Goal: Task Accomplishment & Management: Manage account settings

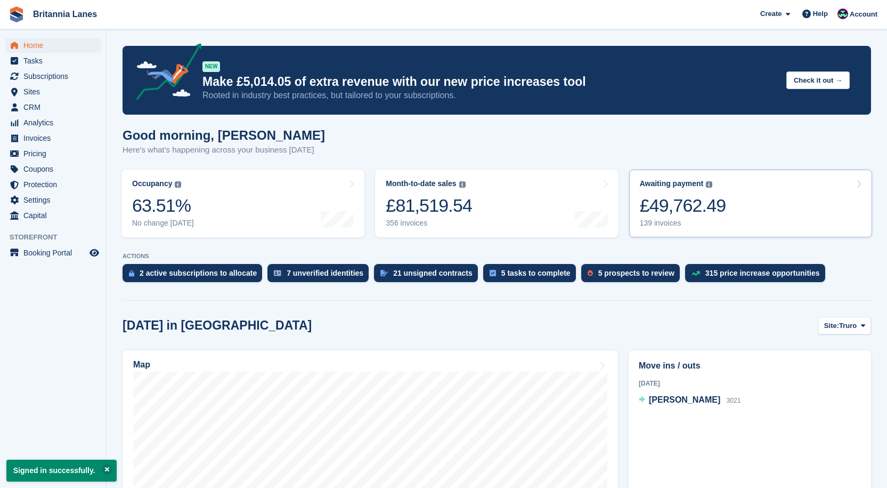
click at [676, 215] on div "£49,762.49" at bounding box center [683, 206] width 86 height 22
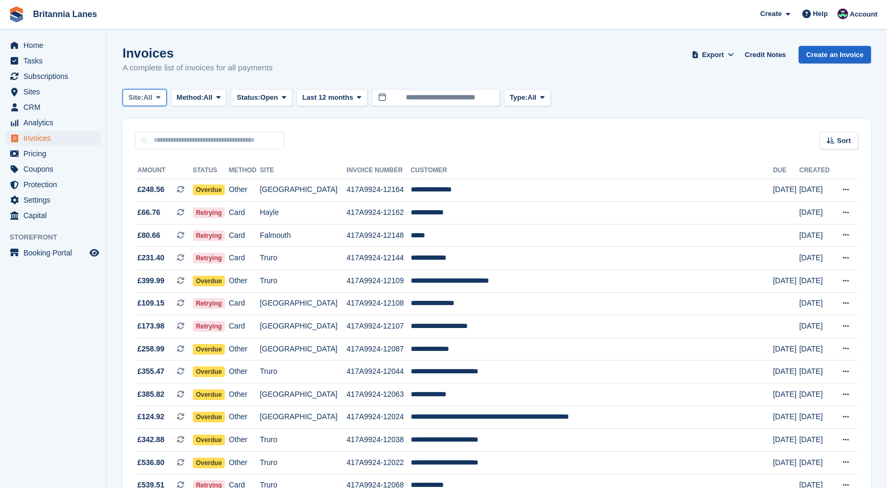
click at [147, 101] on span "All" at bounding box center [147, 97] width 9 height 11
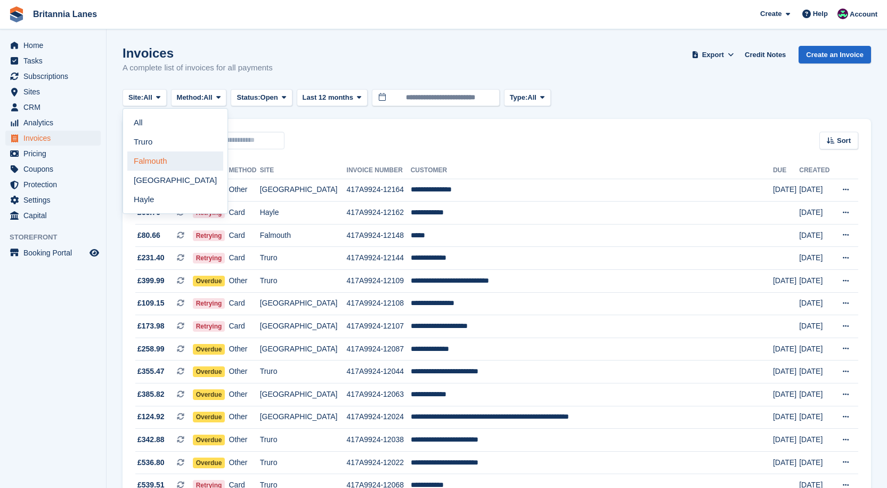
click at [147, 162] on link "Falmouth" at bounding box center [175, 160] width 96 height 19
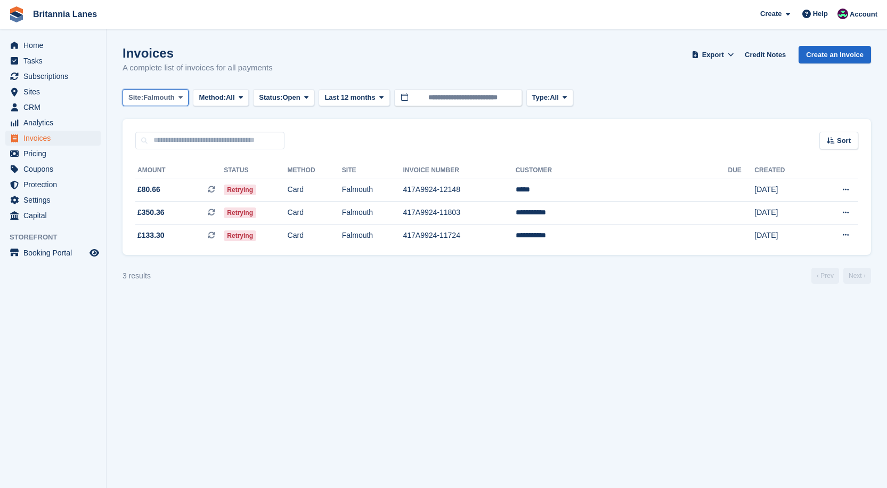
click at [157, 103] on button "Site: Falmouth" at bounding box center [156, 98] width 66 height 18
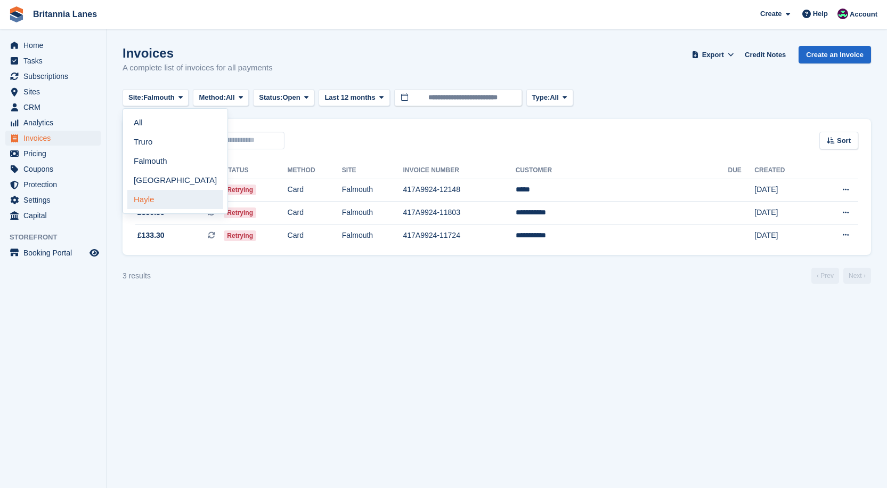
click at [187, 193] on link "Hayle" at bounding box center [175, 199] width 96 height 19
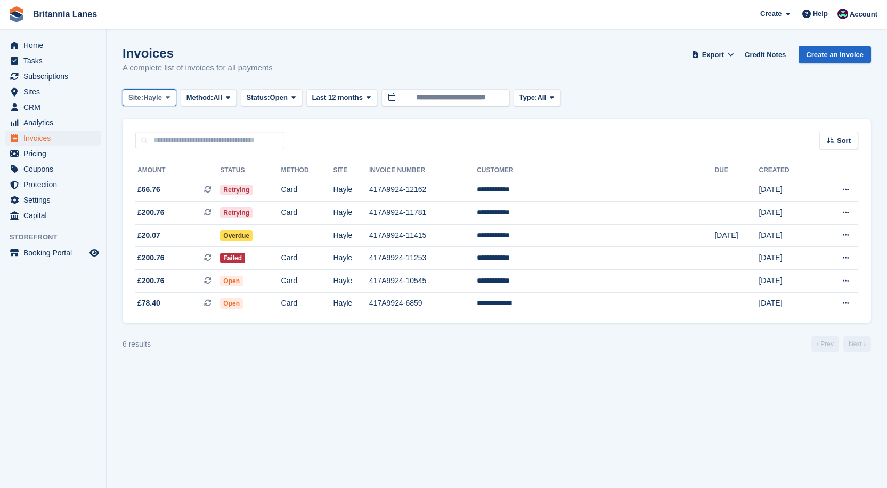
click at [124, 94] on button "Site: Hayle" at bounding box center [150, 98] width 54 height 18
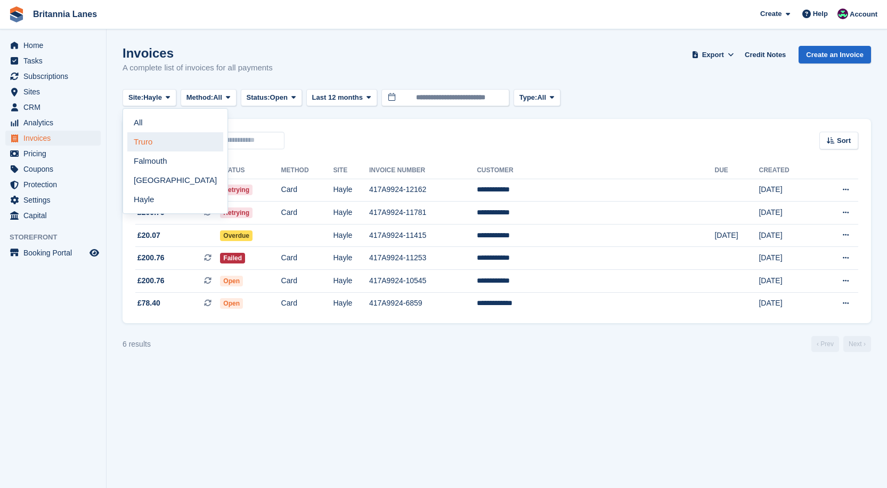
click at [135, 138] on link "Truro" at bounding box center [175, 141] width 96 height 19
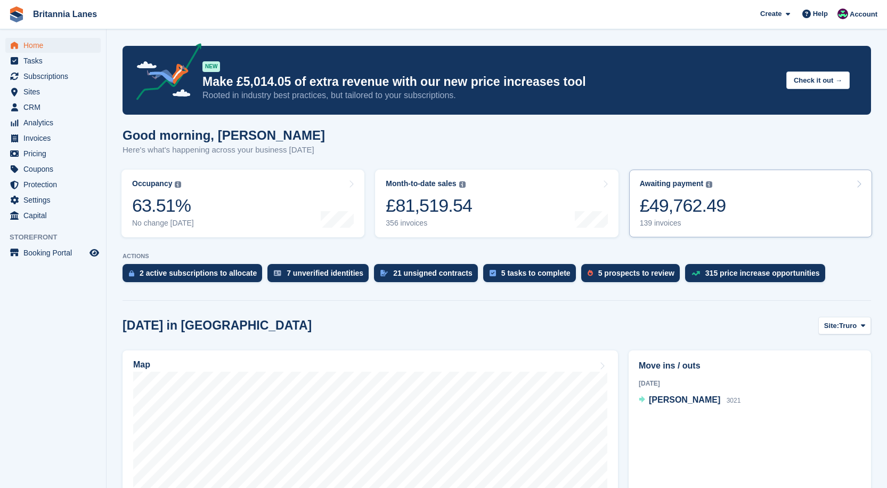
click at [682, 233] on link "Awaiting payment The total outstanding balance on all open invoices. £49,762.49…" at bounding box center [750, 203] width 243 height 68
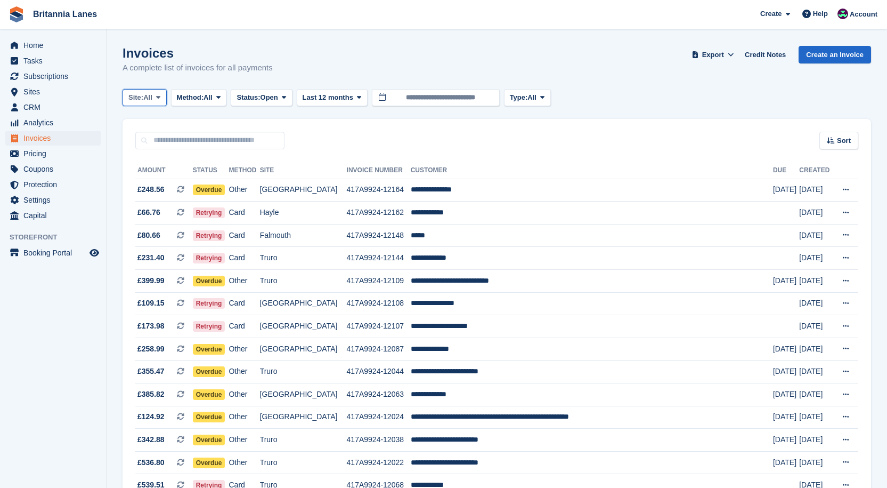
click at [146, 93] on span "All" at bounding box center [147, 97] width 9 height 11
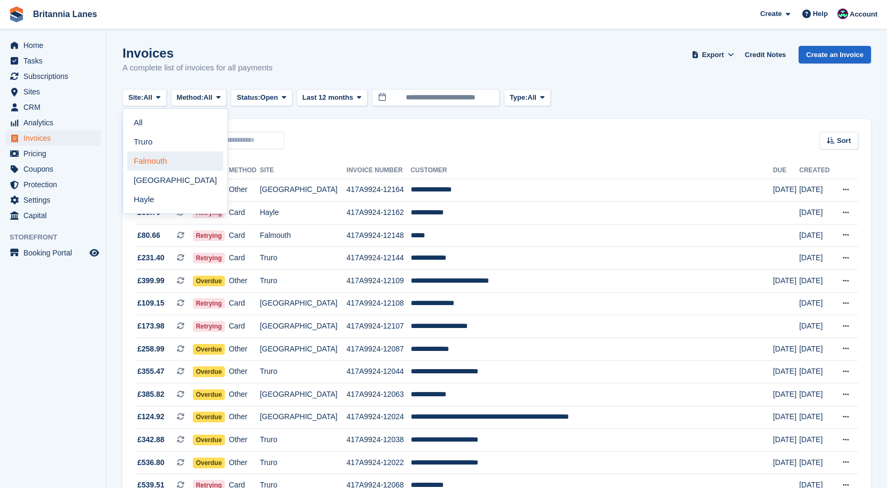
click at [155, 154] on link "Falmouth" at bounding box center [175, 160] width 96 height 19
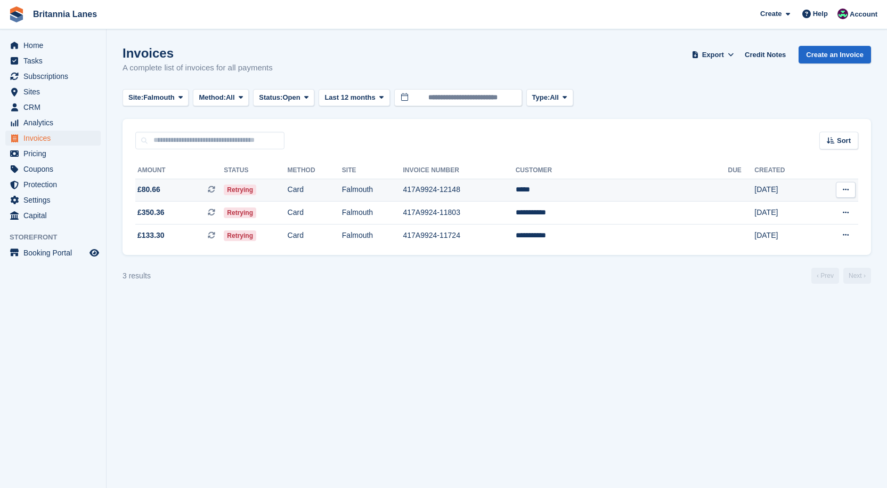
click at [605, 191] on td "*****" at bounding box center [622, 190] width 213 height 23
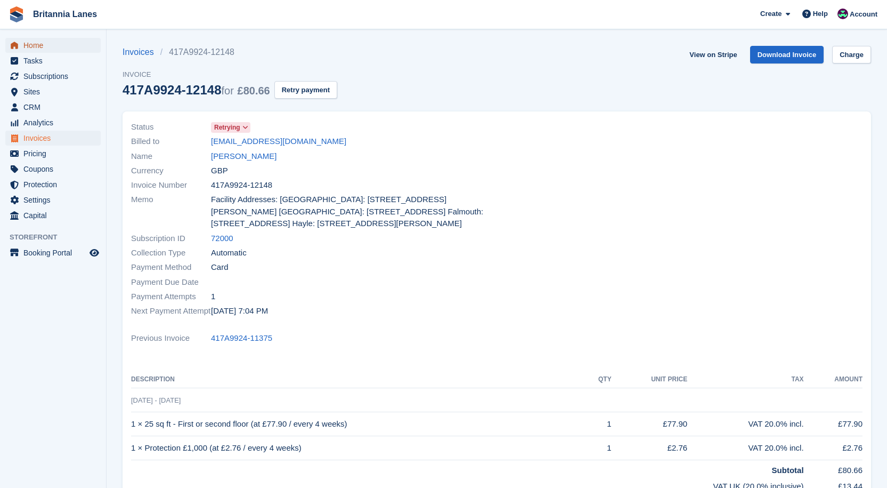
drag, startPoint x: 44, startPoint y: 44, endPoint x: 188, endPoint y: 41, distance: 143.9
click at [44, 44] on span "Home" at bounding box center [55, 45] width 64 height 15
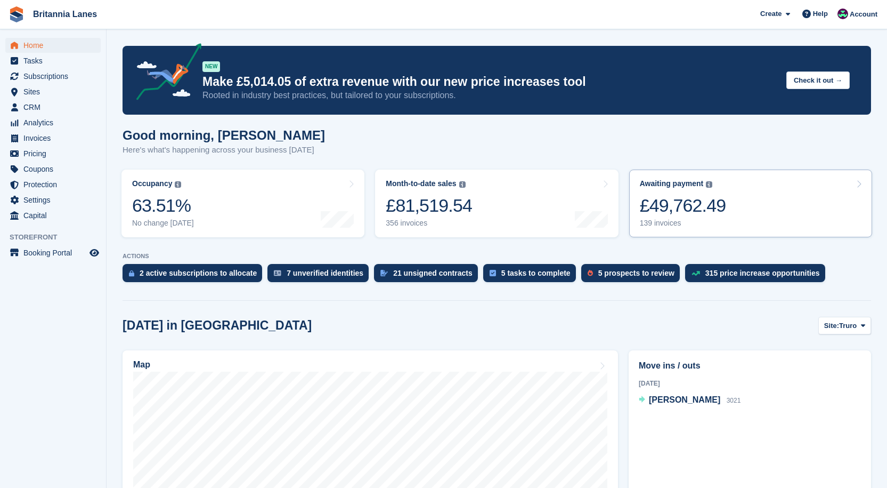
drag, startPoint x: 778, startPoint y: 219, endPoint x: 561, endPoint y: 245, distance: 218.4
click at [778, 219] on link "Awaiting payment The total outstanding balance on all open invoices. £49,762.49…" at bounding box center [750, 203] width 243 height 68
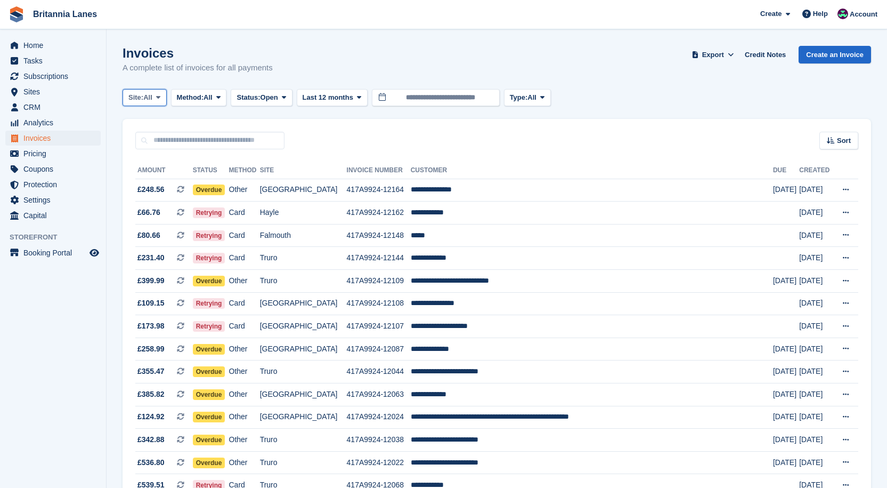
click at [136, 99] on span "Site:" at bounding box center [135, 97] width 15 height 11
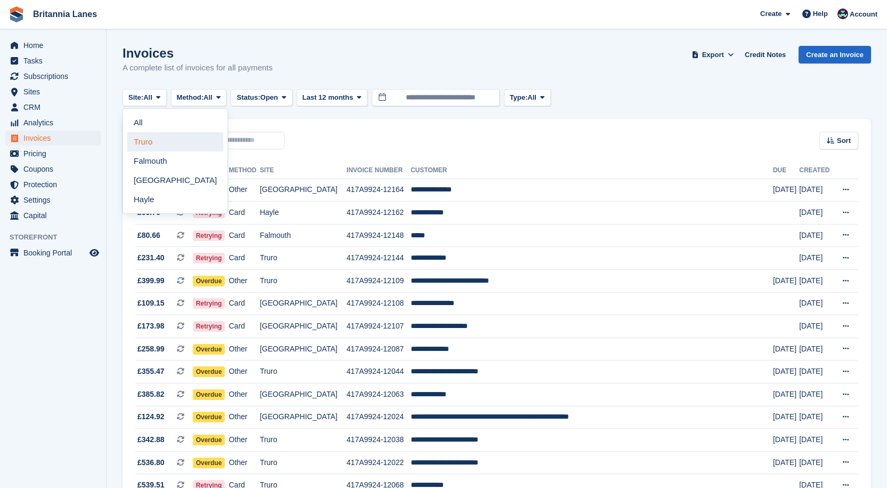
click at [151, 140] on link "Truro" at bounding box center [175, 141] width 96 height 19
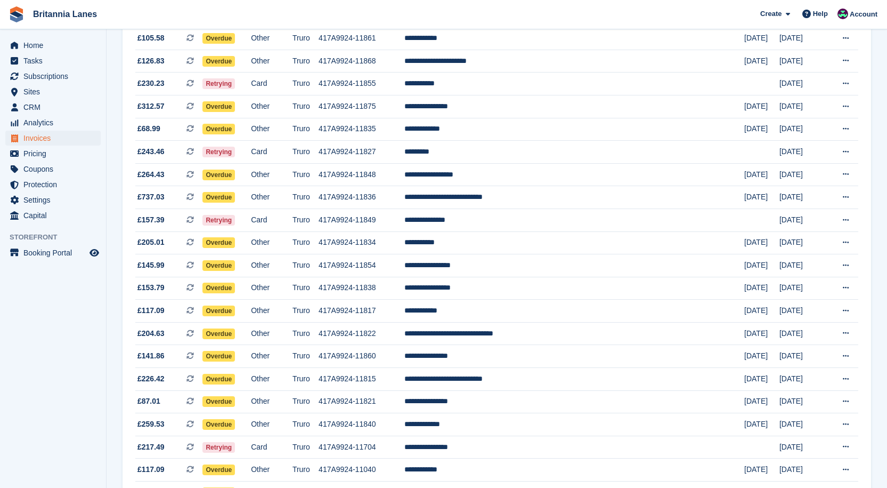
scroll to position [743, 0]
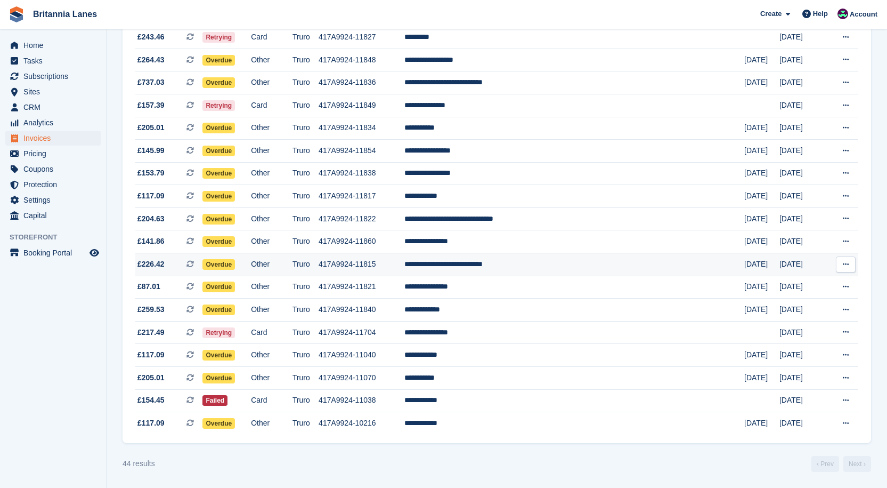
click at [549, 269] on td "**********" at bounding box center [575, 264] width 340 height 23
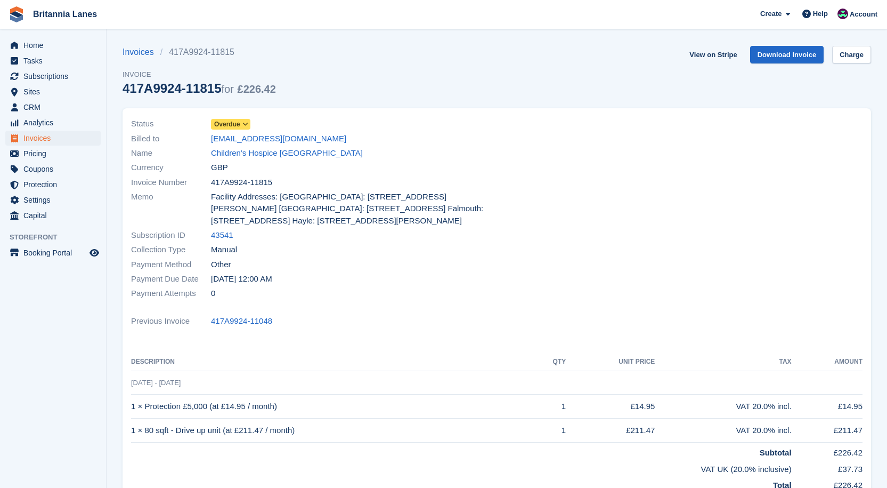
drag, startPoint x: 240, startPoint y: 157, endPoint x: 247, endPoint y: 161, distance: 7.4
click at [240, 157] on link "Children's Hospice [GEOGRAPHIC_DATA]" at bounding box center [287, 153] width 152 height 12
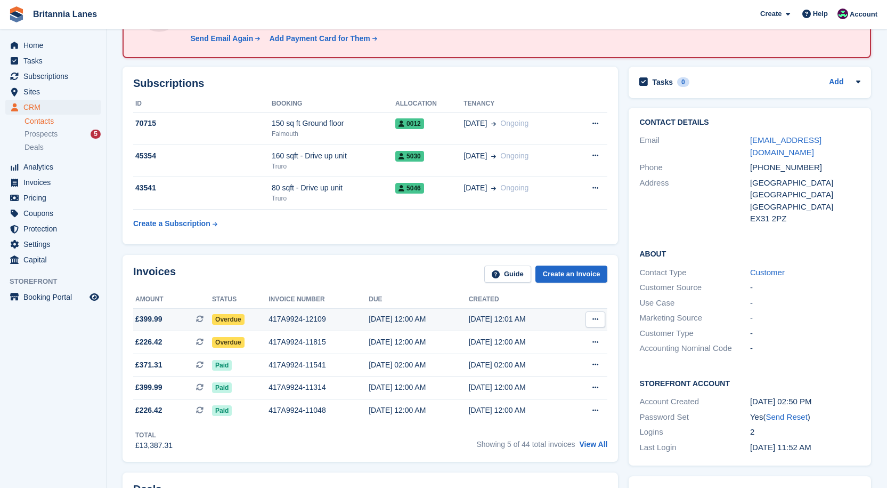
scroll to position [160, 0]
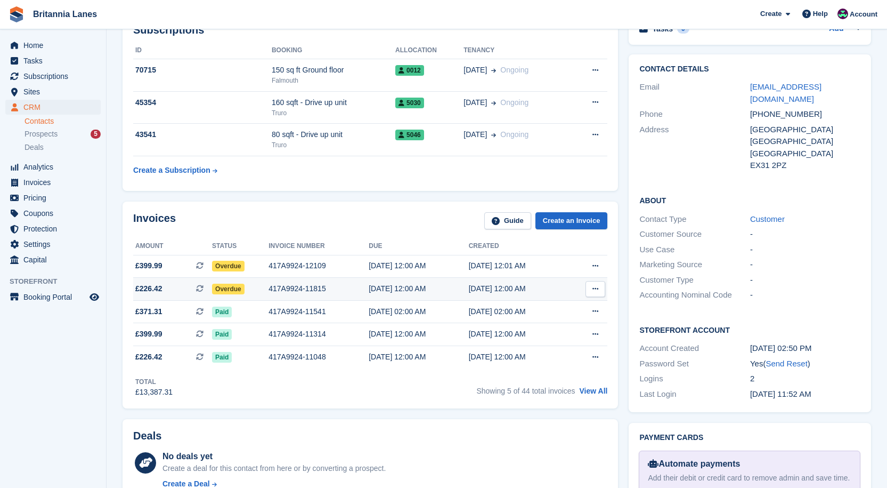
click at [272, 292] on div "417A9924-11815" at bounding box center [319, 288] width 100 height 11
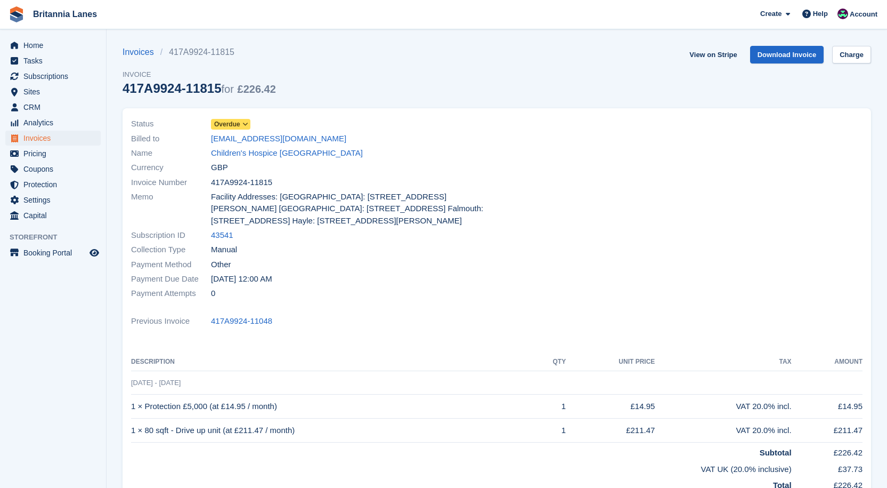
scroll to position [53, 0]
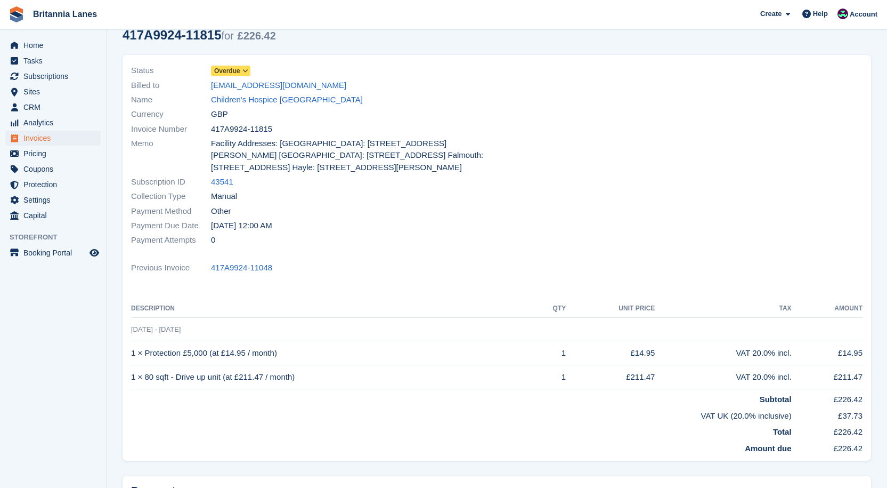
click at [225, 68] on span "Overdue" at bounding box center [227, 71] width 26 height 10
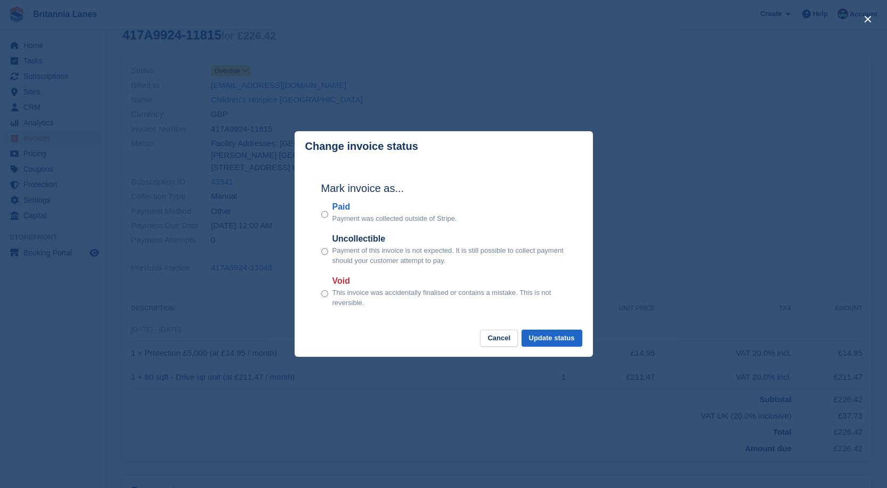
click at [341, 209] on label "Paid" at bounding box center [395, 206] width 125 height 13
click at [558, 343] on button "Update status" at bounding box center [552, 338] width 61 height 18
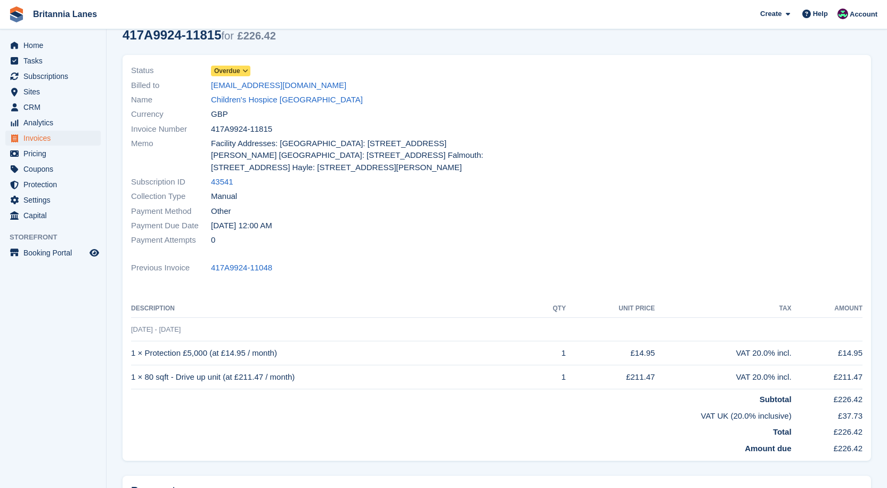
scroll to position [0, 0]
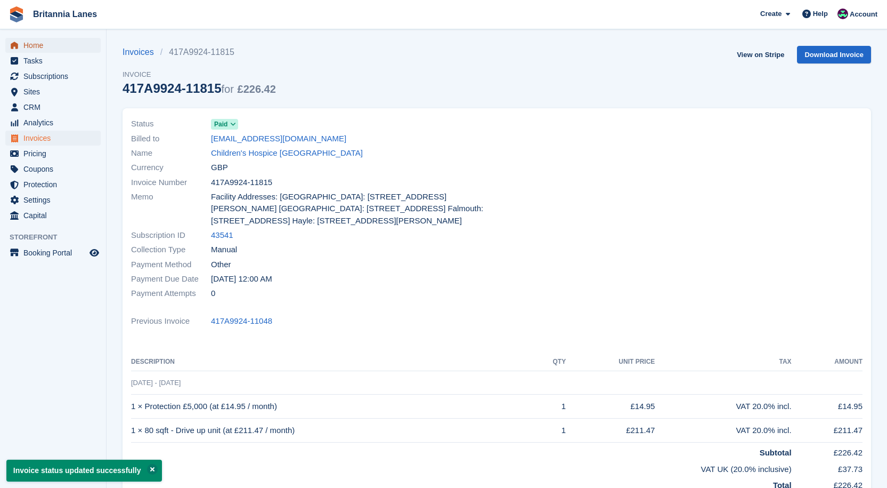
click at [36, 45] on span "Home" at bounding box center [55, 45] width 64 height 15
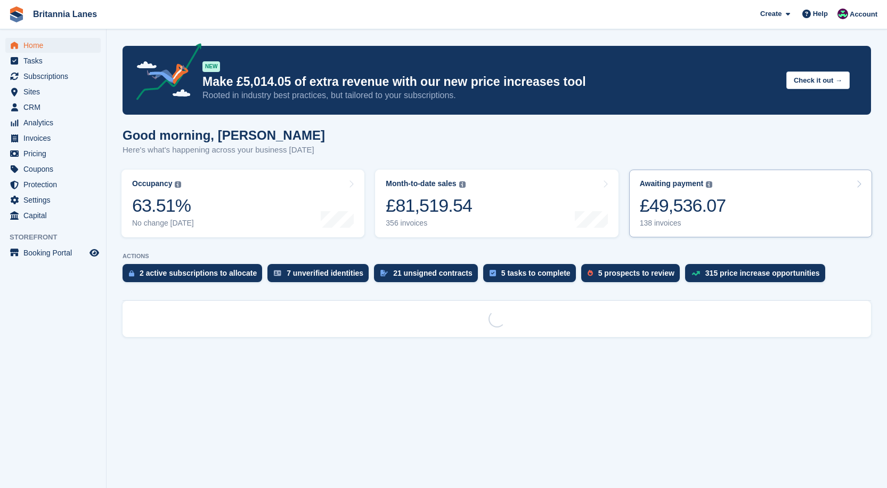
click at [701, 200] on div "£49,536.07" at bounding box center [683, 206] width 86 height 22
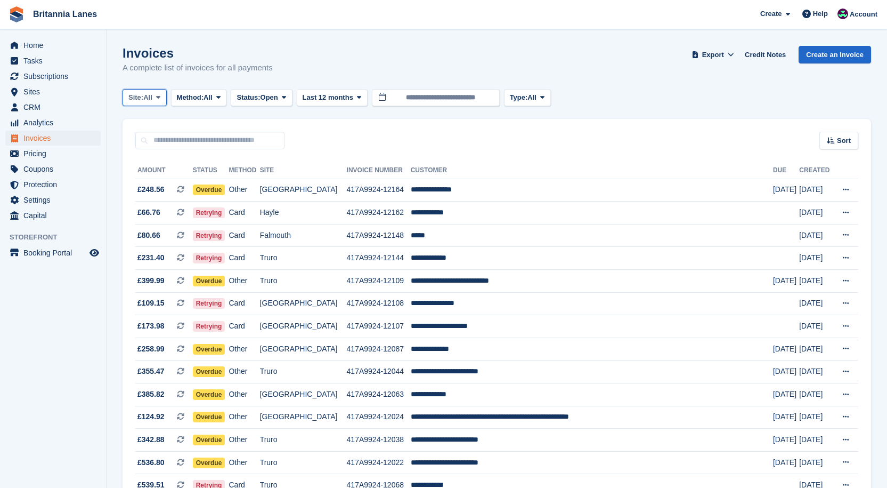
click at [140, 100] on span "Site:" at bounding box center [135, 97] width 15 height 11
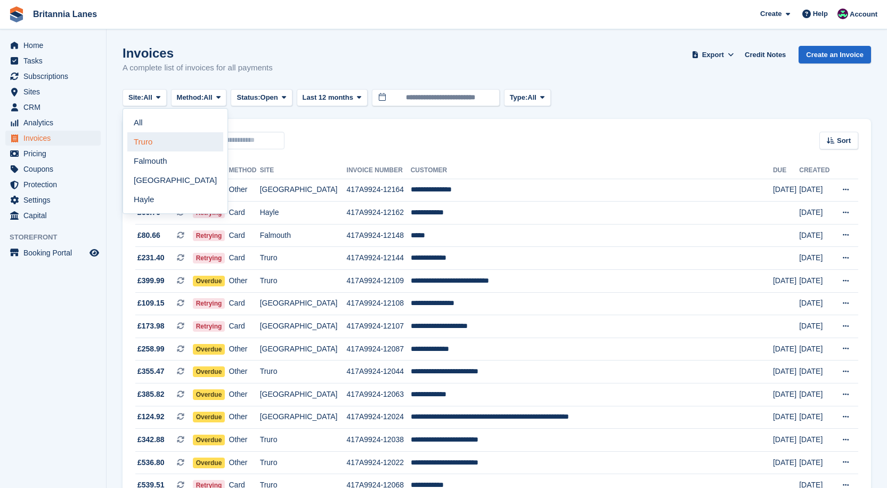
click at [140, 138] on link "Truro" at bounding box center [175, 141] width 96 height 19
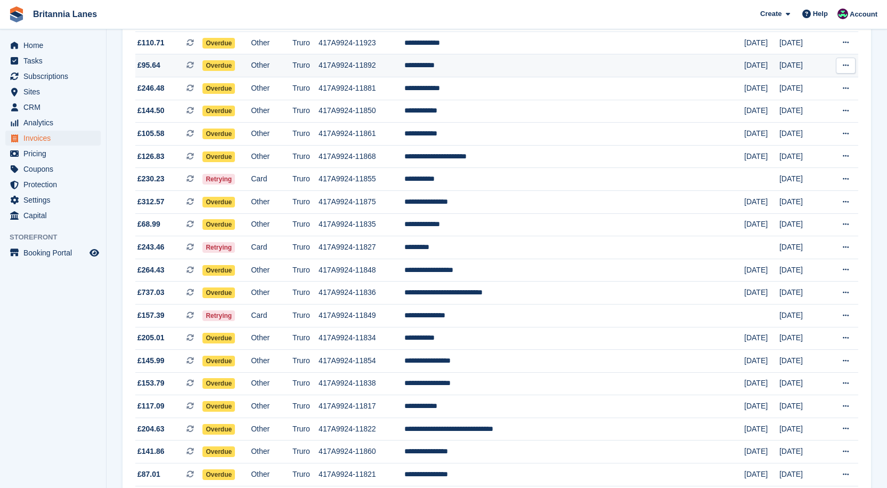
scroll to position [586, 0]
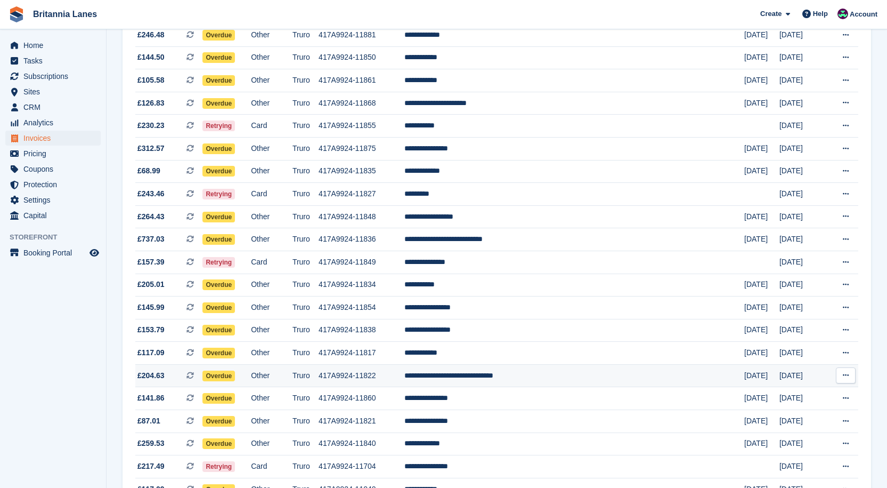
click at [588, 372] on td "**********" at bounding box center [575, 375] width 340 height 23
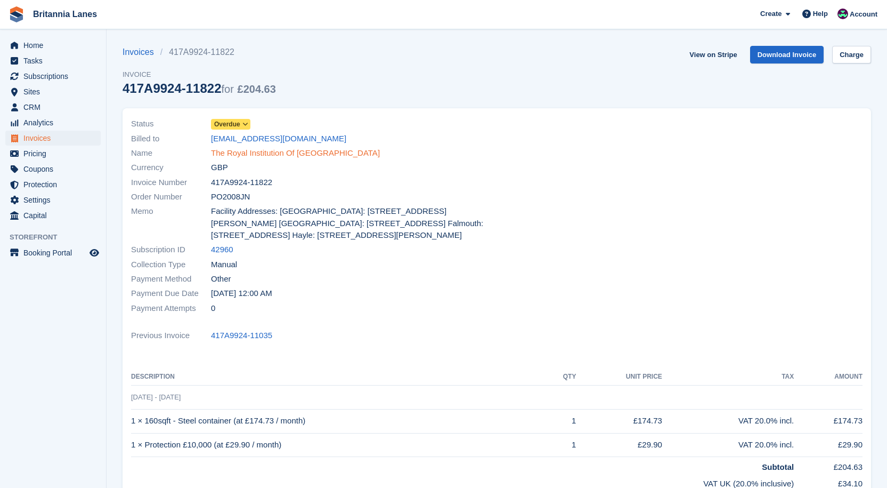
click at [300, 158] on link "The Royal Institution Of Cornwall" at bounding box center [295, 153] width 169 height 12
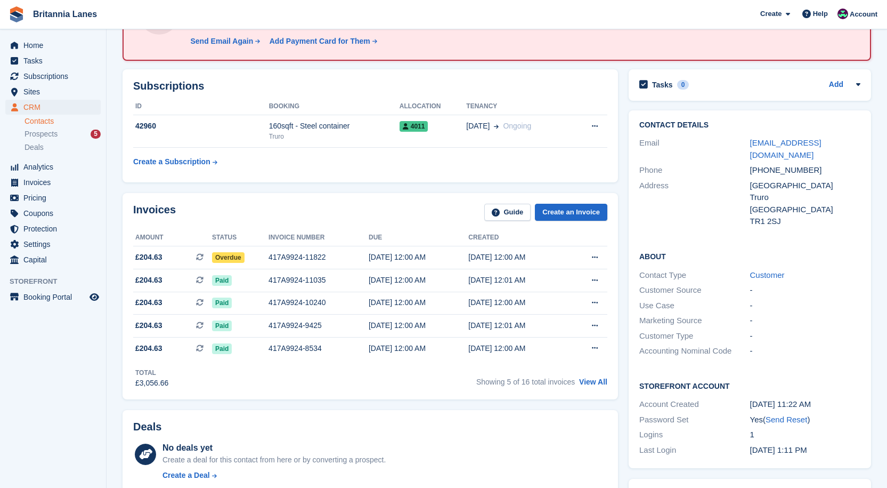
scroll to position [107, 0]
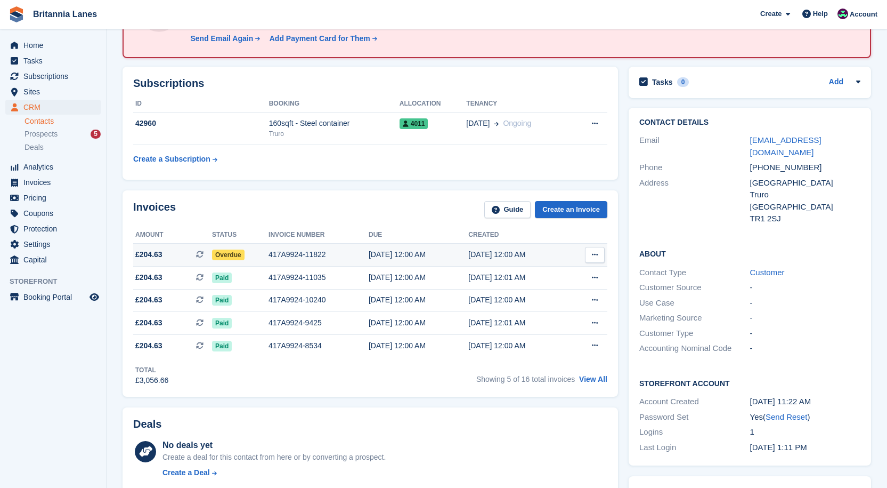
click at [284, 252] on div "417A9924-11822" at bounding box center [319, 254] width 100 height 11
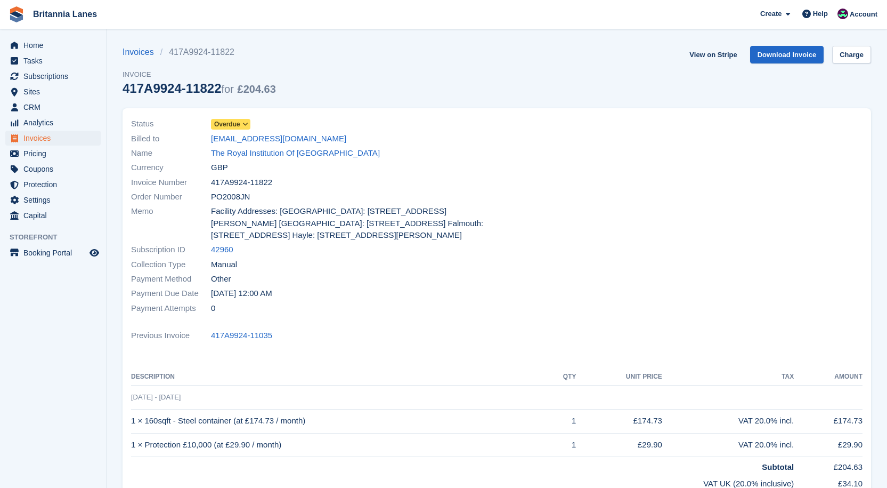
click at [222, 119] on span "Overdue" at bounding box center [227, 124] width 26 height 10
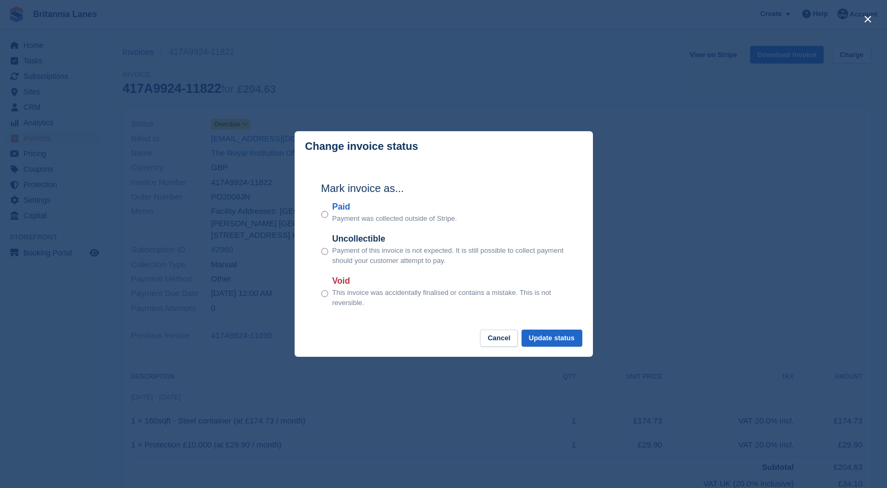
click at [341, 207] on label "Paid" at bounding box center [395, 206] width 125 height 13
click at [561, 339] on button "Update status" at bounding box center [552, 338] width 61 height 18
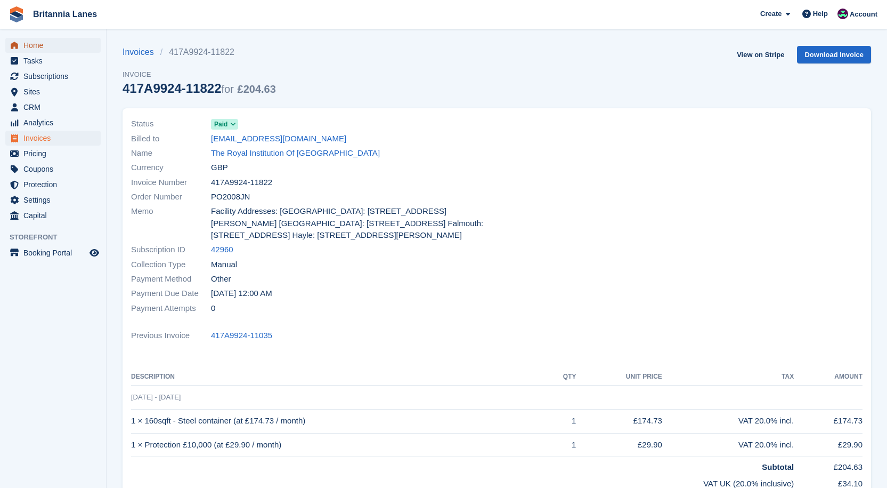
click at [70, 49] on span "Home" at bounding box center [55, 45] width 64 height 15
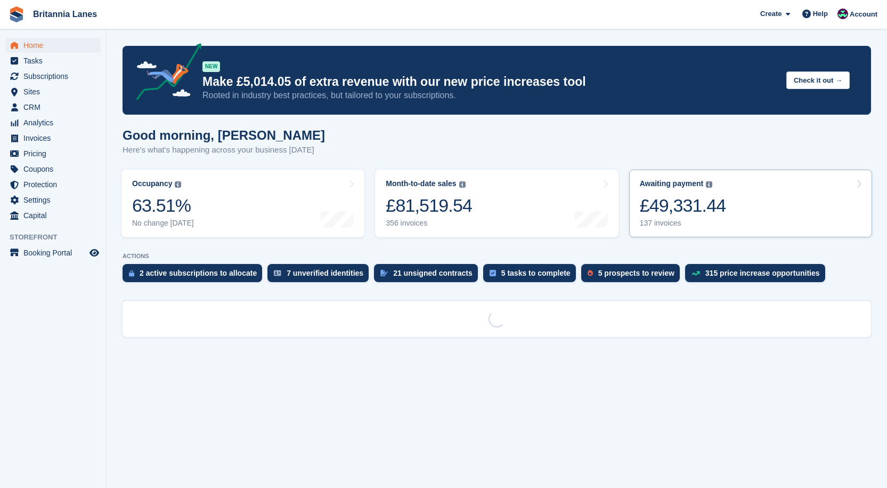
click at [684, 188] on div "Awaiting payment" at bounding box center [672, 183] width 64 height 9
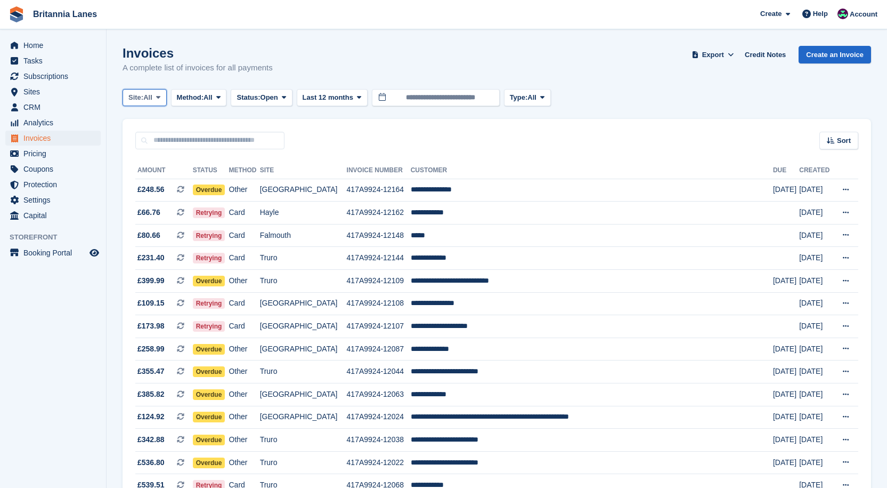
click at [134, 100] on span "Site:" at bounding box center [135, 97] width 15 height 11
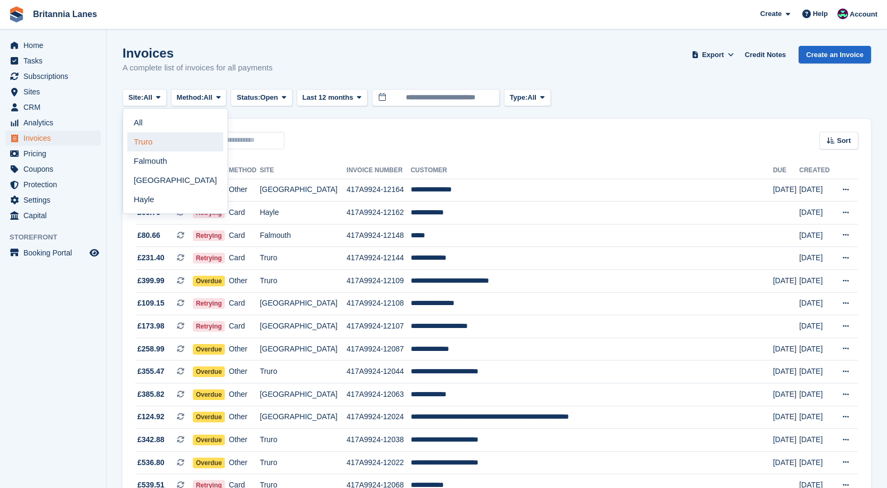
click at [150, 145] on link "Truro" at bounding box center [175, 141] width 96 height 19
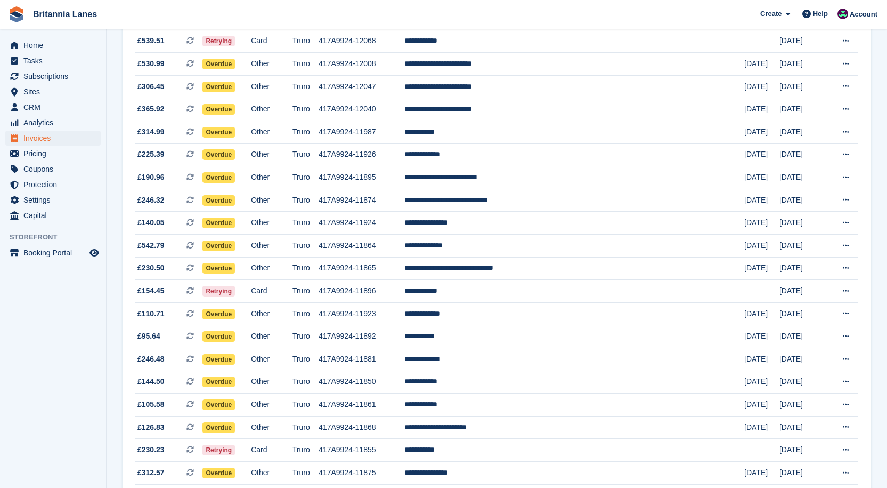
scroll to position [267, 0]
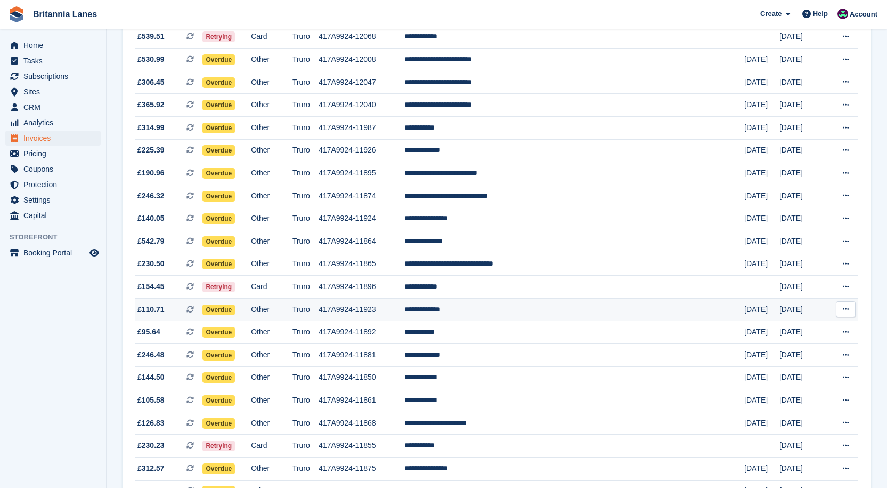
click at [548, 312] on td "**********" at bounding box center [575, 309] width 340 height 23
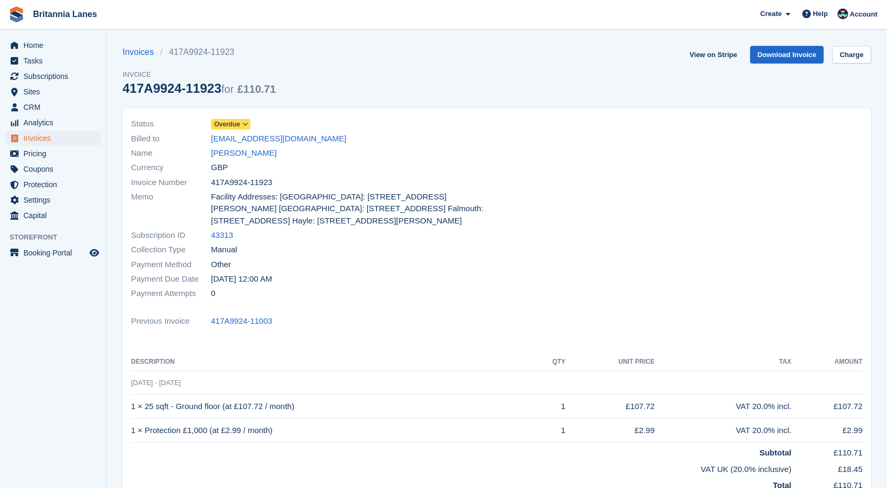
click at [221, 124] on span "Overdue" at bounding box center [227, 124] width 26 height 10
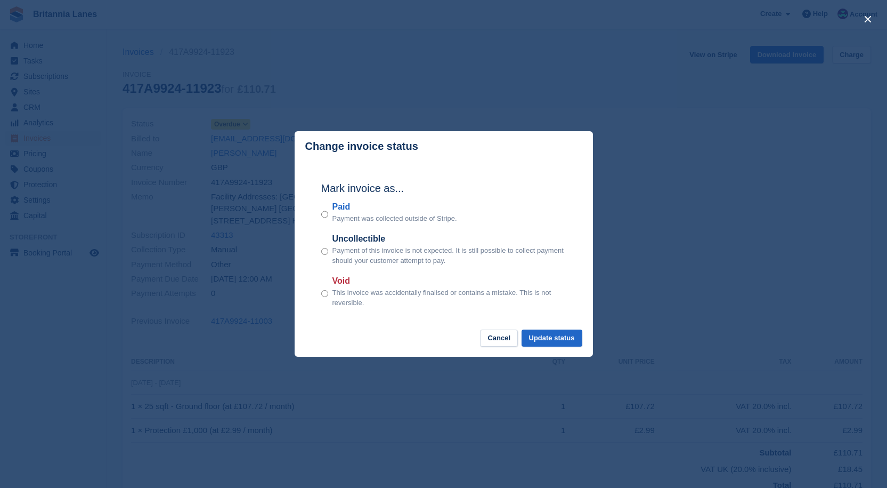
click at [343, 204] on label "Paid" at bounding box center [395, 206] width 125 height 13
drag, startPoint x: 561, startPoint y: 336, endPoint x: 448, endPoint y: 332, distance: 113.1
click at [560, 336] on button "Update status" at bounding box center [552, 338] width 61 height 18
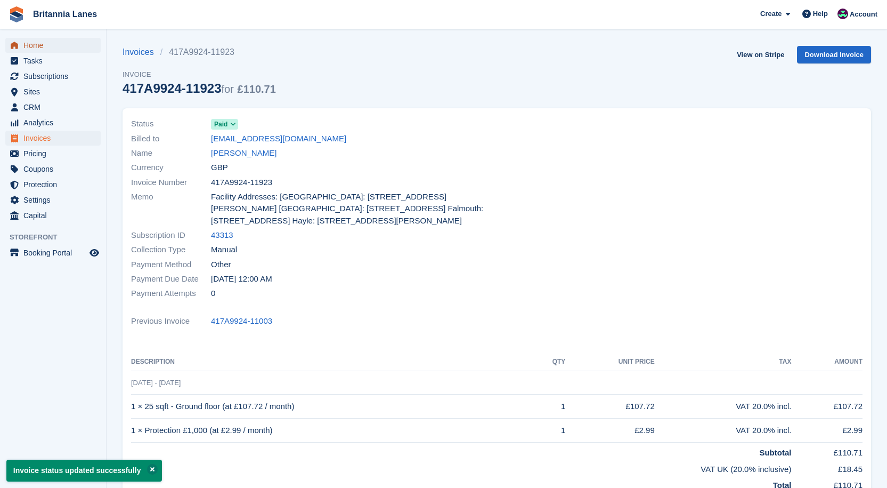
click at [56, 45] on span "Home" at bounding box center [55, 45] width 64 height 15
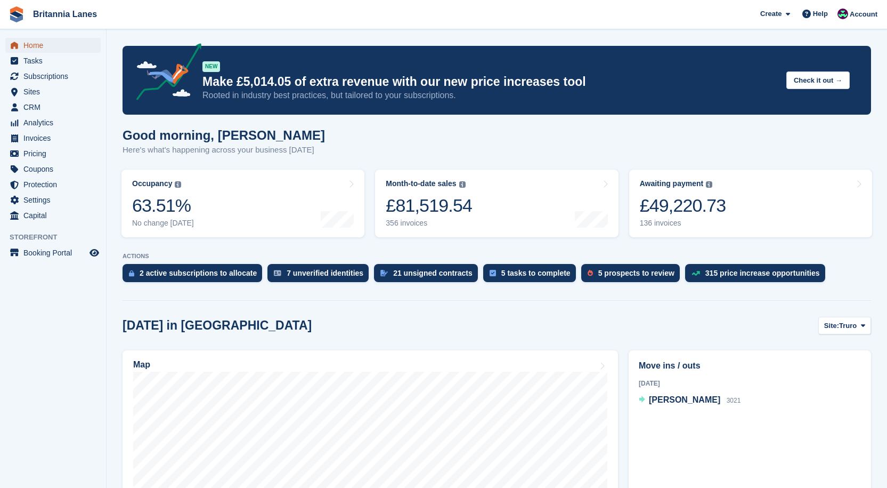
click at [25, 46] on span "Home" at bounding box center [55, 45] width 64 height 15
click at [674, 223] on div "136 invoices" at bounding box center [683, 223] width 86 height 9
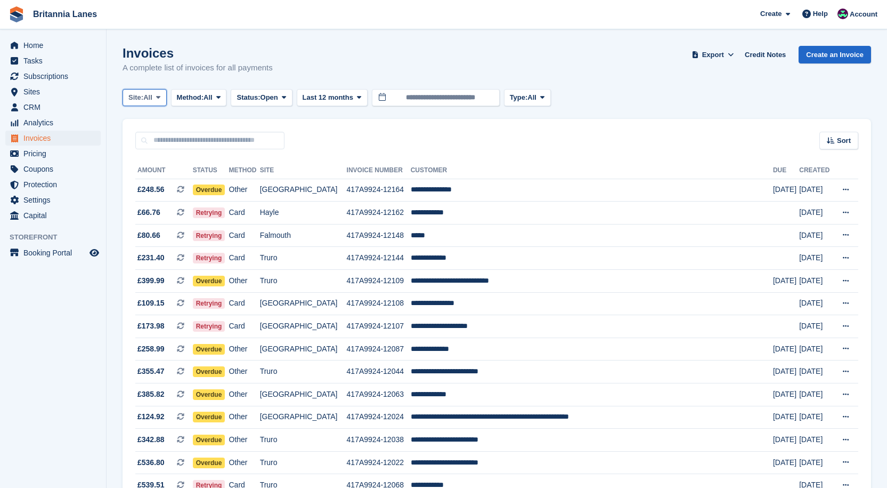
click at [160, 98] on icon at bounding box center [158, 97] width 4 height 7
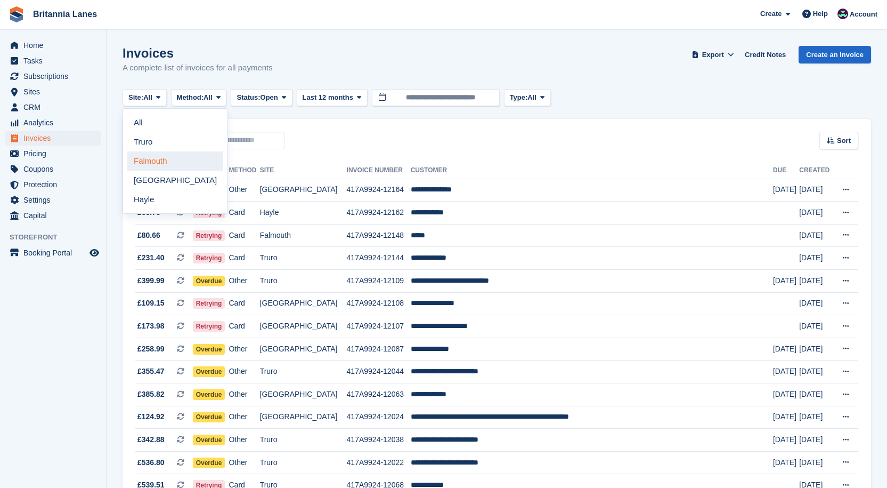
click at [162, 159] on link "Falmouth" at bounding box center [175, 160] width 96 height 19
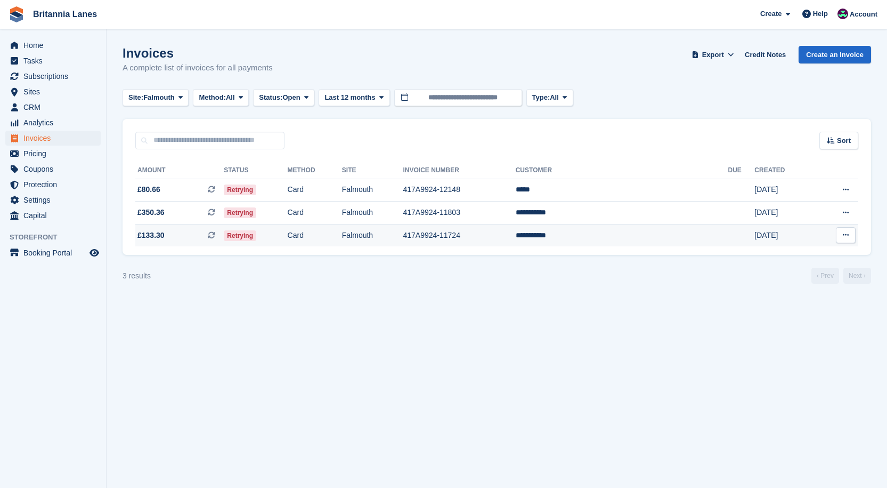
click at [628, 241] on td "**********" at bounding box center [622, 235] width 213 height 22
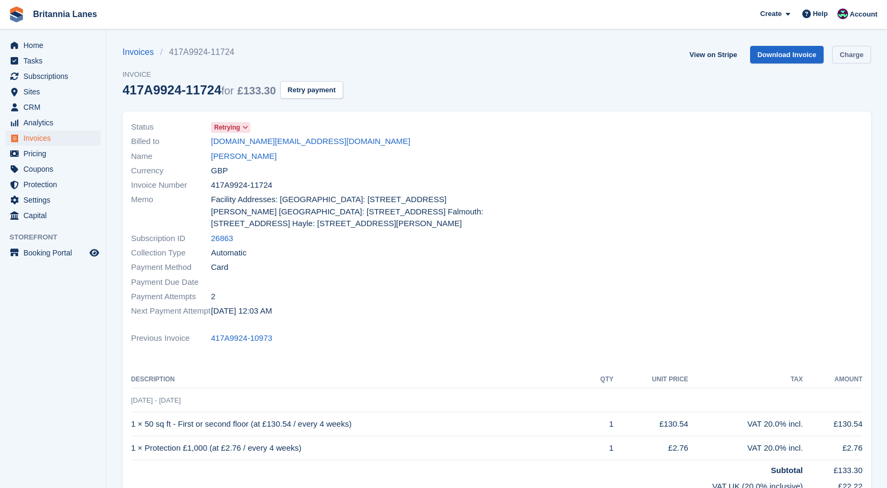
click at [858, 62] on link "Charge" at bounding box center [852, 55] width 39 height 18
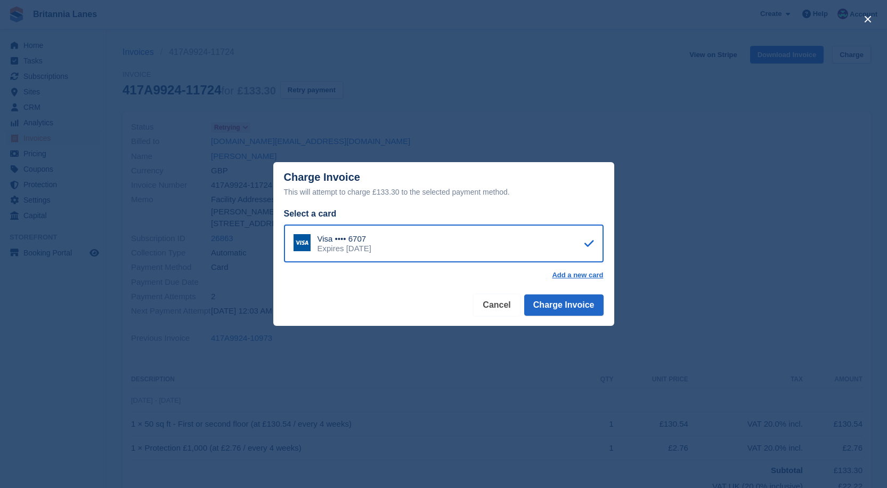
drag, startPoint x: 502, startPoint y: 311, endPoint x: 552, endPoint y: 269, distance: 66.2
click at [501, 311] on button "Cancel" at bounding box center [497, 304] width 46 height 21
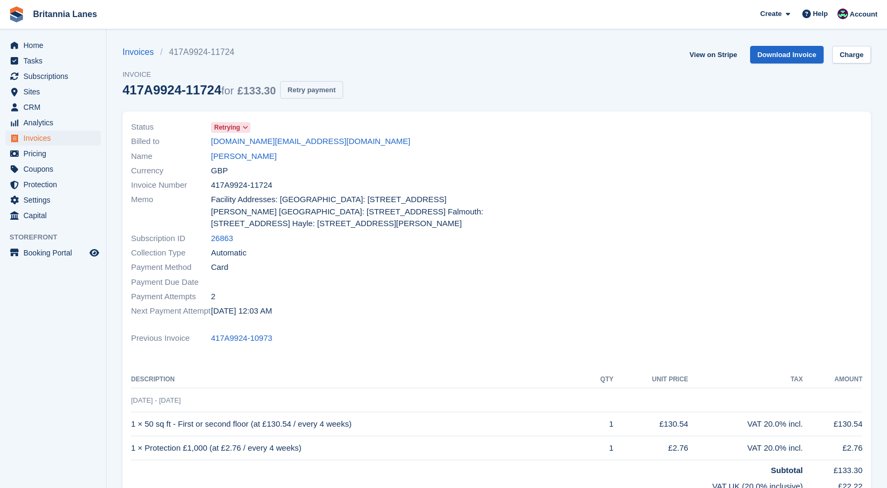
click at [313, 85] on button "Retry payment" at bounding box center [311, 90] width 63 height 18
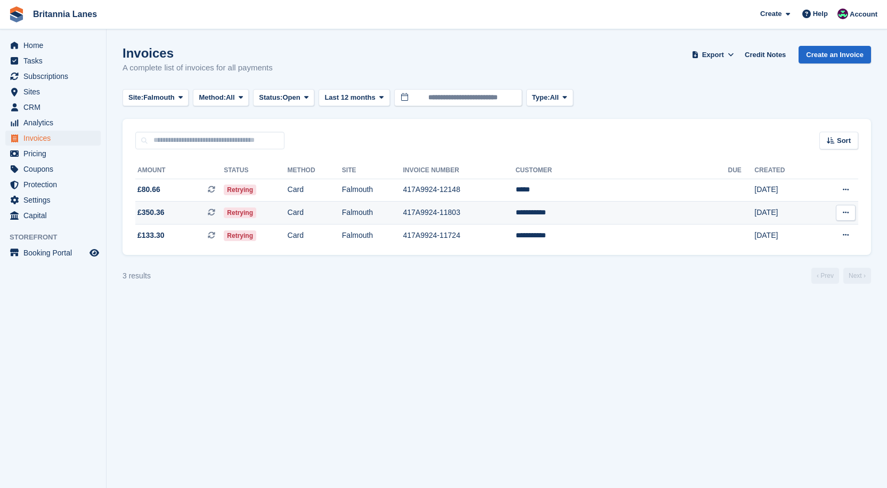
click at [621, 214] on td "**********" at bounding box center [622, 212] width 213 height 23
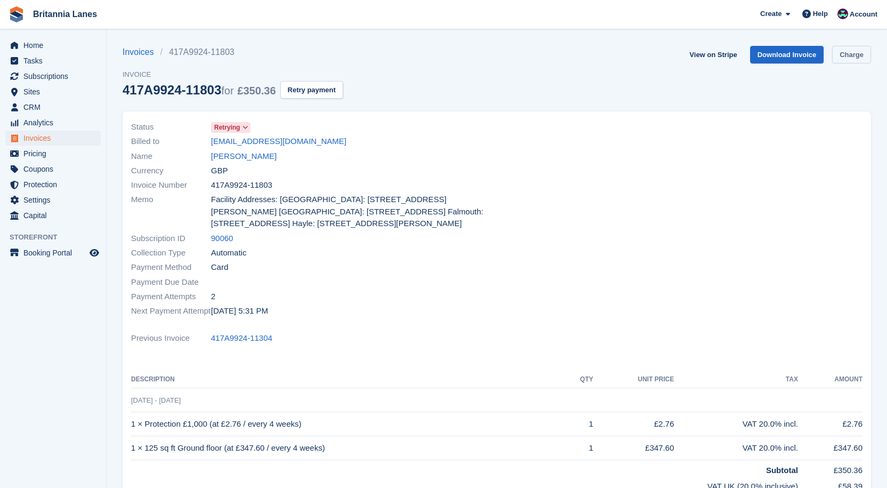
click at [869, 52] on link "Charge" at bounding box center [852, 55] width 39 height 18
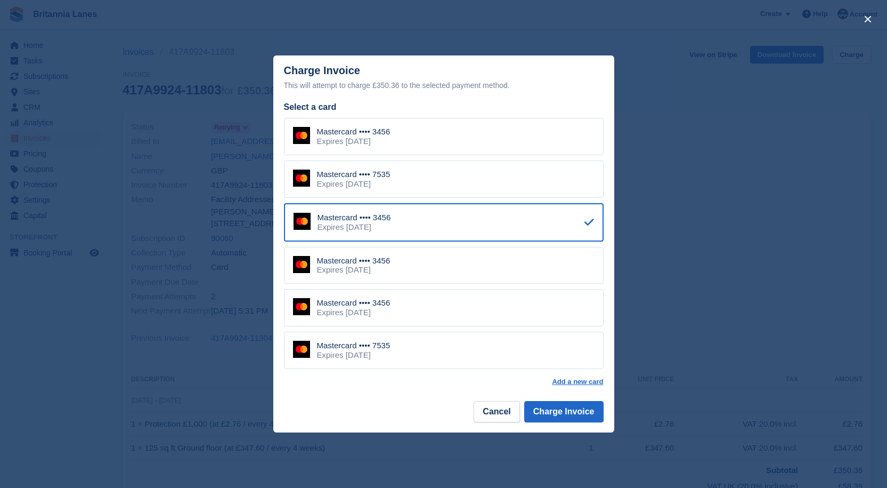
click at [377, 183] on div "Expires December 2027" at bounding box center [354, 184] width 74 height 10
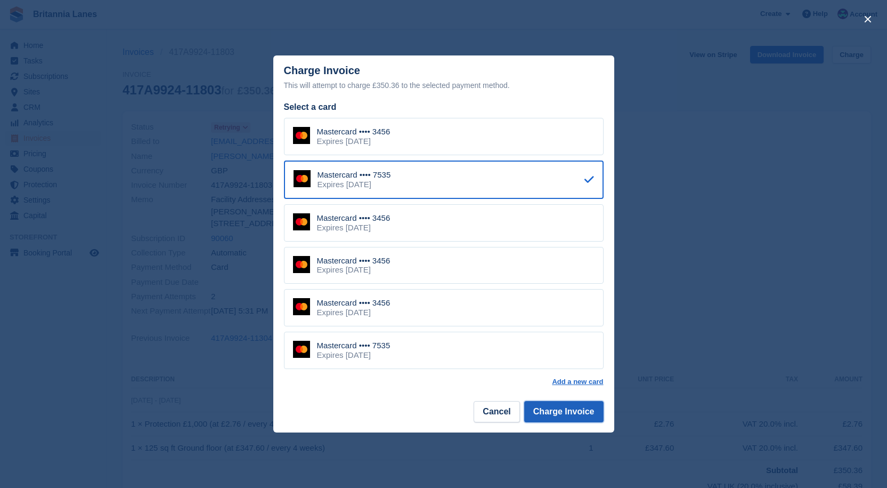
click at [559, 406] on button "Charge Invoice" at bounding box center [563, 411] width 79 height 21
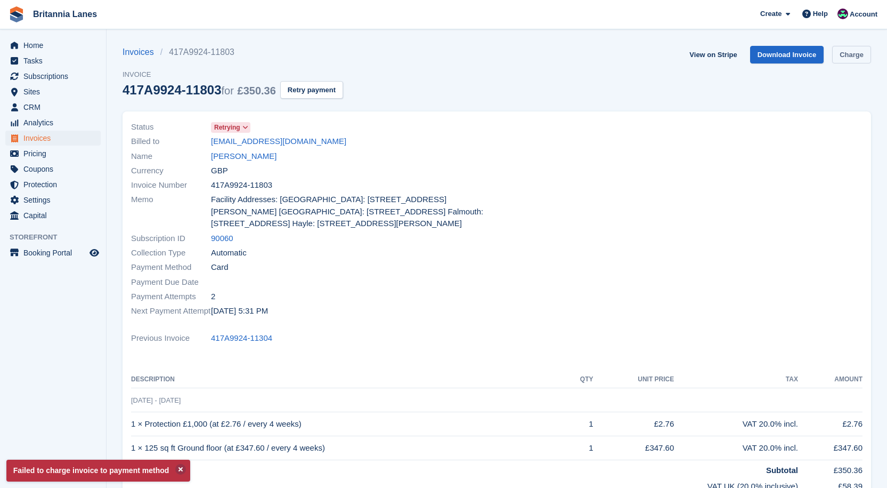
click at [852, 51] on link "Charge" at bounding box center [852, 55] width 39 height 18
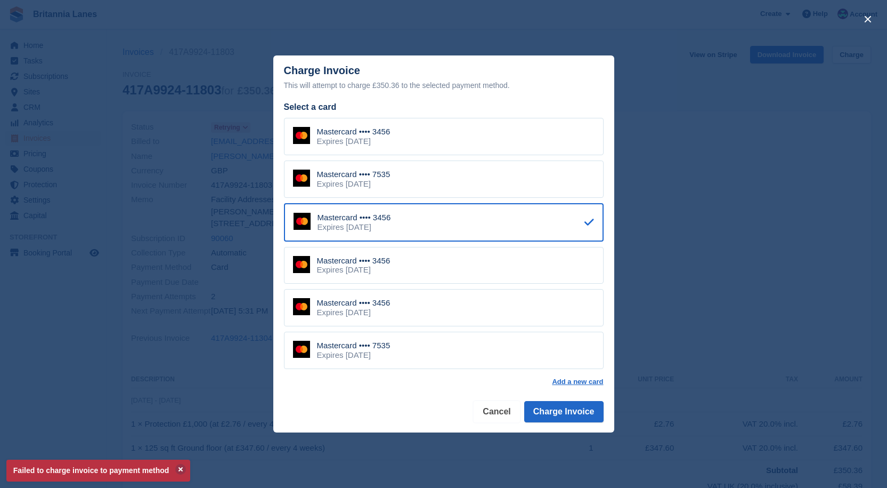
drag, startPoint x: 498, startPoint y: 415, endPoint x: 504, endPoint y: 403, distance: 12.6
click at [499, 415] on button "Cancel" at bounding box center [497, 411] width 46 height 21
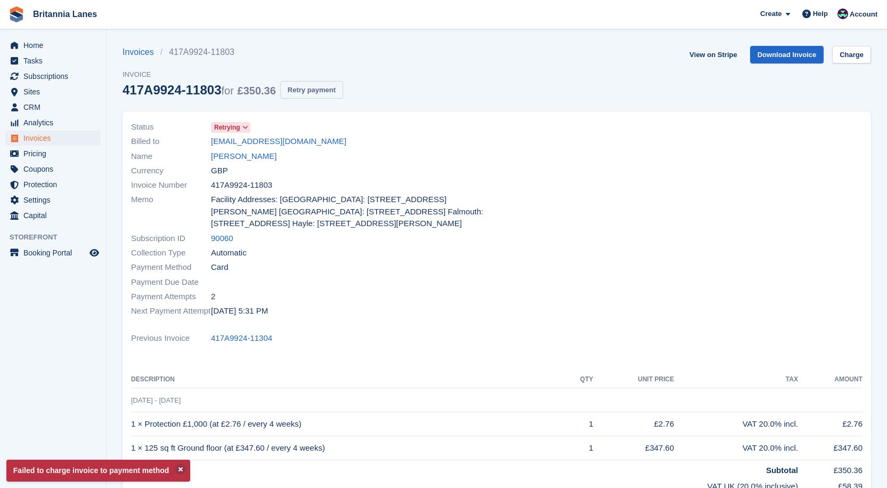
click at [281, 94] on button "Retry payment" at bounding box center [311, 90] width 63 height 18
click at [35, 40] on span "Home" at bounding box center [55, 45] width 64 height 15
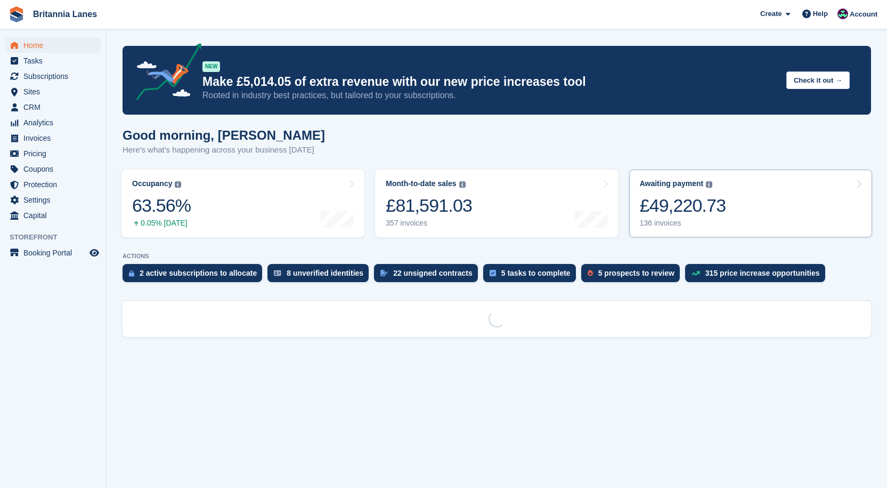
click at [682, 204] on div "£49,220.73" at bounding box center [683, 206] width 86 height 22
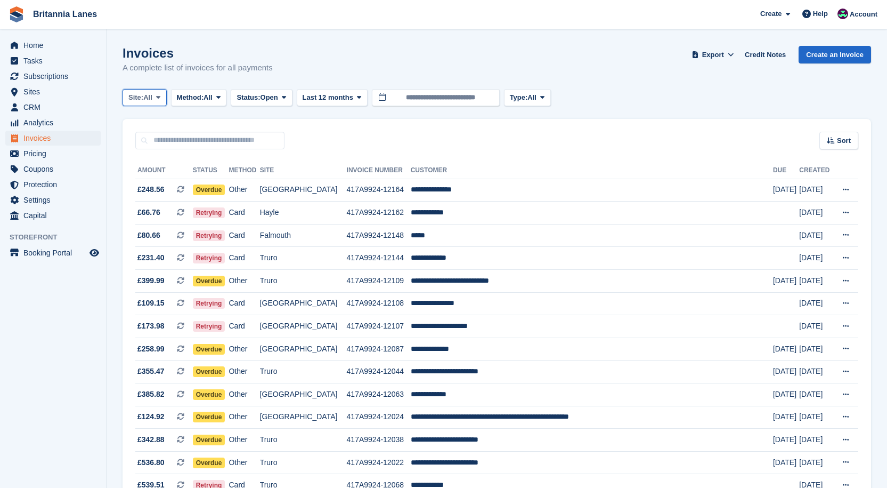
click at [156, 95] on span at bounding box center [158, 97] width 9 height 9
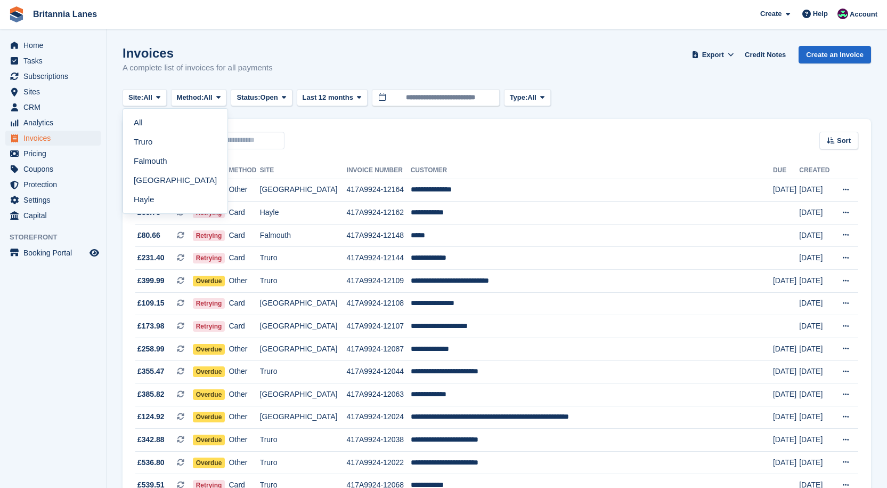
click at [138, 158] on link "Falmouth" at bounding box center [175, 160] width 96 height 19
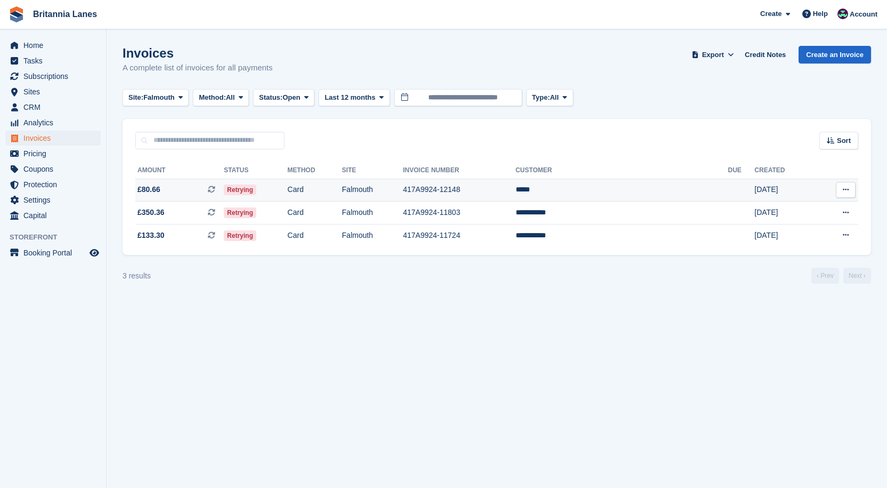
click at [626, 187] on td "*****" at bounding box center [622, 190] width 213 height 23
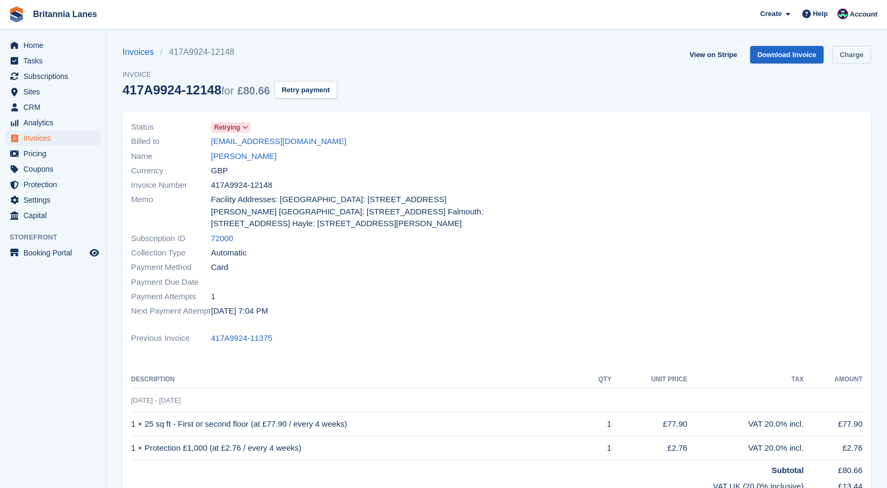
click at [844, 52] on link "Charge" at bounding box center [852, 55] width 39 height 18
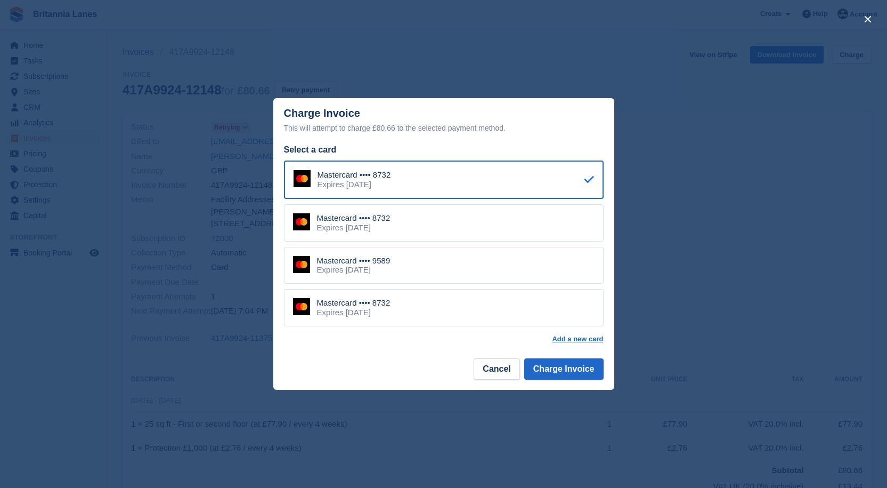
click at [429, 264] on div "Mastercard •••• 9589 Expires April 2028" at bounding box center [444, 265] width 320 height 37
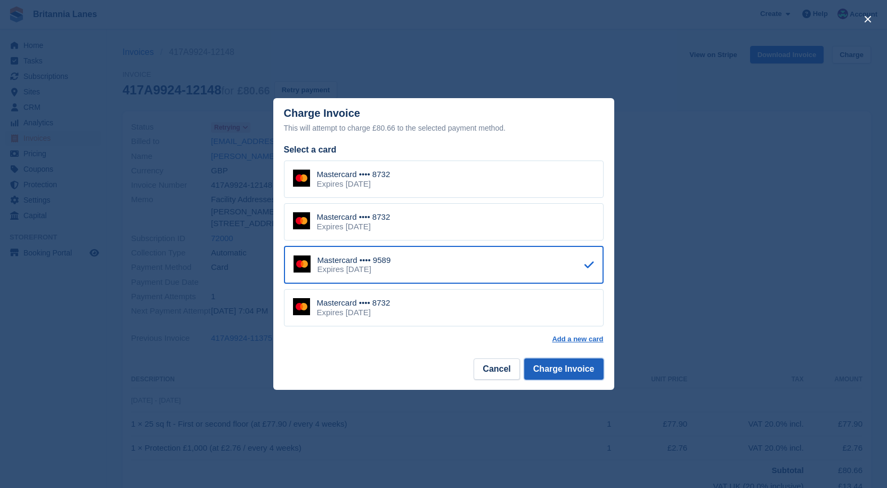
click at [534, 370] on button "Charge Invoice" at bounding box center [563, 368] width 79 height 21
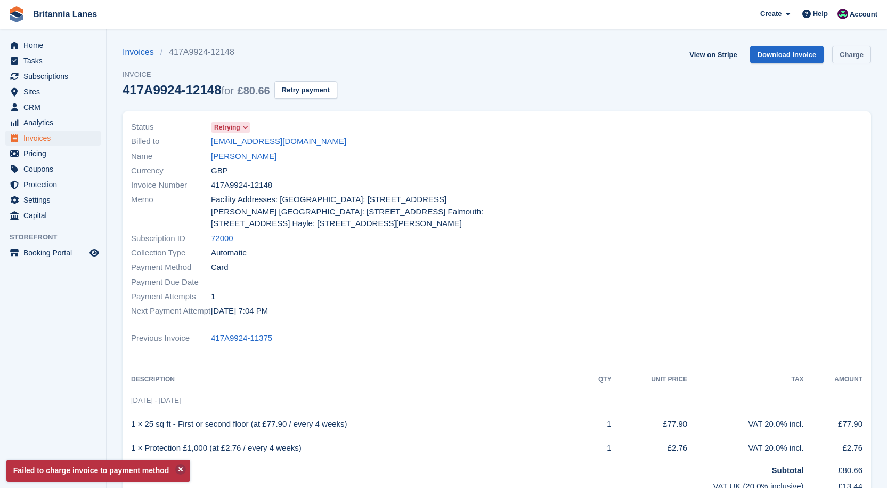
click at [859, 53] on link "Charge" at bounding box center [852, 55] width 39 height 18
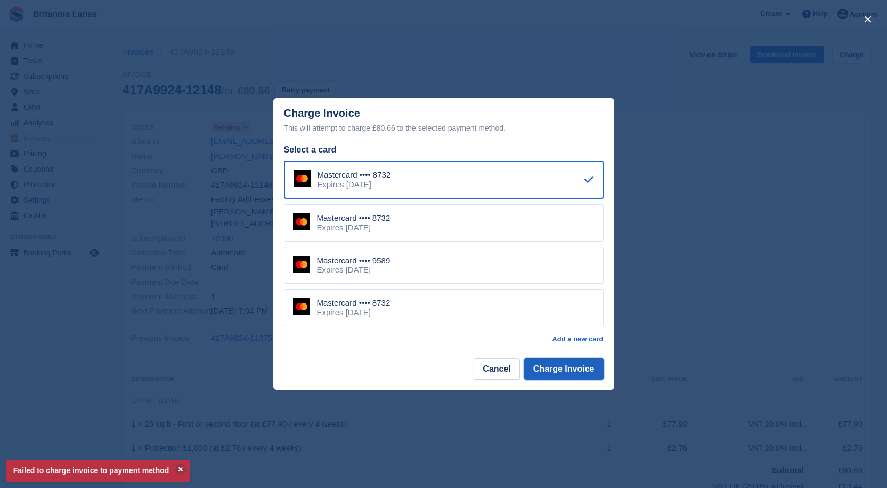
click at [591, 375] on button "Charge Invoice" at bounding box center [563, 368] width 79 height 21
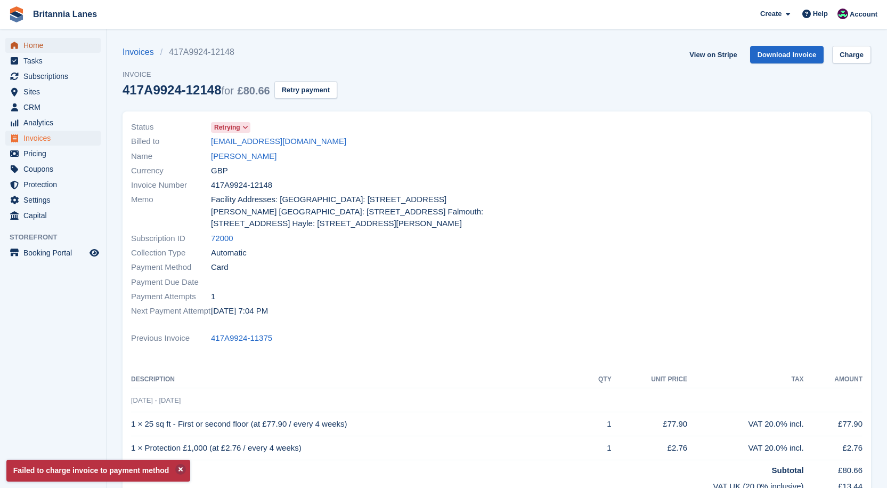
click at [36, 41] on span "Home" at bounding box center [55, 45] width 64 height 15
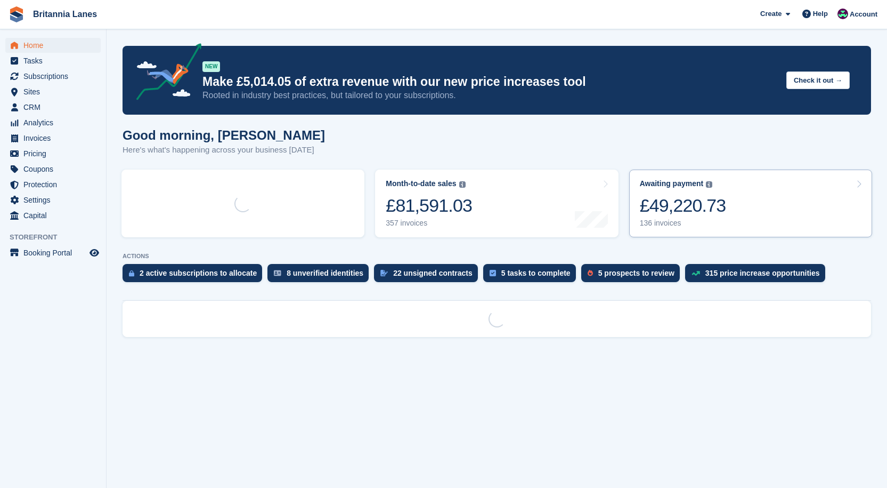
click at [690, 231] on link "Awaiting payment The total outstanding balance on all open invoices. £49,220.73…" at bounding box center [750, 203] width 243 height 68
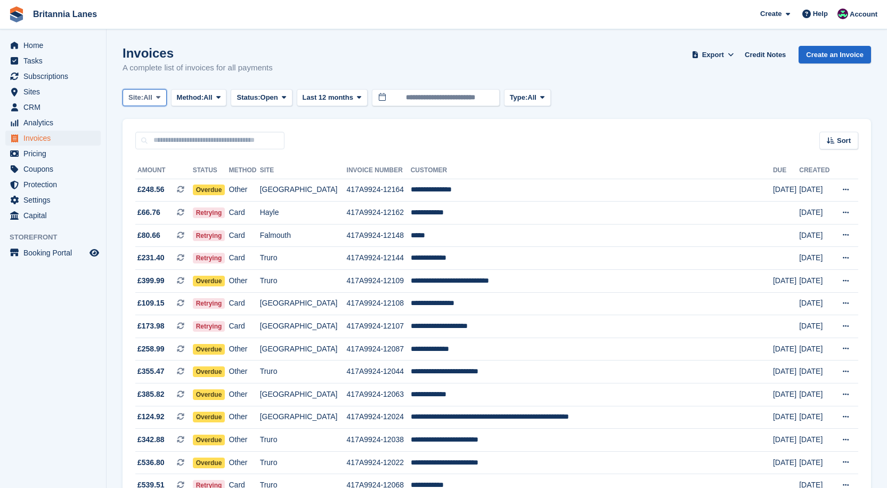
click at [147, 100] on span "All" at bounding box center [147, 97] width 9 height 11
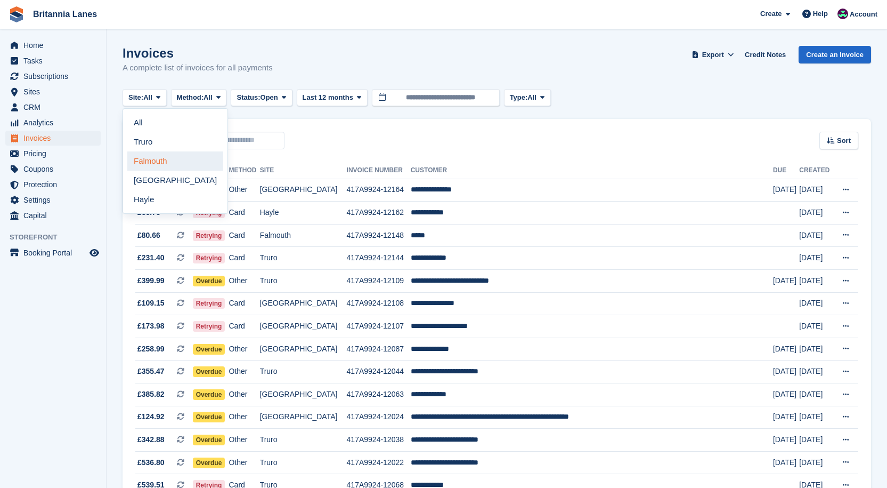
click at [147, 163] on link "Falmouth" at bounding box center [175, 160] width 96 height 19
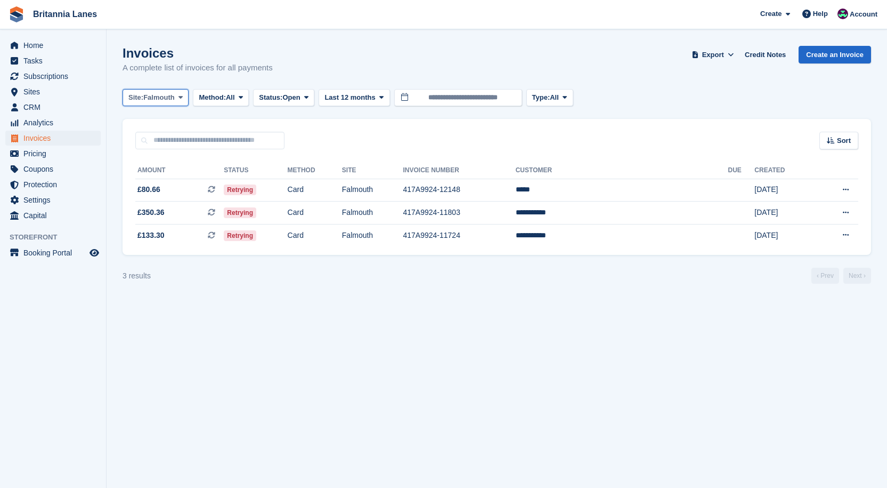
click at [143, 91] on button "Site: [GEOGRAPHIC_DATA]" at bounding box center [156, 98] width 66 height 18
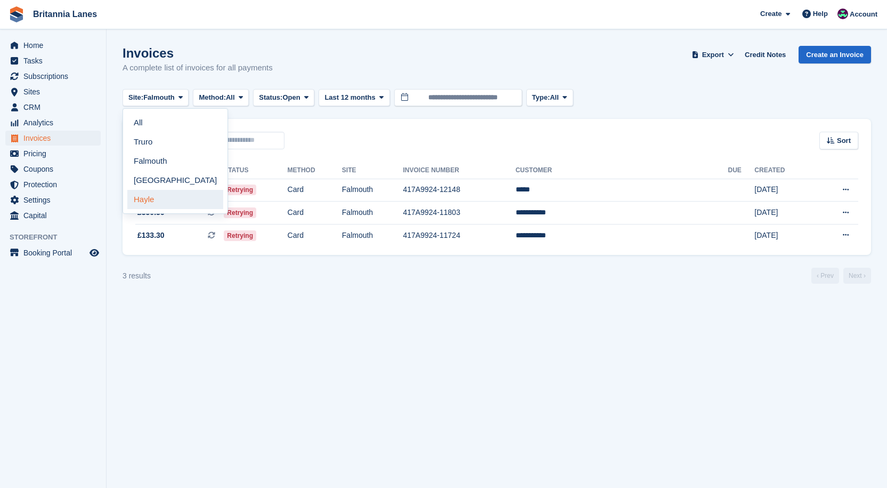
click at [144, 200] on link "Hayle" at bounding box center [175, 199] width 96 height 19
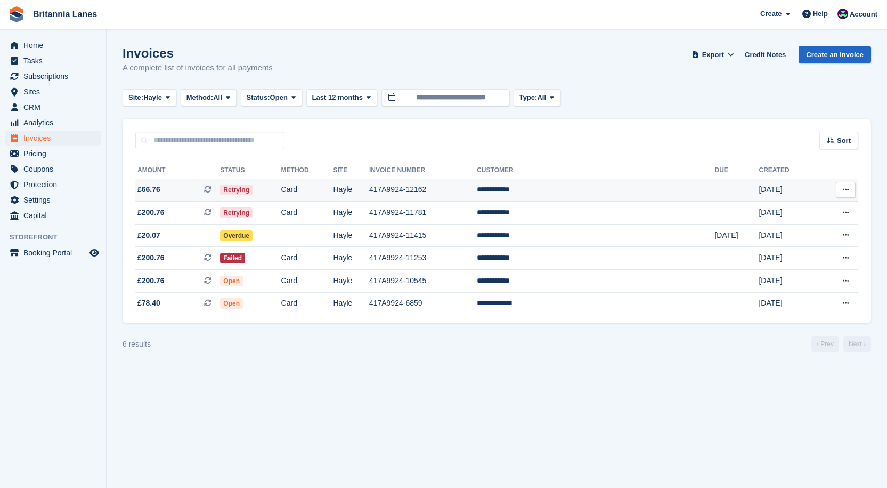
click at [576, 190] on td "**********" at bounding box center [596, 190] width 238 height 23
click at [142, 89] on button "Site: Hayle" at bounding box center [150, 98] width 54 height 18
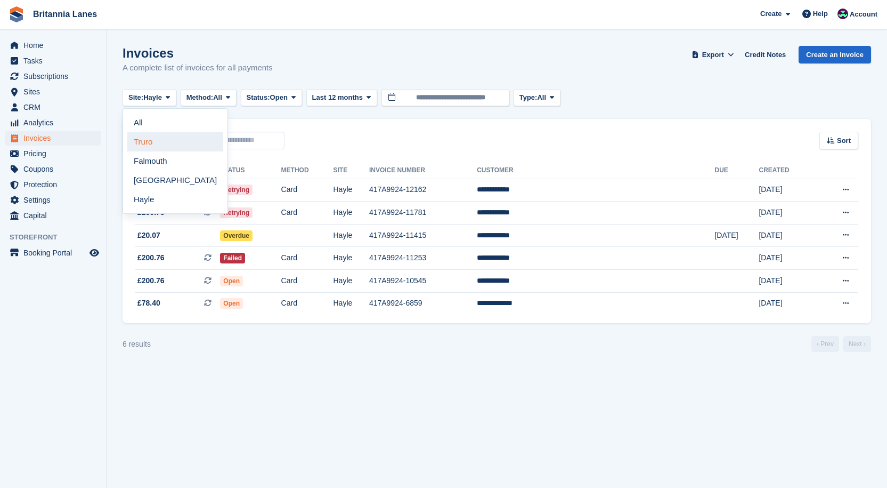
click at [151, 147] on link "Truro" at bounding box center [175, 141] width 96 height 19
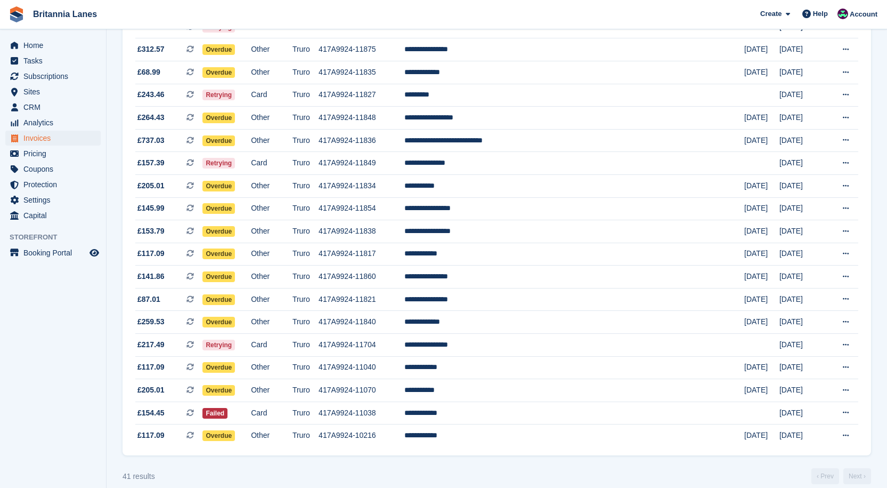
scroll to position [675, 0]
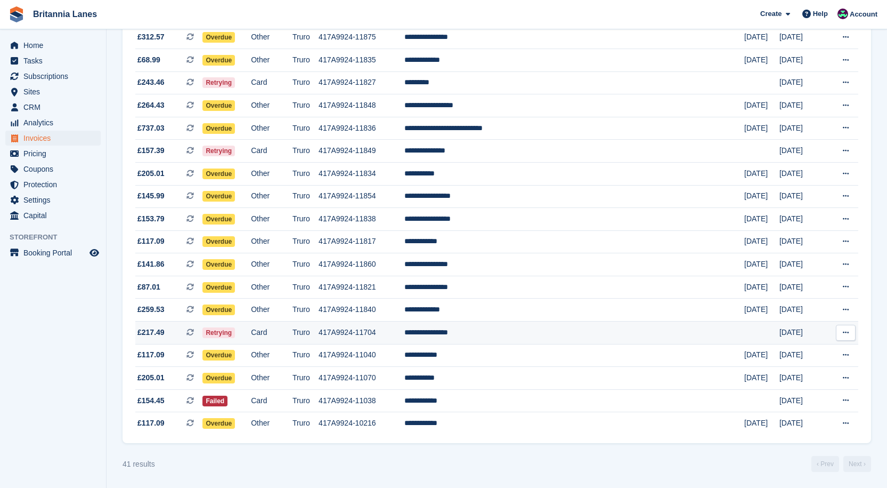
click at [518, 333] on td "**********" at bounding box center [575, 332] width 340 height 23
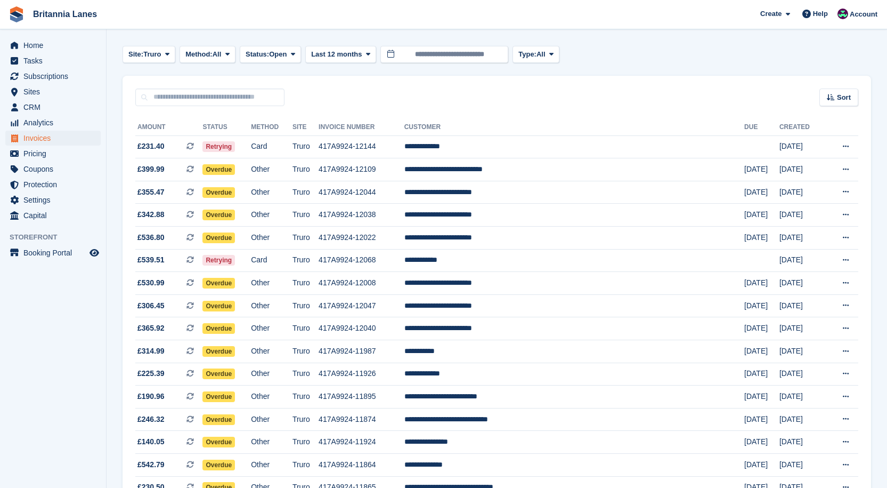
scroll to position [0, 0]
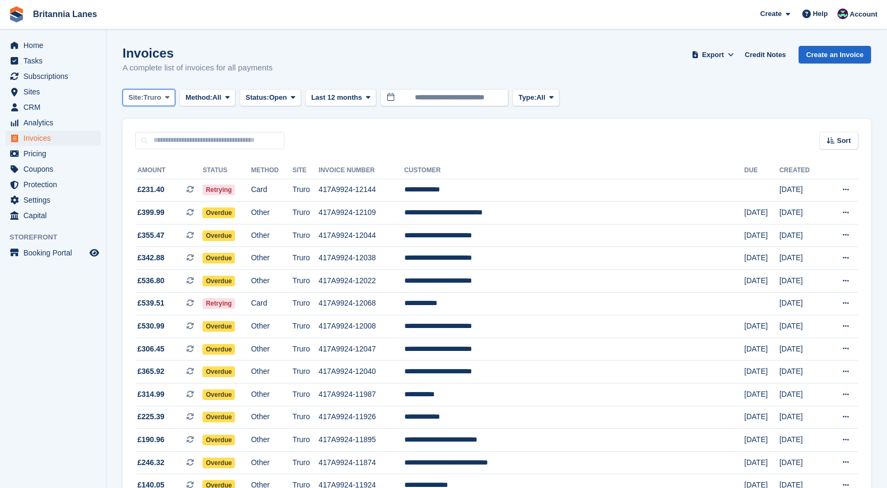
click at [155, 95] on span "Truro" at bounding box center [152, 97] width 18 height 11
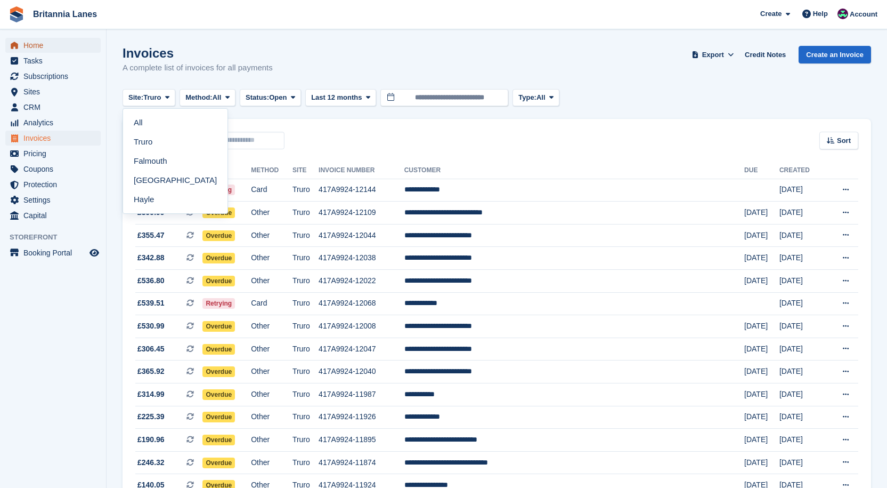
drag, startPoint x: 41, startPoint y: 50, endPoint x: 46, endPoint y: 50, distance: 5.9
click at [41, 50] on span "Home" at bounding box center [55, 45] width 64 height 15
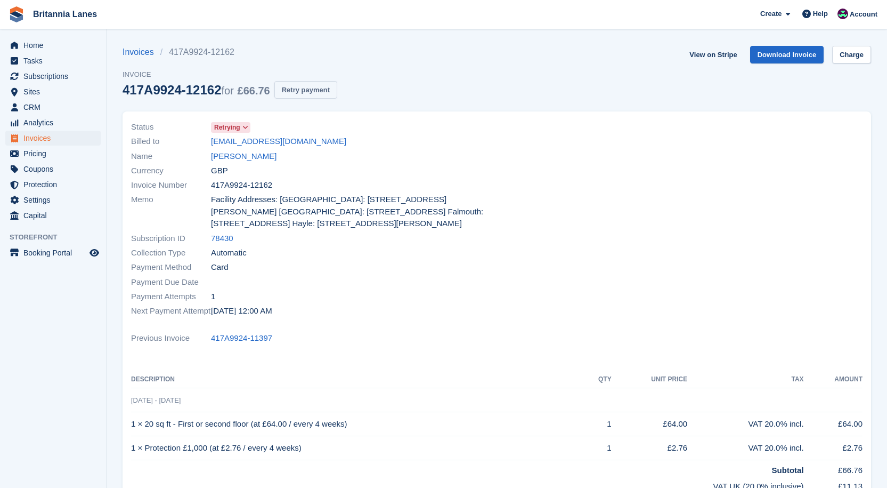
click at [310, 85] on button "Retry payment" at bounding box center [306, 90] width 63 height 18
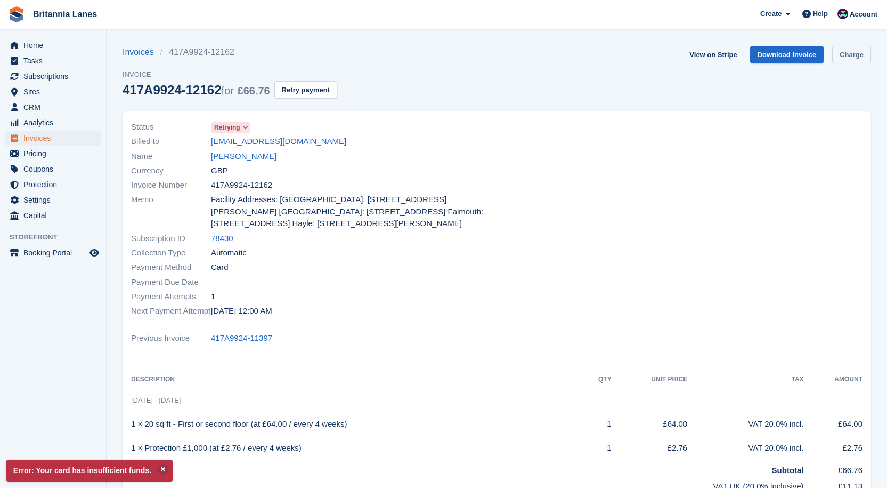
click at [858, 54] on link "Charge" at bounding box center [852, 55] width 39 height 18
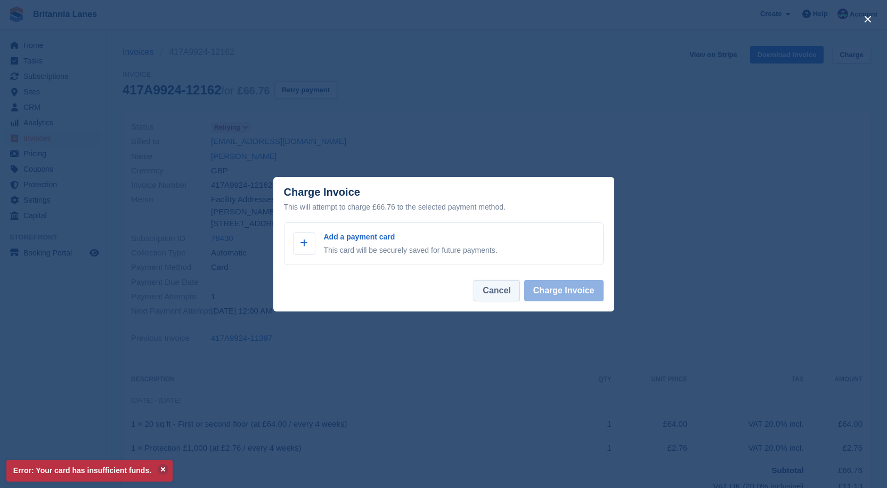
click at [494, 289] on button "Cancel" at bounding box center [497, 290] width 46 height 21
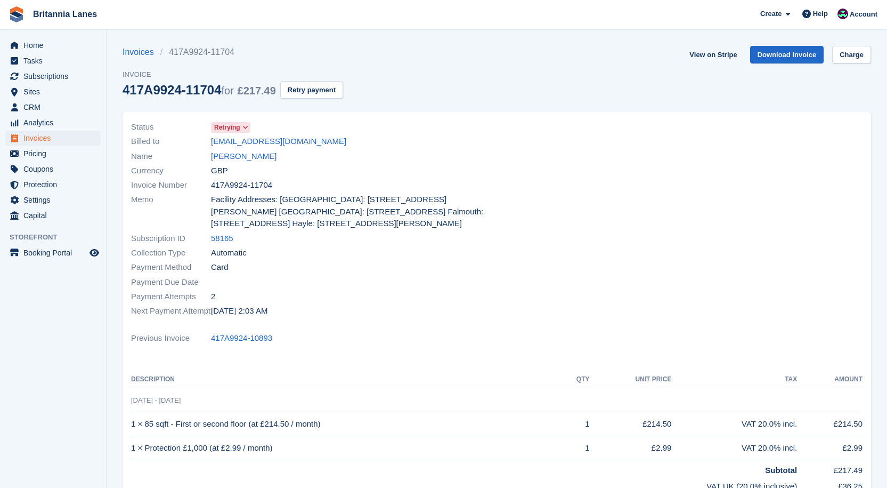
scroll to position [160, 0]
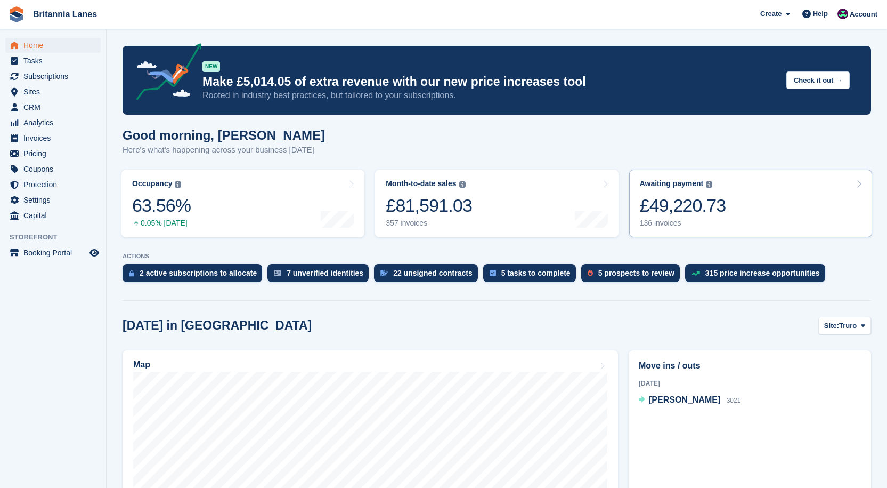
click at [683, 209] on div "£49,220.73" at bounding box center [683, 206] width 86 height 22
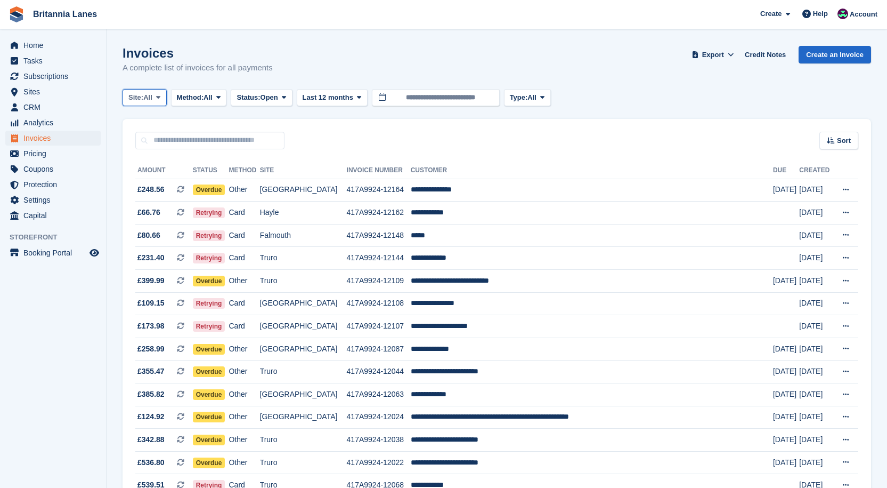
click at [136, 96] on span "Site:" at bounding box center [135, 97] width 15 height 11
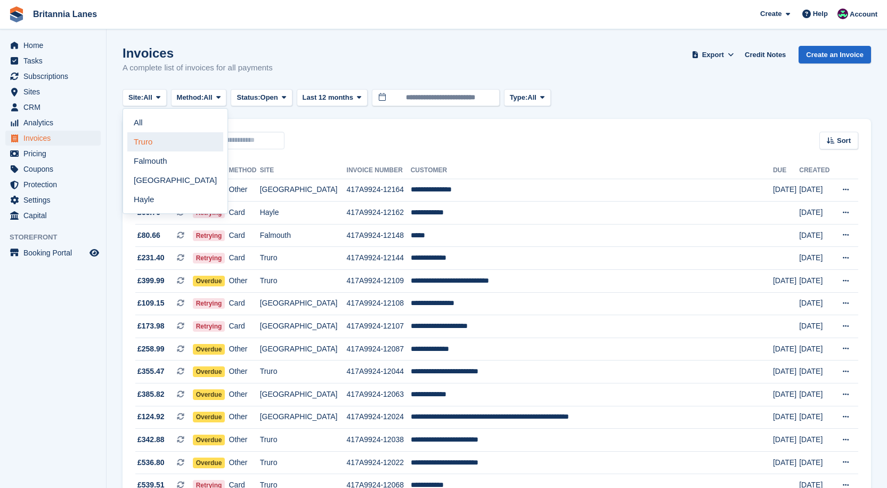
click at [142, 141] on link "Truro" at bounding box center [175, 141] width 96 height 19
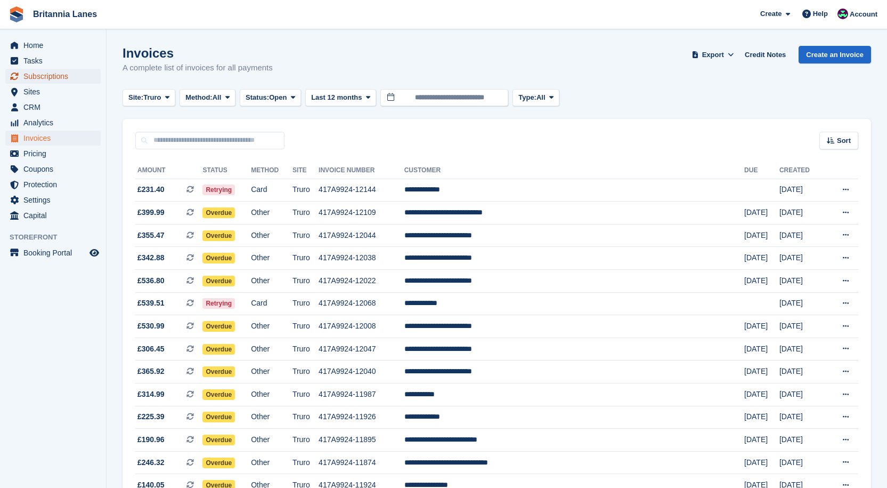
drag, startPoint x: 49, startPoint y: 72, endPoint x: 70, endPoint y: 79, distance: 22.6
click at [49, 72] on span "Subscriptions" at bounding box center [55, 76] width 64 height 15
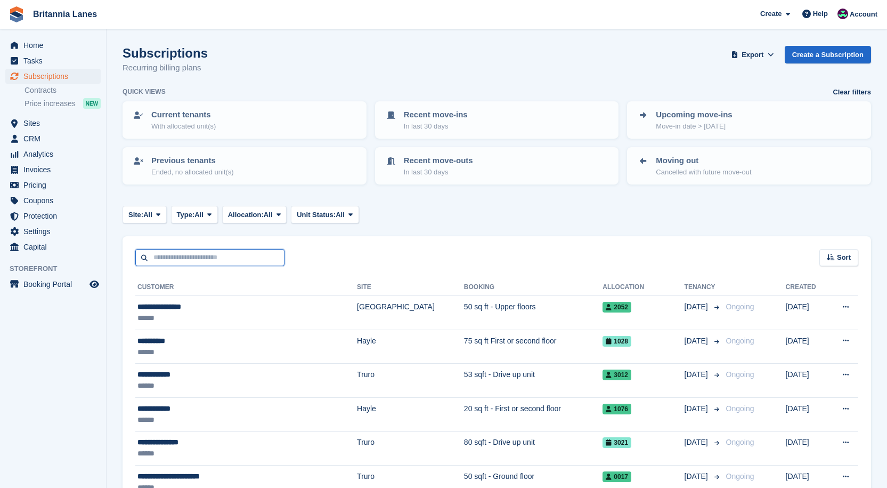
click at [181, 256] on input "text" at bounding box center [209, 258] width 149 height 18
type input "**********"
click at [235, 254] on input "**********" at bounding box center [209, 258] width 149 height 18
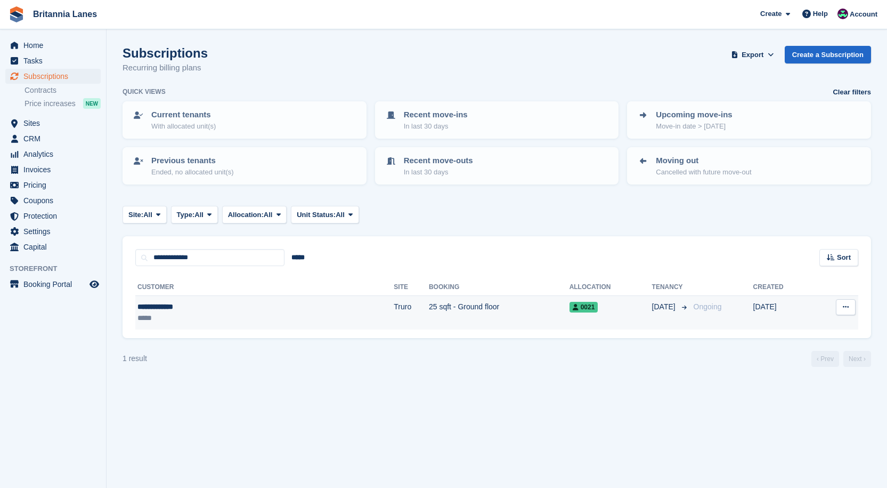
click at [429, 307] on td "25 sqft - Ground floor" at bounding box center [499, 313] width 141 height 34
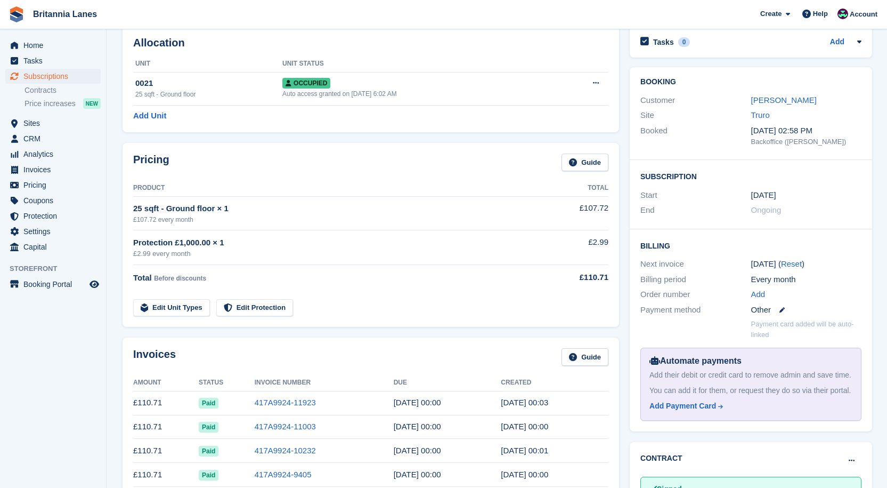
scroll to position [53, 0]
click at [41, 43] on span "Home" at bounding box center [55, 45] width 64 height 15
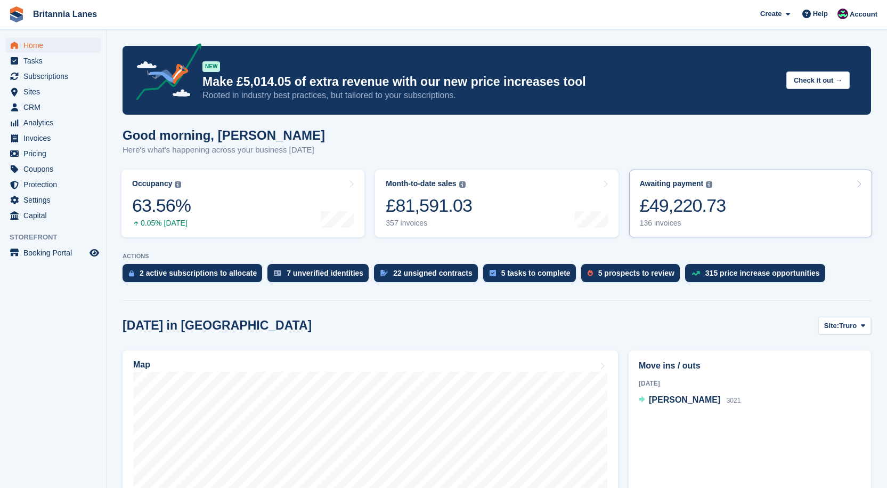
click at [707, 219] on div "136 invoices" at bounding box center [683, 223] width 86 height 9
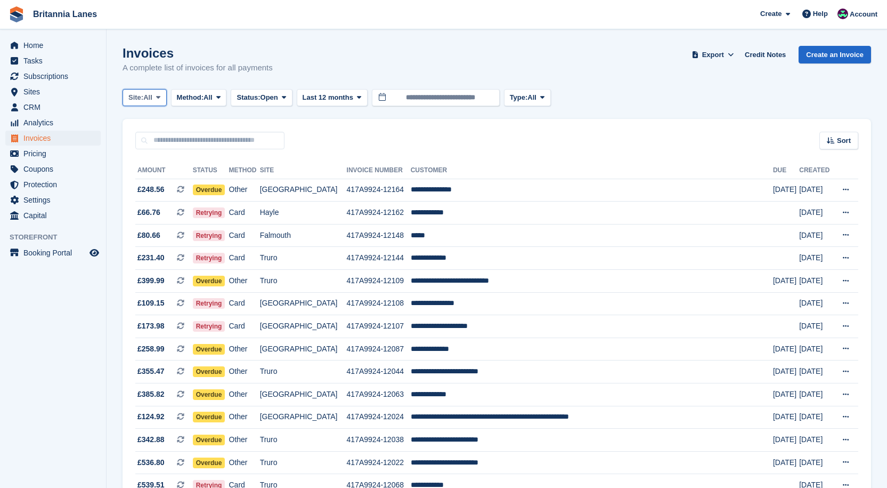
click at [152, 100] on span "All" at bounding box center [147, 97] width 9 height 11
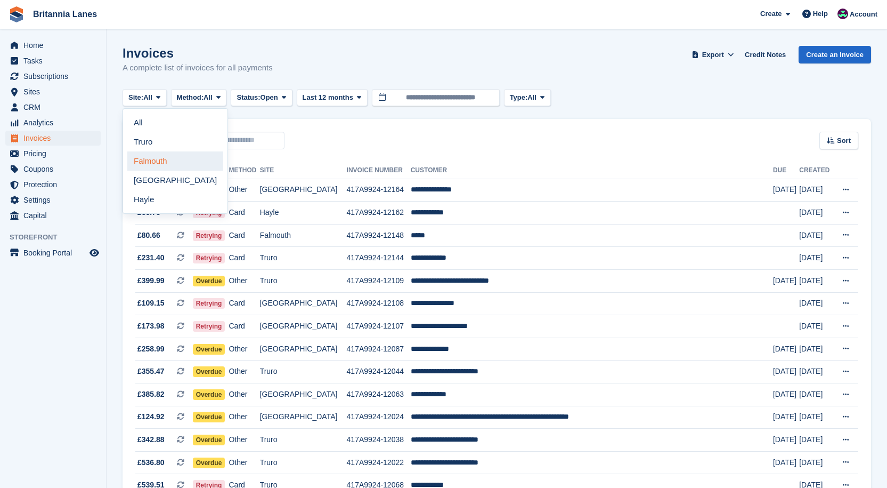
click at [171, 156] on link "Falmouth" at bounding box center [175, 160] width 96 height 19
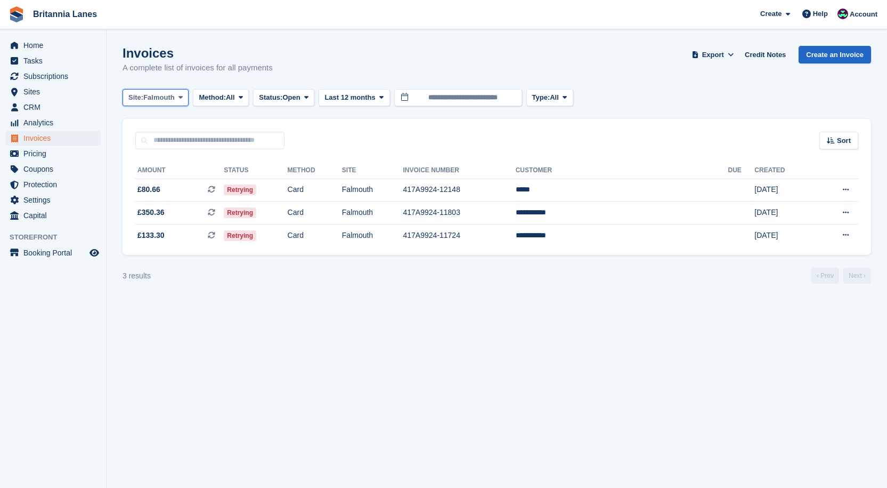
click at [150, 96] on span "Falmouth" at bounding box center [158, 97] width 31 height 11
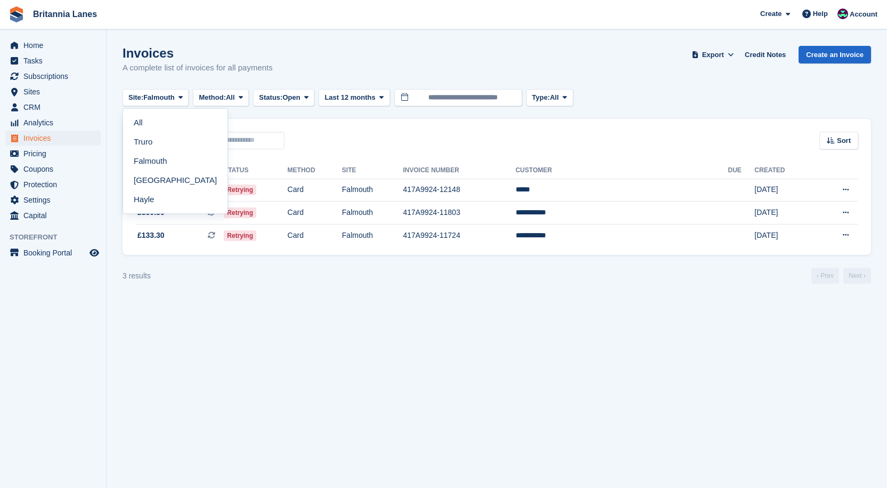
drag, startPoint x: 151, startPoint y: 204, endPoint x: 174, endPoint y: 204, distance: 23.5
click at [151, 205] on link "Hayle" at bounding box center [175, 199] width 96 height 19
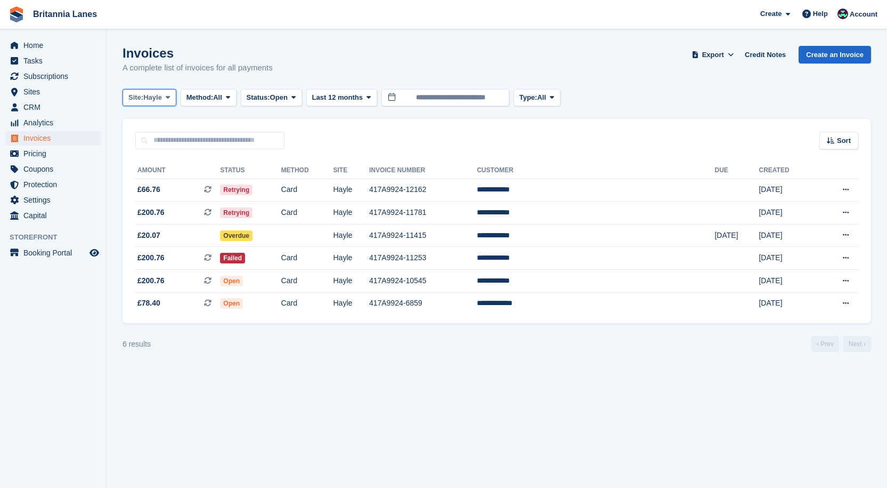
drag, startPoint x: 144, startPoint y: 95, endPoint x: 160, endPoint y: 132, distance: 40.1
click at [146, 95] on button "Site: Hayle" at bounding box center [150, 98] width 54 height 18
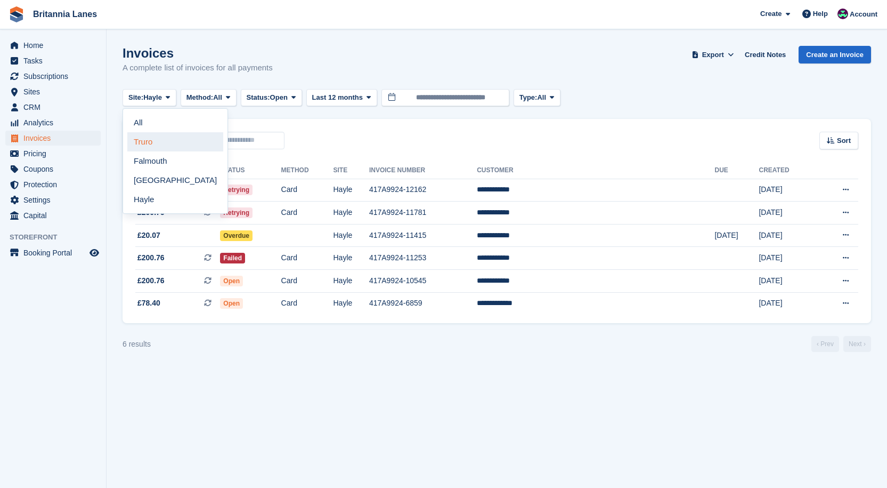
click at [154, 139] on link "Truro" at bounding box center [175, 141] width 96 height 19
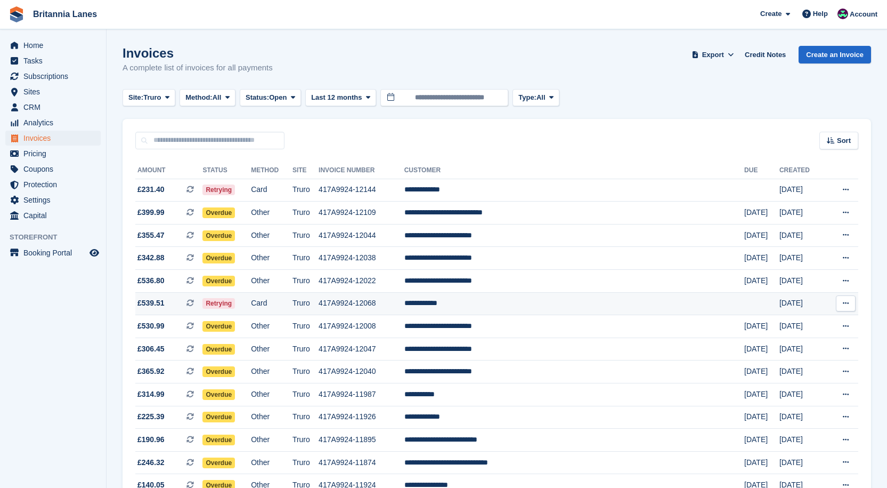
click at [531, 298] on td "**********" at bounding box center [575, 303] width 340 height 23
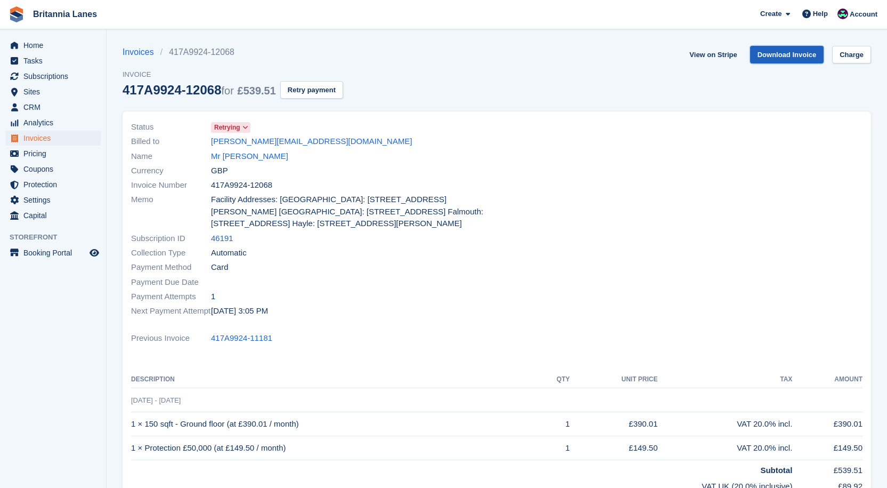
click at [790, 59] on link "Download Invoice" at bounding box center [787, 55] width 74 height 18
click at [842, 52] on link "Charge" at bounding box center [852, 55] width 39 height 18
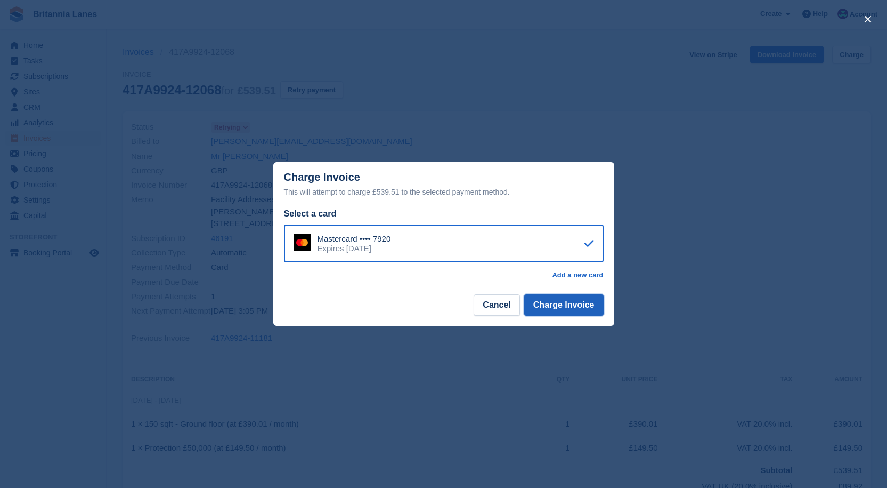
click at [548, 307] on button "Charge Invoice" at bounding box center [563, 304] width 79 height 21
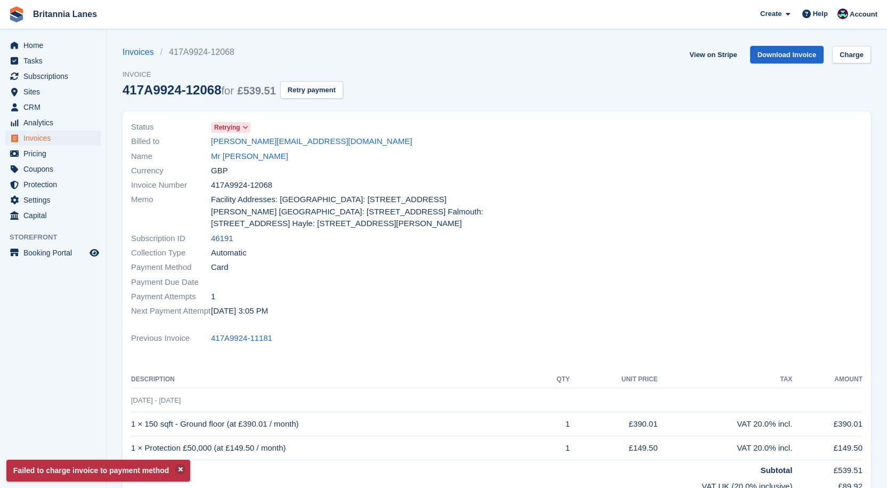
click at [30, 34] on div "Home Tasks Subscriptions Subscriptions Subscriptions Contracts Price increases …" at bounding box center [53, 129] width 106 height 190
click at [28, 44] on span "Home" at bounding box center [55, 45] width 64 height 15
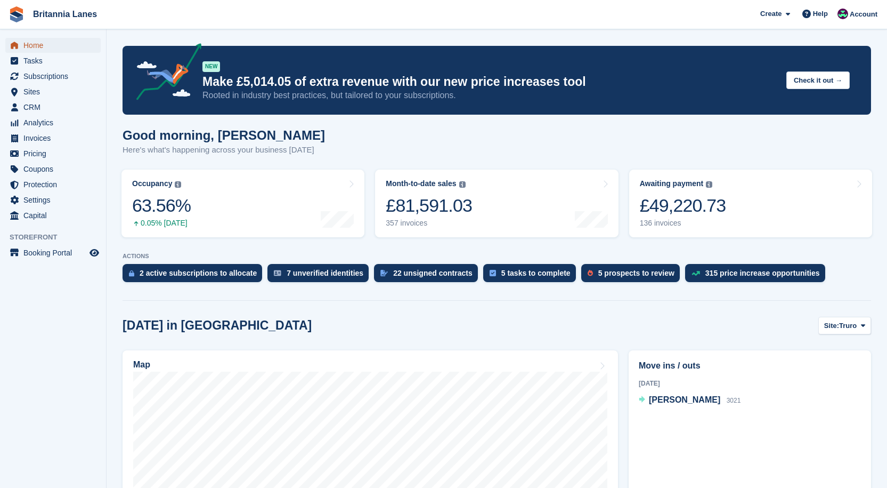
click at [49, 47] on span "Home" at bounding box center [55, 45] width 64 height 15
click at [53, 38] on span "Home" at bounding box center [55, 45] width 64 height 15
click at [663, 192] on div "Awaiting payment The total outstanding balance on all open invoices. £49,220.73…" at bounding box center [683, 203] width 86 height 49
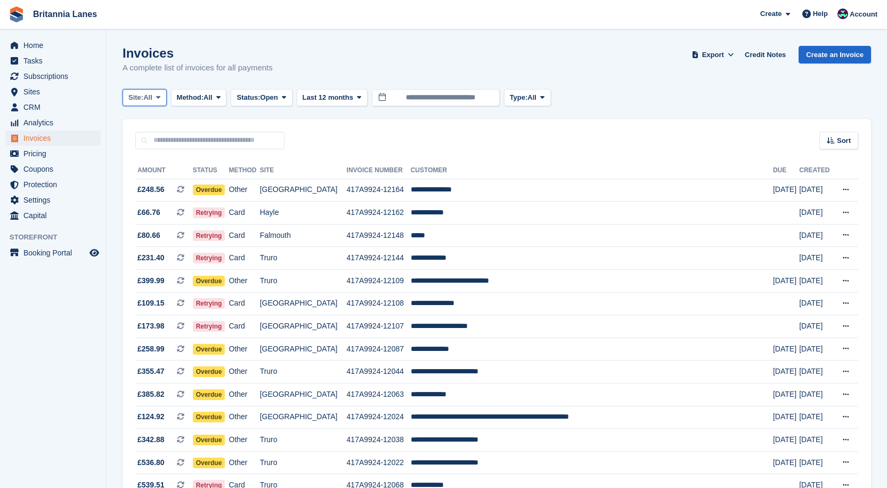
click at [156, 103] on button "Site: All" at bounding box center [145, 98] width 44 height 18
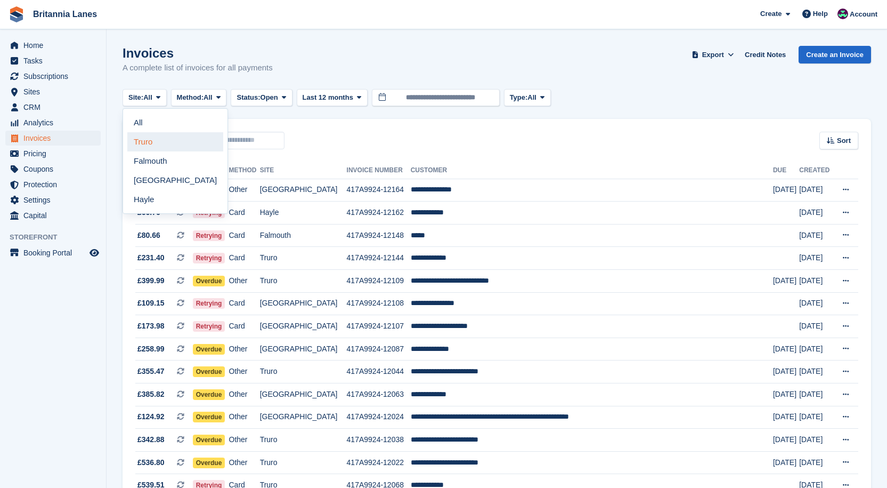
click at [150, 143] on link "Truro" at bounding box center [175, 141] width 96 height 19
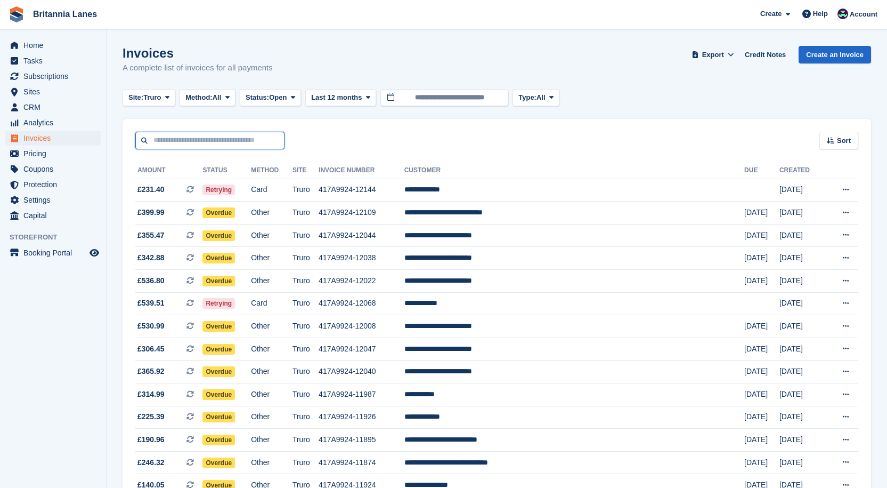
click at [231, 140] on input "text" at bounding box center [209, 141] width 149 height 18
type input "**********"
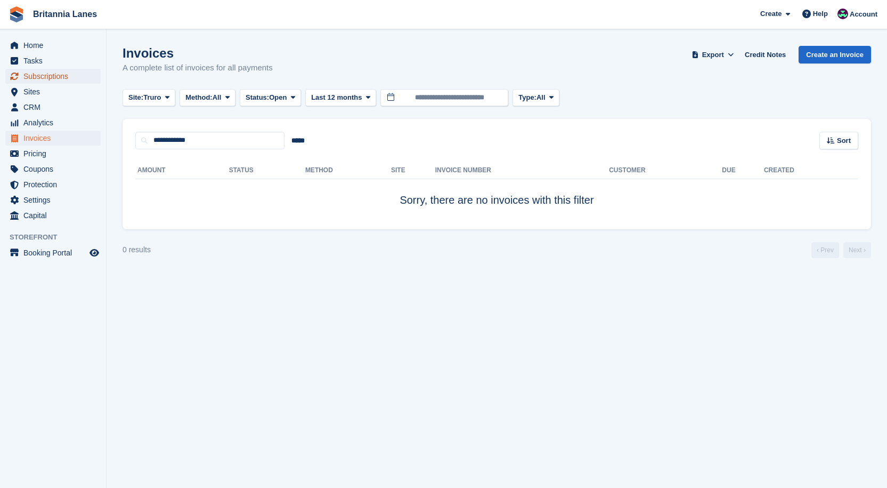
click at [74, 76] on span "Subscriptions" at bounding box center [55, 76] width 64 height 15
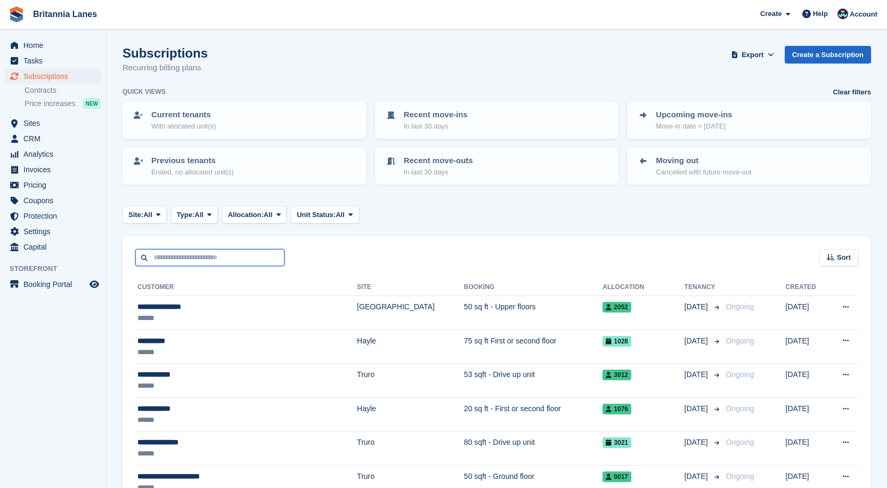
click at [190, 255] on input "text" at bounding box center [209, 258] width 149 height 18
type input "*"
type input "**********"
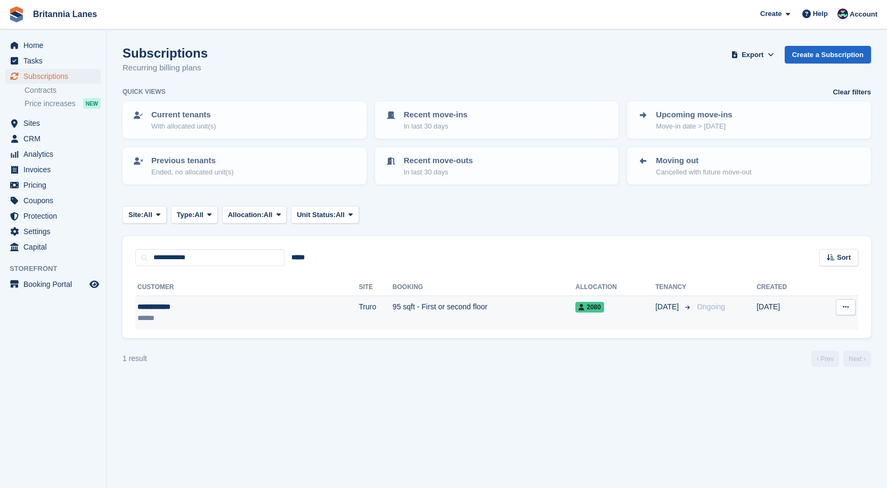
click at [393, 318] on td "95 sqft - First or second floor" at bounding box center [484, 313] width 183 height 34
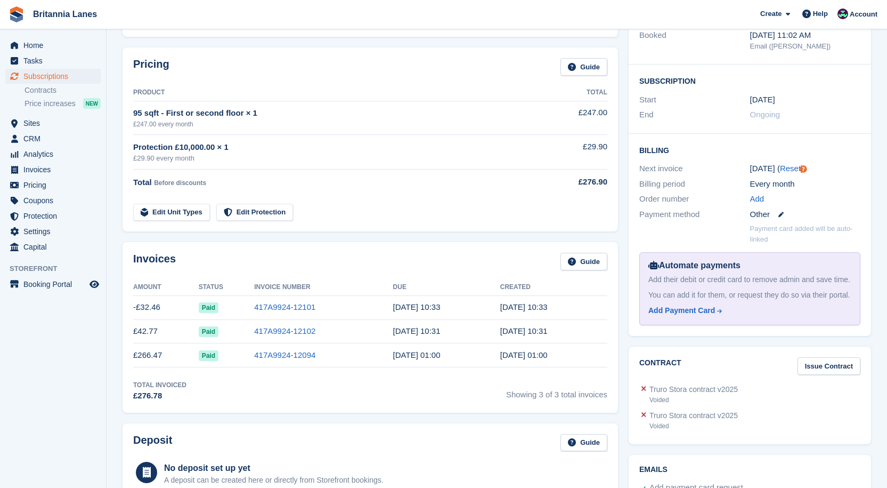
scroll to position [160, 0]
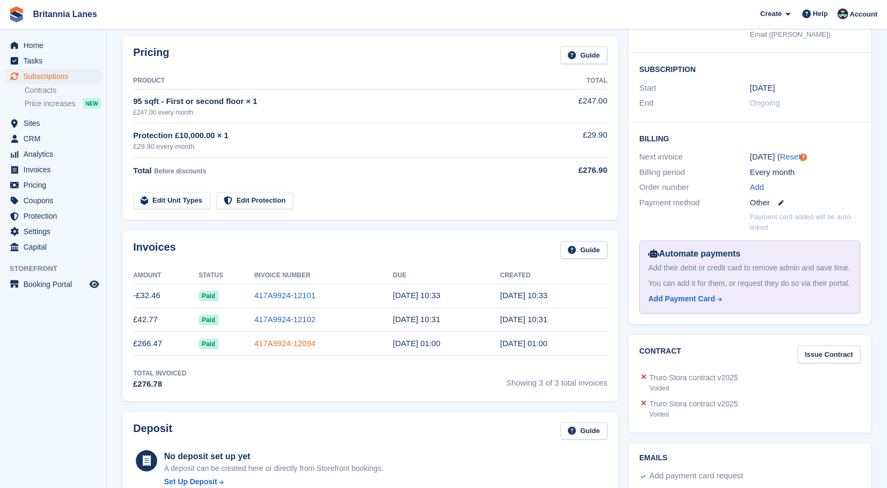
click at [302, 341] on link "417A9924-12094" at bounding box center [284, 342] width 61 height 9
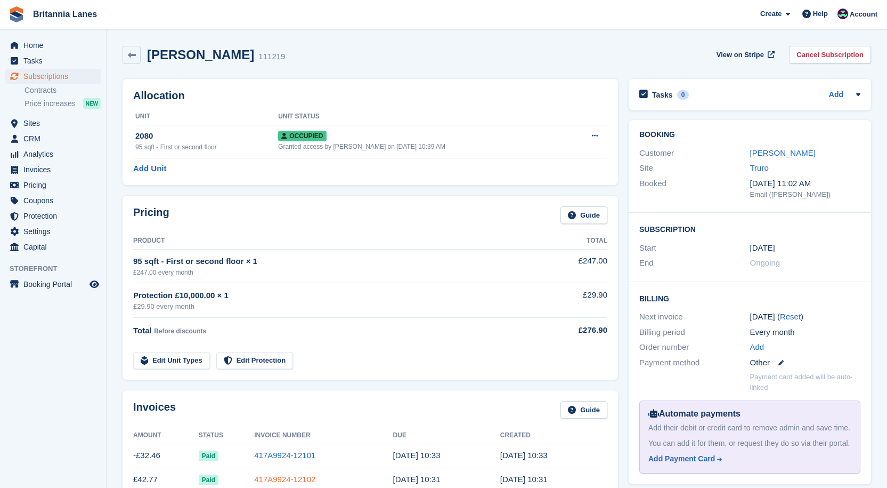
scroll to position [160, 0]
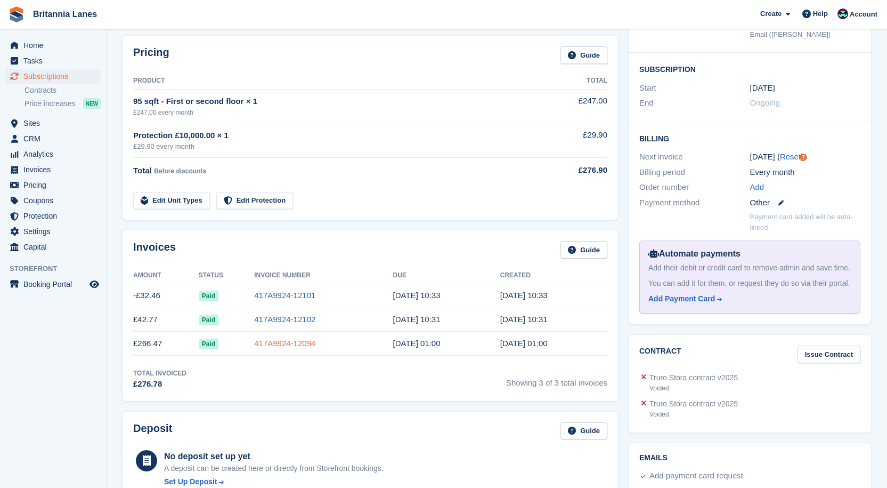
drag, startPoint x: 281, startPoint y: 336, endPoint x: 265, endPoint y: 341, distance: 17.1
click at [281, 336] on td "417A9924-12094" at bounding box center [323, 344] width 139 height 24
click at [290, 343] on link "417A9924-12094" at bounding box center [284, 342] width 61 height 9
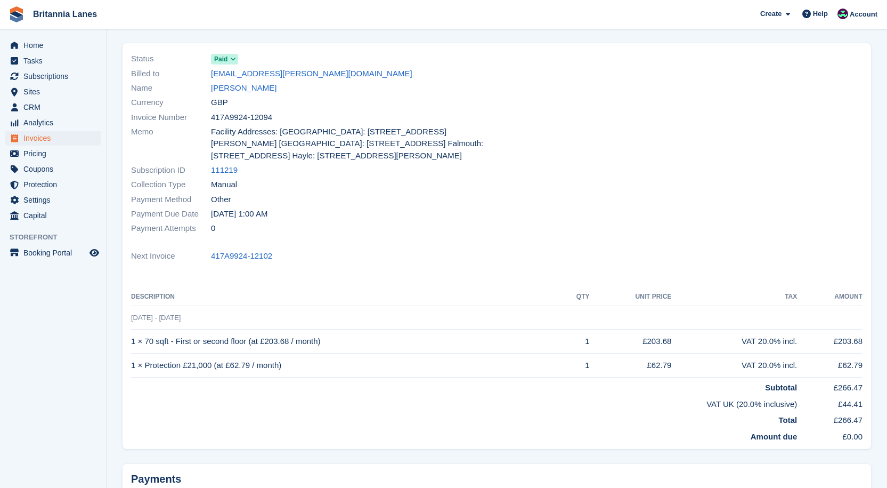
scroll to position [175, 0]
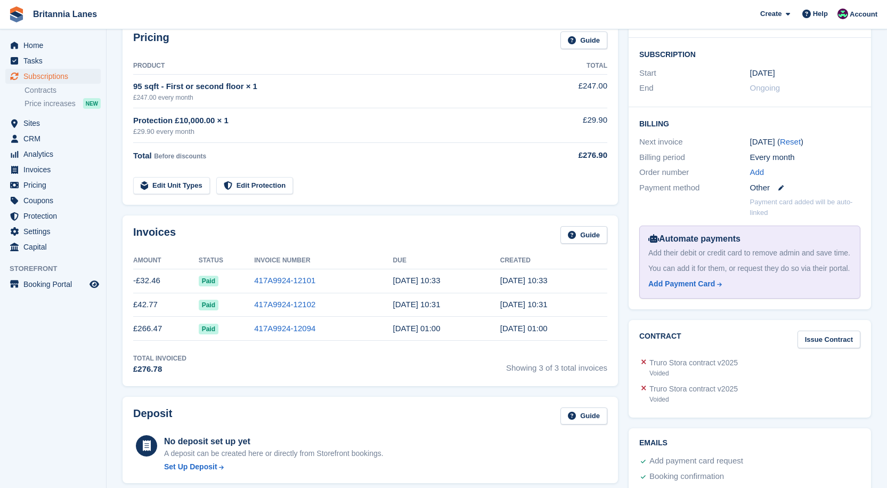
scroll to position [160, 0]
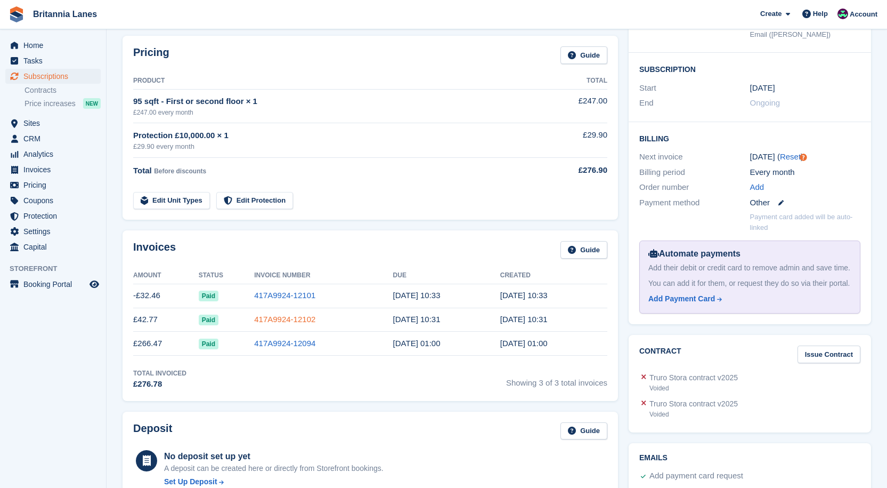
click at [286, 323] on link "417A9924-12102" at bounding box center [284, 318] width 61 height 9
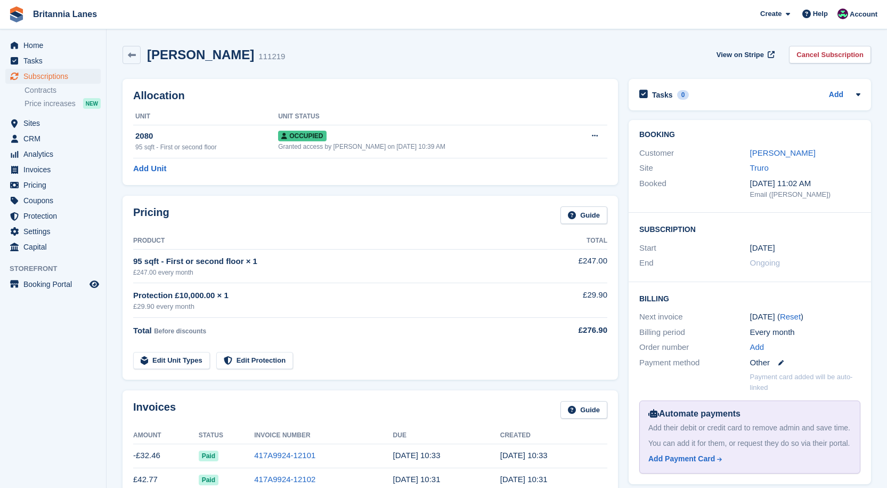
scroll to position [160, 0]
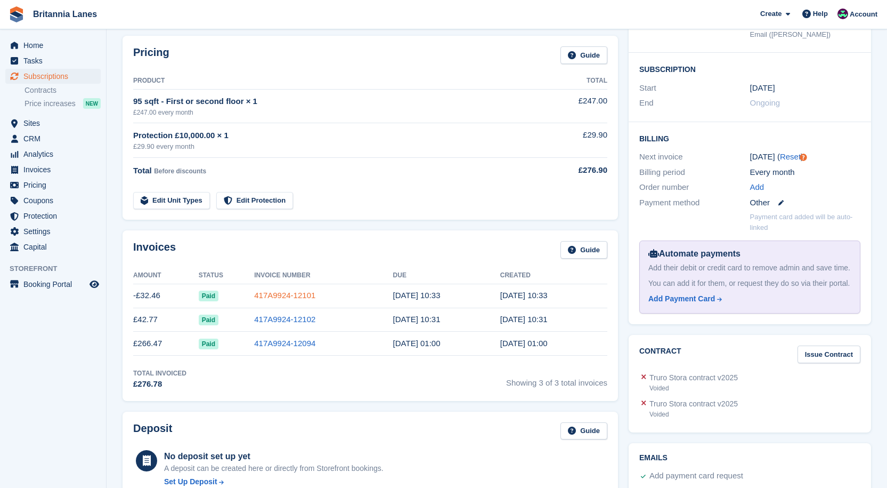
click at [285, 300] on link "417A9924-12101" at bounding box center [284, 294] width 61 height 9
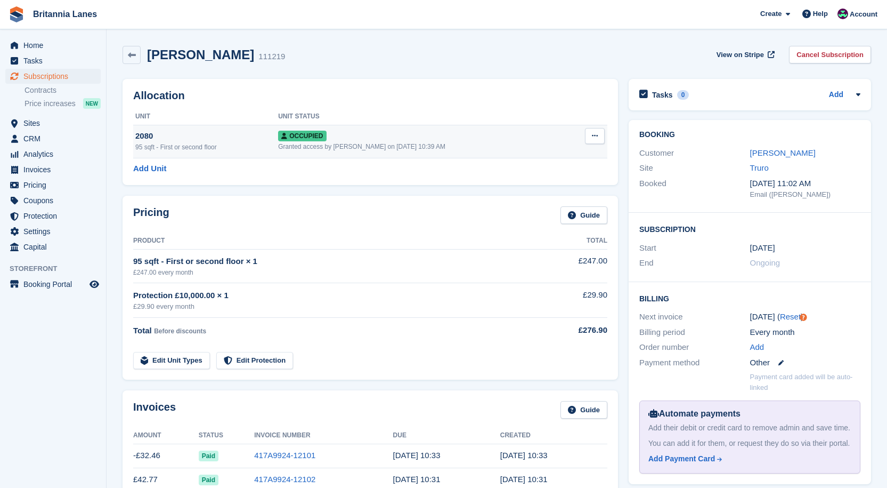
click at [361, 143] on div "Granted access by Nathan Kellow on 2nd Oct, 10:39 AM" at bounding box center [423, 147] width 290 height 10
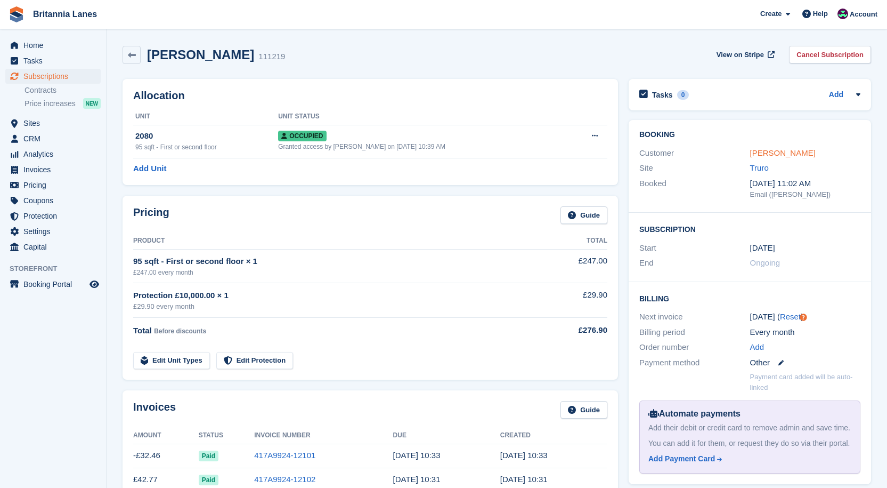
click at [781, 157] on link "William John" at bounding box center [783, 152] width 66 height 9
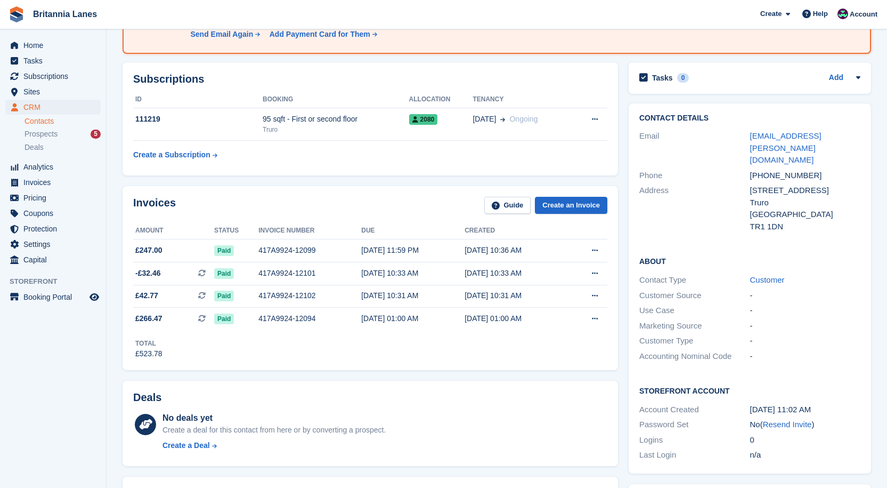
scroll to position [107, 0]
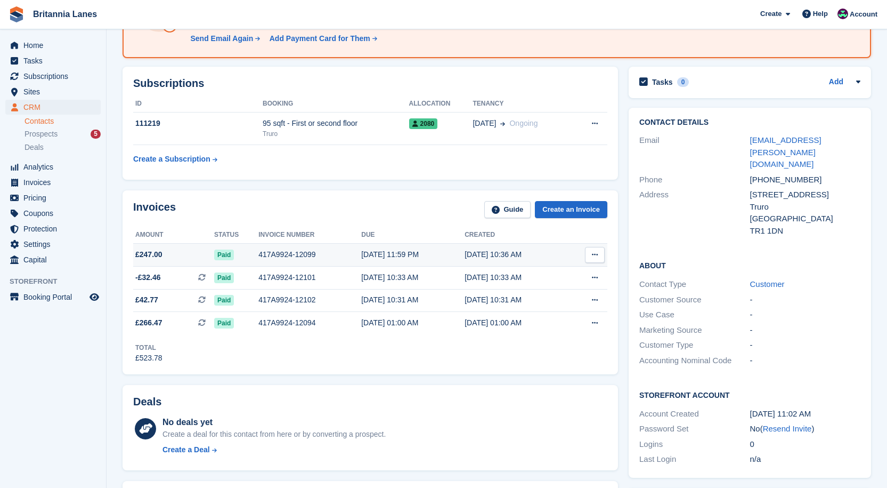
click at [293, 254] on div "417A9924-12099" at bounding box center [310, 254] width 103 height 11
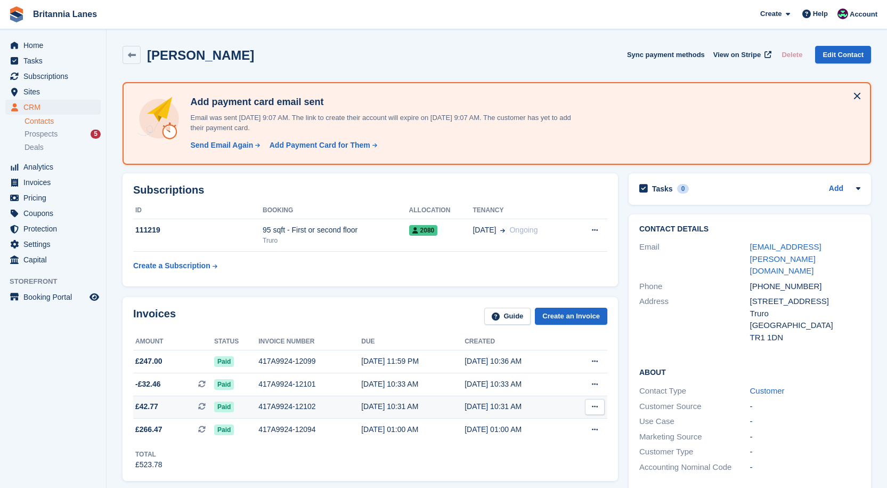
drag, startPoint x: 284, startPoint y: 400, endPoint x: 260, endPoint y: 401, distance: 24.0
click at [284, 400] on td "417A9924-12102" at bounding box center [310, 406] width 103 height 23
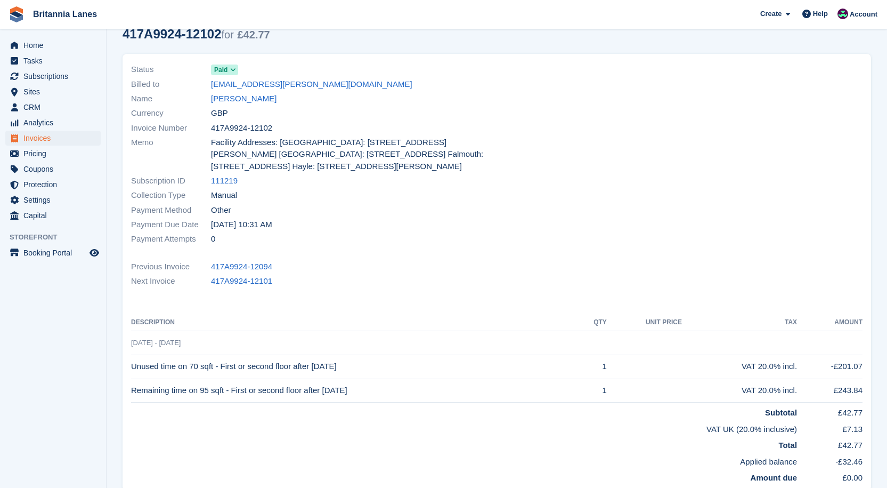
scroll to position [107, 0]
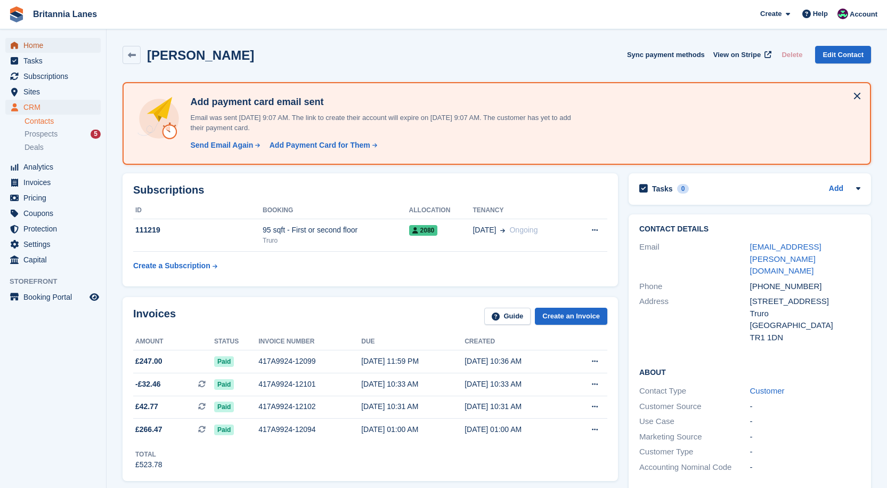
click at [29, 45] on span "Home" at bounding box center [55, 45] width 64 height 15
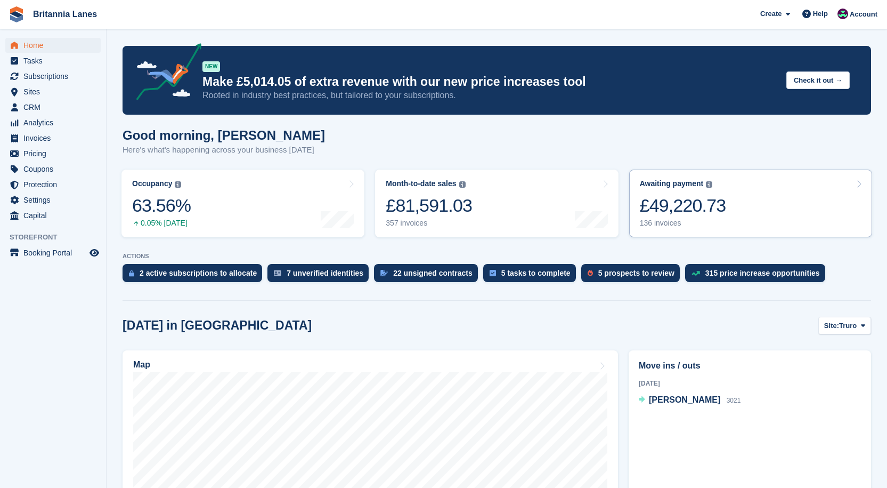
click at [694, 192] on div "Awaiting payment The total outstanding balance on all open invoices. £49,220.73…" at bounding box center [683, 203] width 86 height 49
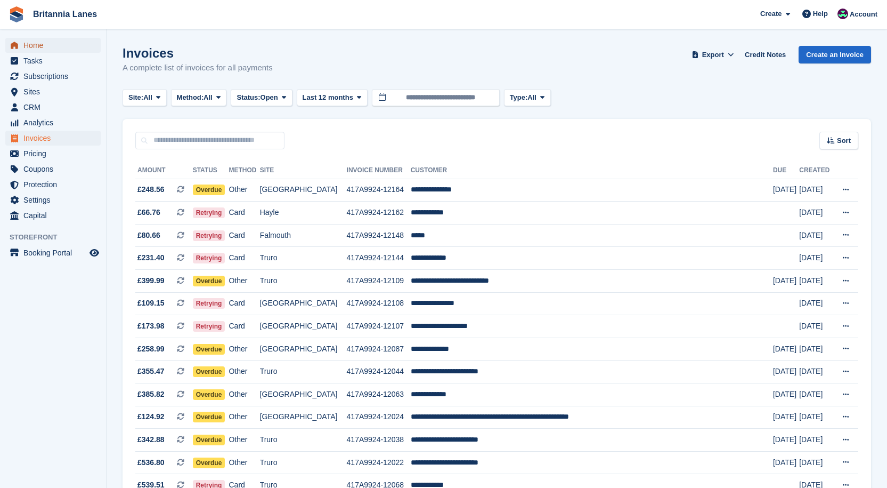
drag, startPoint x: 34, startPoint y: 44, endPoint x: 166, endPoint y: 45, distance: 132.2
click at [34, 44] on span "Home" at bounding box center [55, 45] width 64 height 15
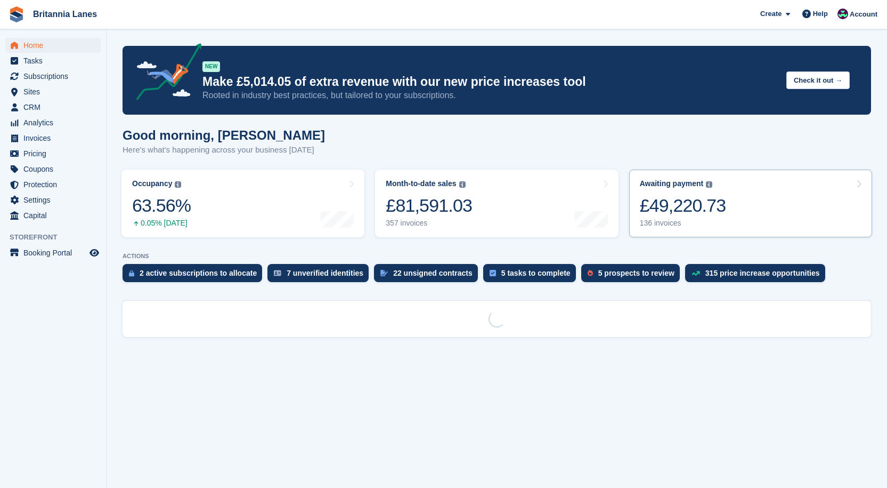
click at [700, 193] on div "Awaiting payment The total outstanding balance on all open invoices. £49,220.73…" at bounding box center [683, 203] width 86 height 49
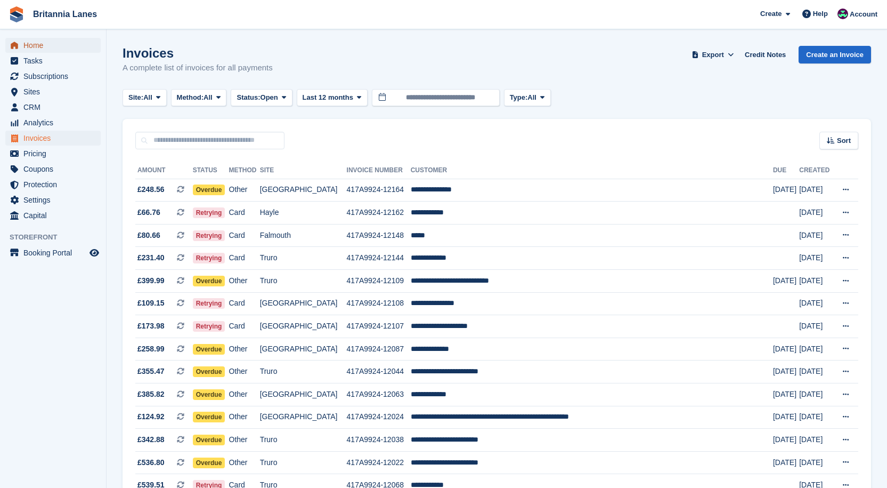
drag, startPoint x: 6, startPoint y: 41, endPoint x: 16, endPoint y: 43, distance: 10.0
click at [6, 41] on link "Home" at bounding box center [52, 45] width 95 height 15
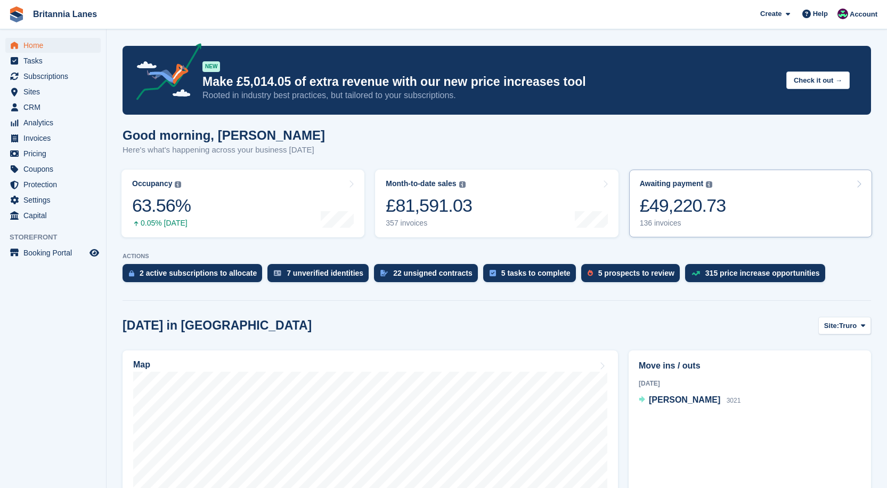
drag, startPoint x: 701, startPoint y: 192, endPoint x: 696, endPoint y: 195, distance: 6.0
click at [701, 192] on div "Awaiting payment The total outstanding balance on all open invoices. £49,220.73…" at bounding box center [683, 203] width 86 height 49
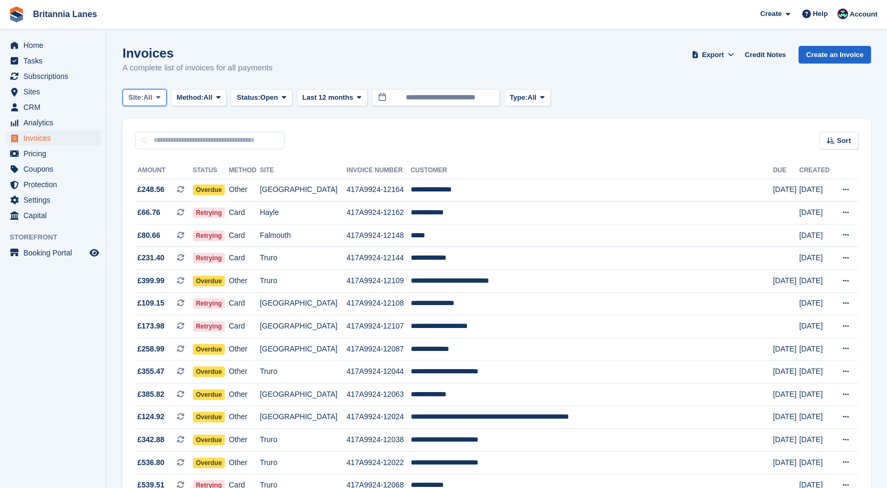
click at [135, 102] on span "Site:" at bounding box center [135, 97] width 15 height 11
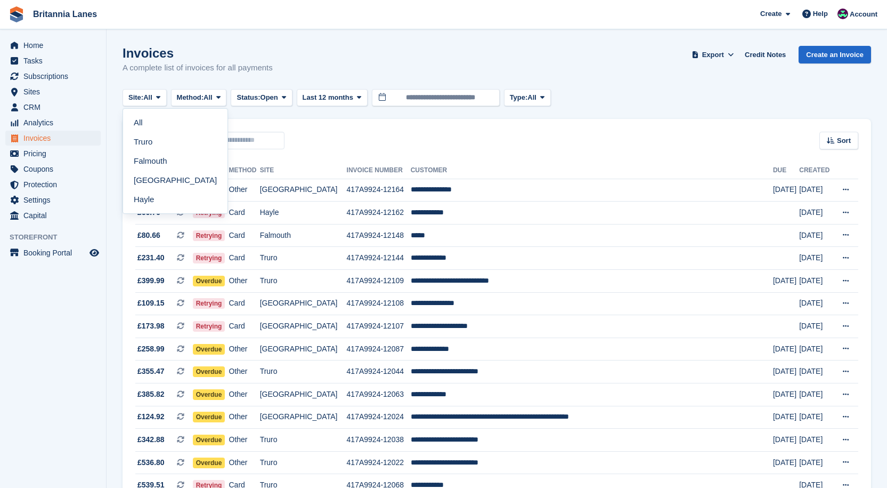
click at [149, 165] on link "Falmouth" at bounding box center [175, 160] width 96 height 19
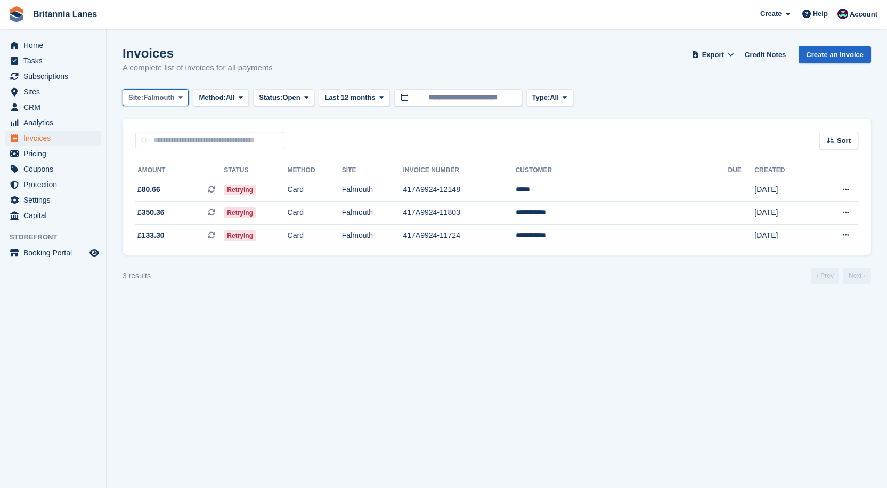
click at [133, 97] on span "Site:" at bounding box center [135, 97] width 15 height 11
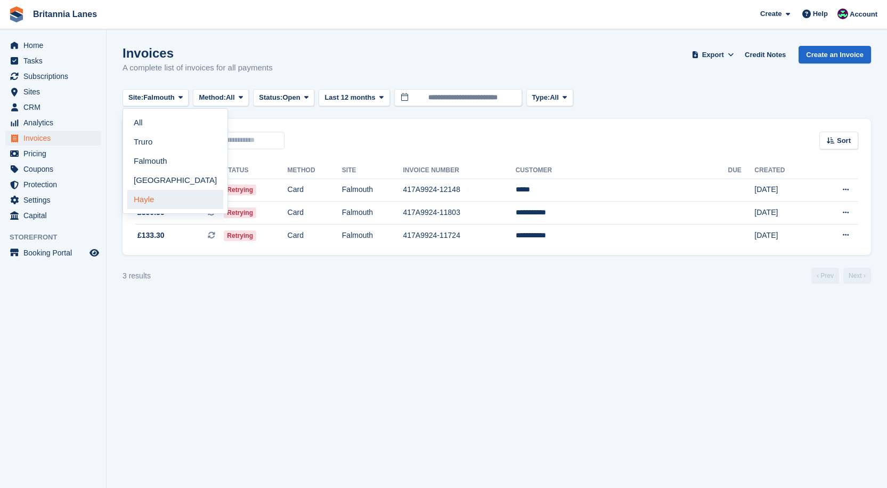
click at [168, 196] on link "Hayle" at bounding box center [175, 199] width 96 height 19
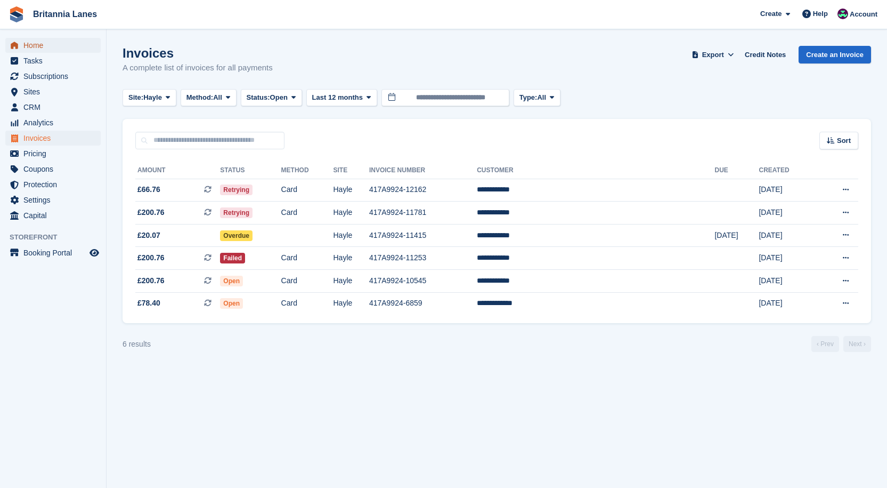
drag, startPoint x: 44, startPoint y: 46, endPoint x: 247, endPoint y: 111, distance: 213.2
click at [44, 46] on span "Home" at bounding box center [55, 45] width 64 height 15
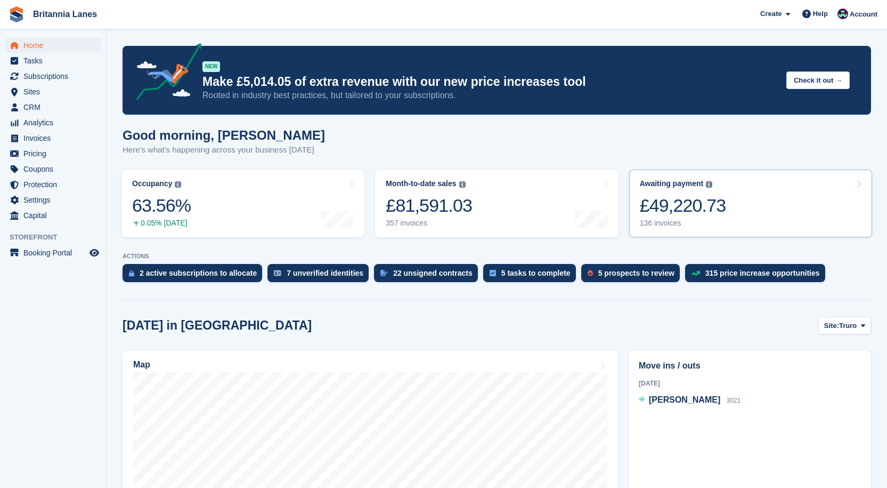
click at [695, 203] on div "£49,220.73" at bounding box center [683, 206] width 86 height 22
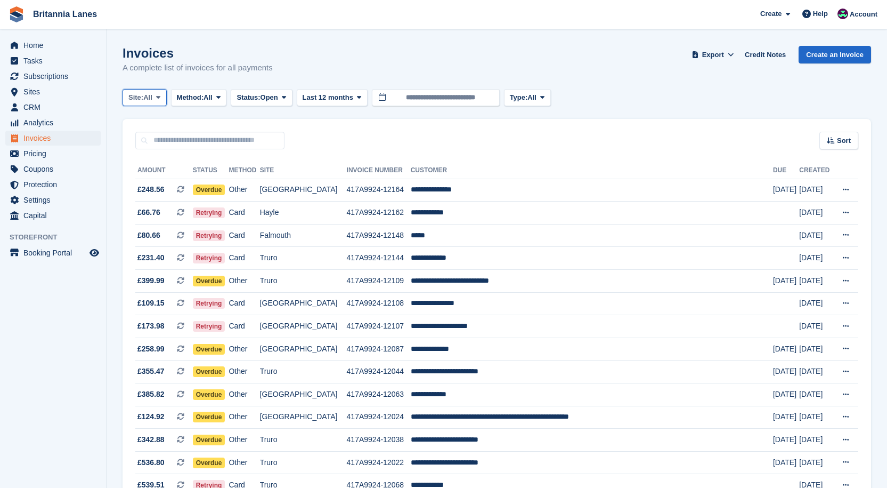
click at [149, 99] on span "All" at bounding box center [147, 97] width 9 height 11
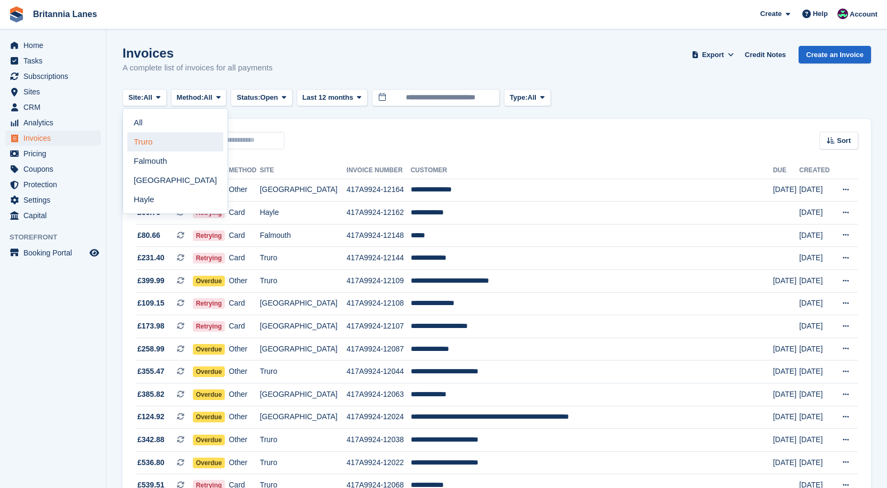
click at [163, 148] on link "Truro" at bounding box center [175, 141] width 96 height 19
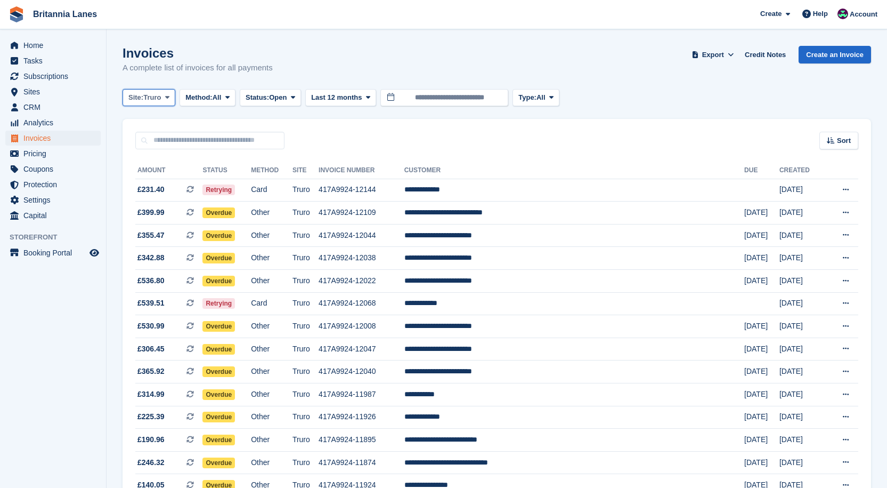
click at [161, 101] on span "Truro" at bounding box center [152, 97] width 18 height 11
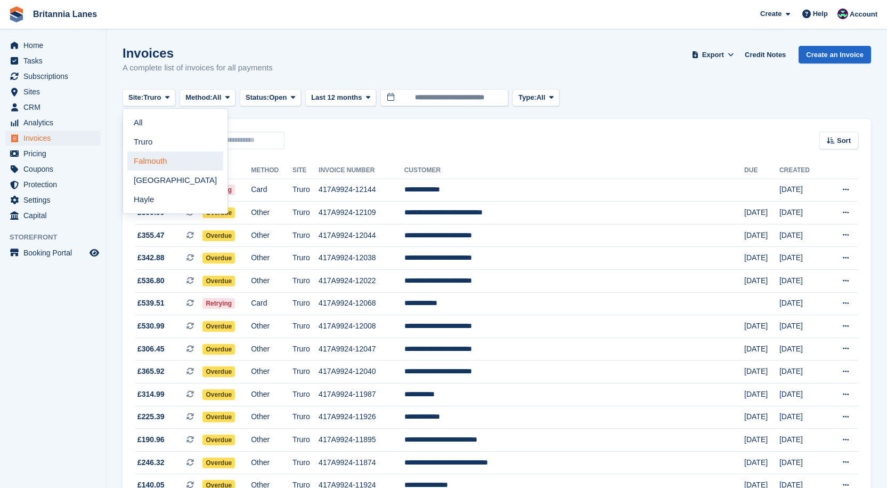
click at [144, 157] on link "Falmouth" at bounding box center [175, 160] width 96 height 19
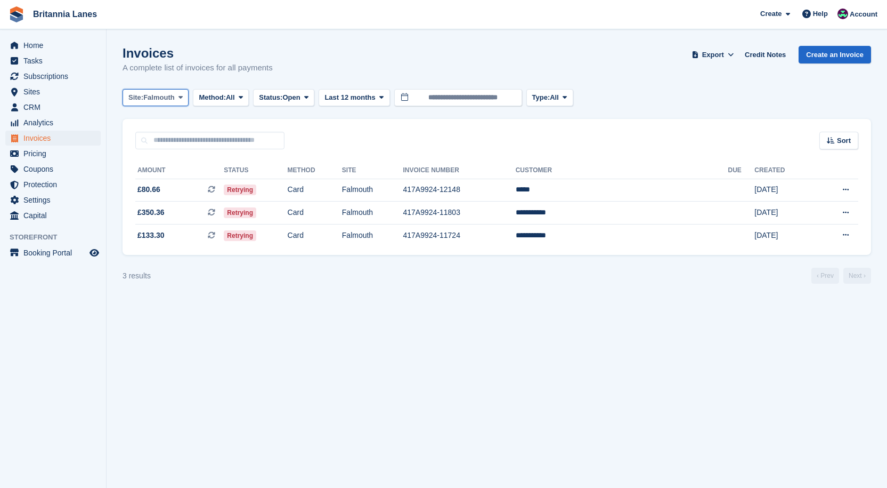
click at [134, 102] on span "Site:" at bounding box center [135, 97] width 15 height 11
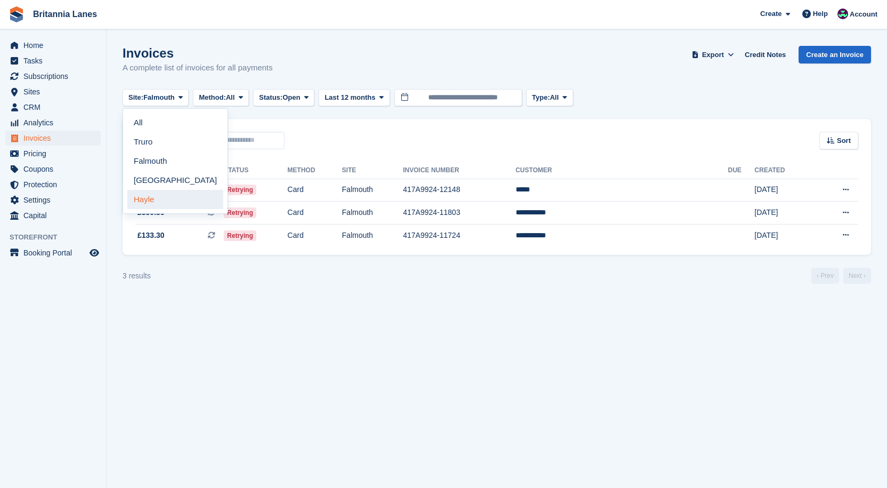
click at [140, 195] on link "Hayle" at bounding box center [175, 199] width 96 height 19
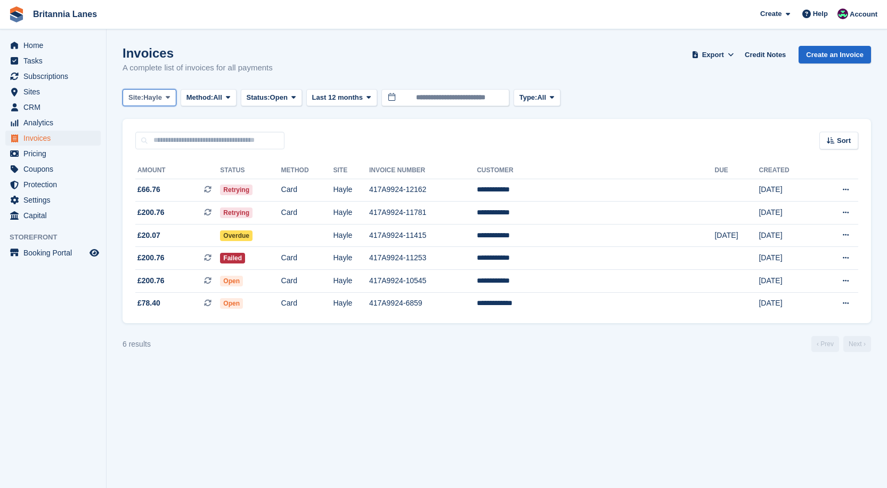
click at [156, 96] on span "Hayle" at bounding box center [152, 97] width 19 height 11
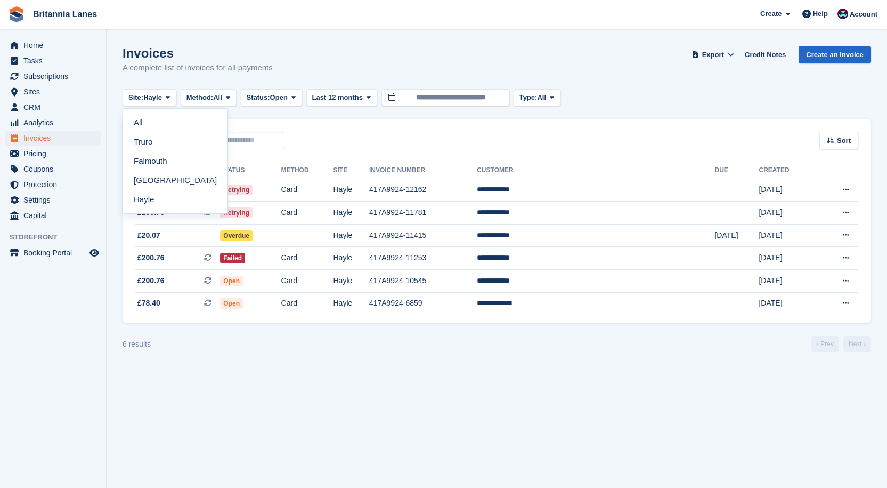
drag, startPoint x: 152, startPoint y: 167, endPoint x: 199, endPoint y: 174, distance: 47.4
click at [152, 167] on link "Falmouth" at bounding box center [175, 160] width 96 height 19
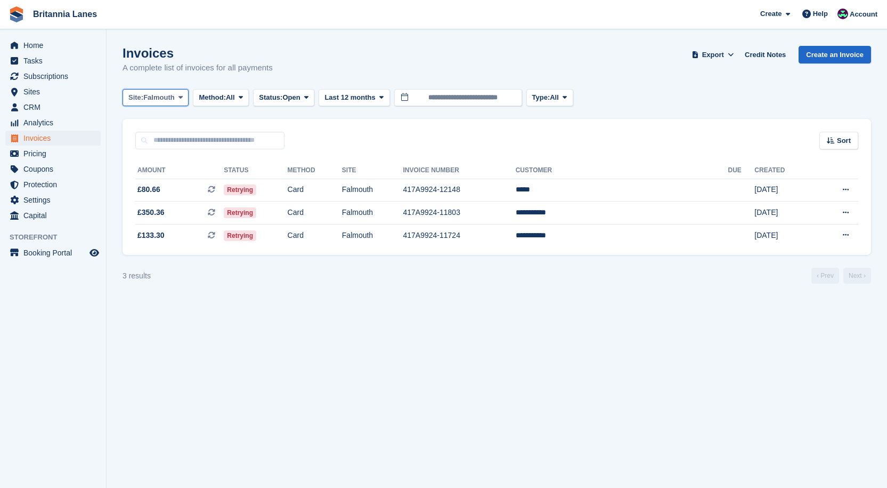
click at [167, 98] on span "Falmouth" at bounding box center [158, 97] width 31 height 11
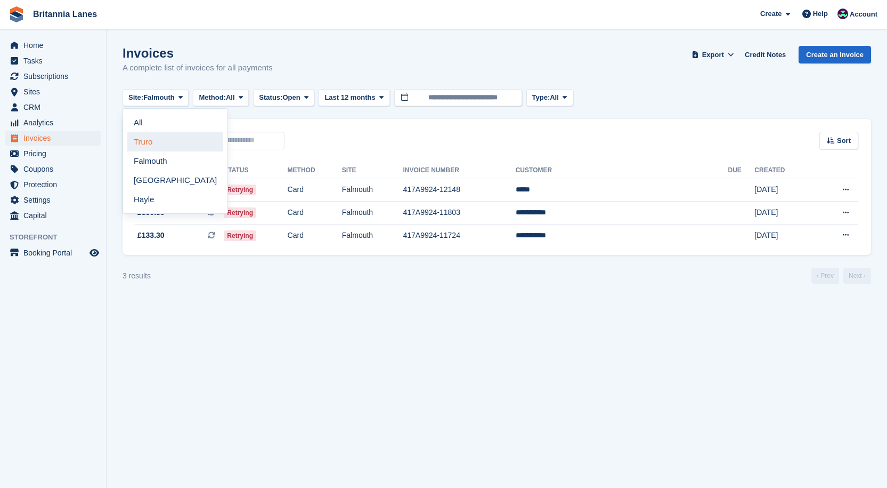
click at [155, 143] on link "Truro" at bounding box center [175, 141] width 96 height 19
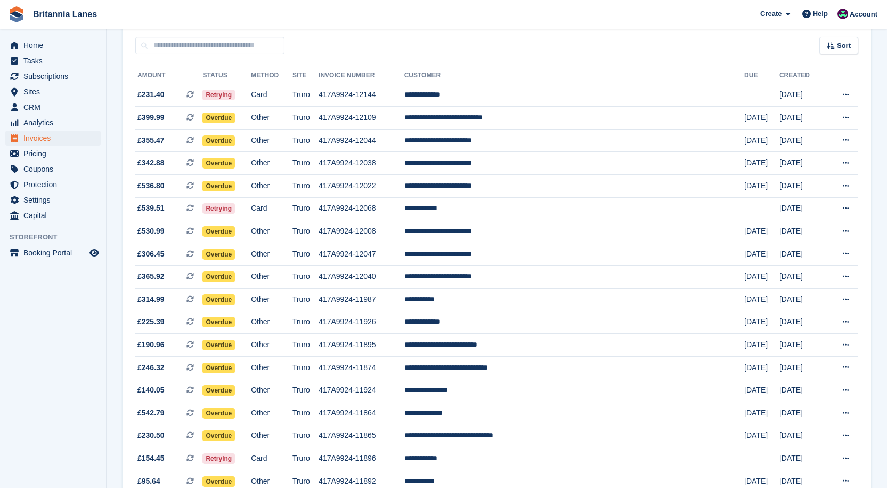
scroll to position [88, 0]
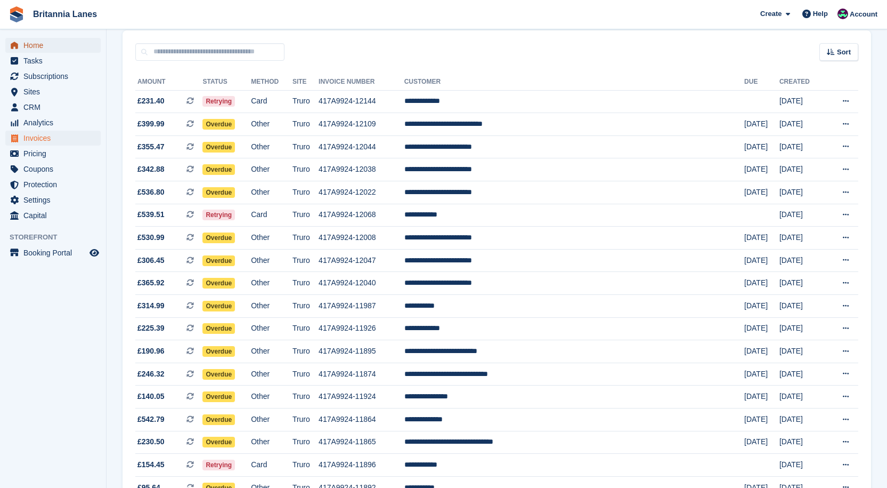
click at [58, 38] on span "Home" at bounding box center [55, 45] width 64 height 15
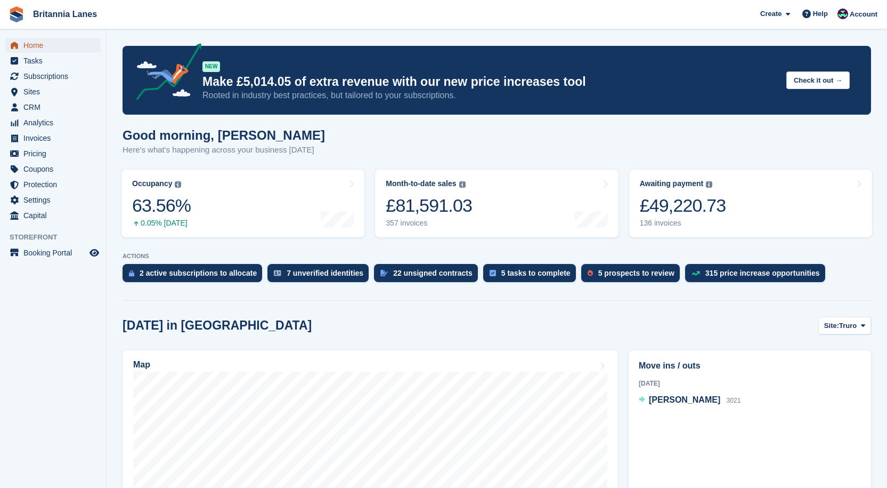
click at [58, 44] on span "Home" at bounding box center [55, 45] width 64 height 15
click at [693, 204] on div "£49,220.73" at bounding box center [683, 206] width 86 height 22
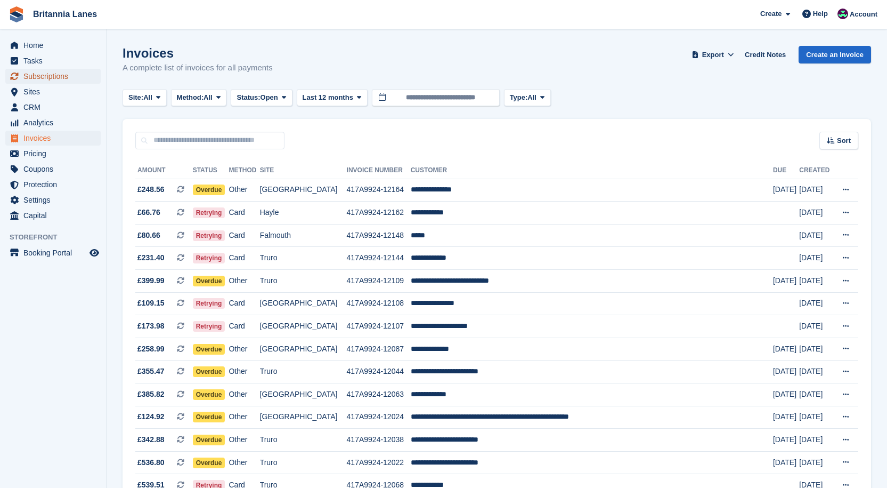
click at [59, 72] on span "Subscriptions" at bounding box center [55, 76] width 64 height 15
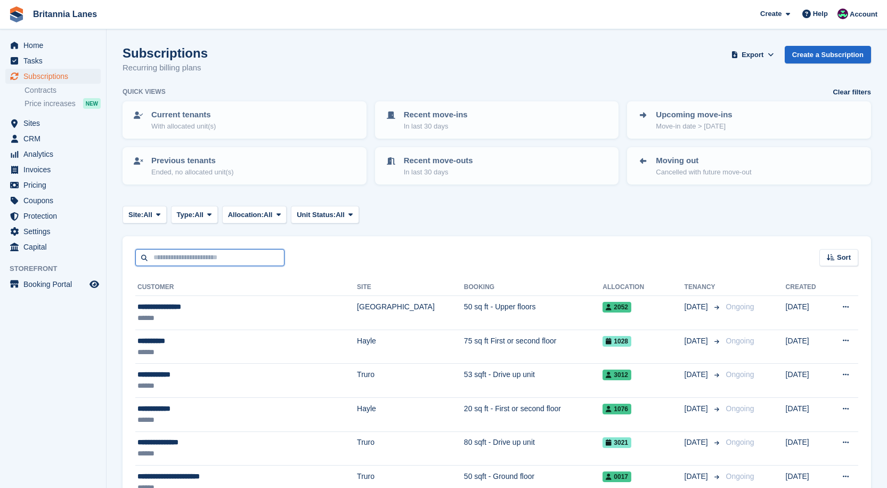
click at [174, 264] on input "text" at bounding box center [209, 258] width 149 height 18
type input "******"
click at [214, 260] on input "******" at bounding box center [209, 258] width 149 height 18
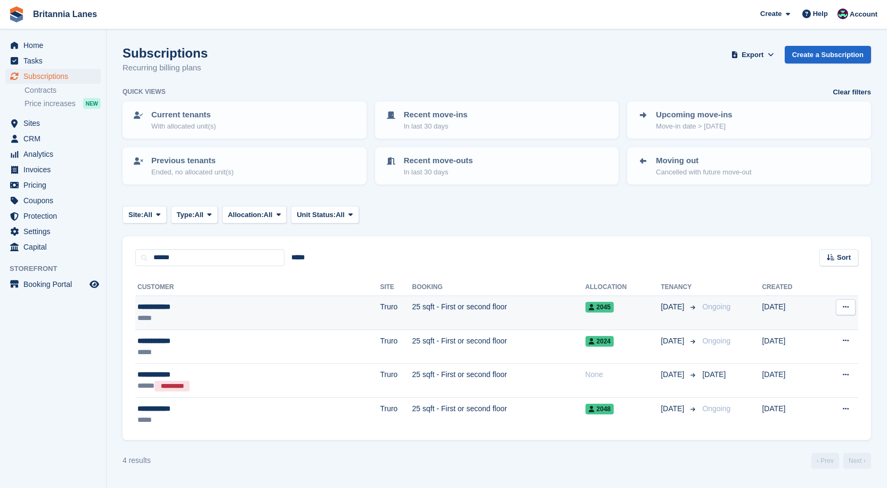
click at [413, 296] on td "25 sqft - First or second floor" at bounding box center [499, 313] width 173 height 34
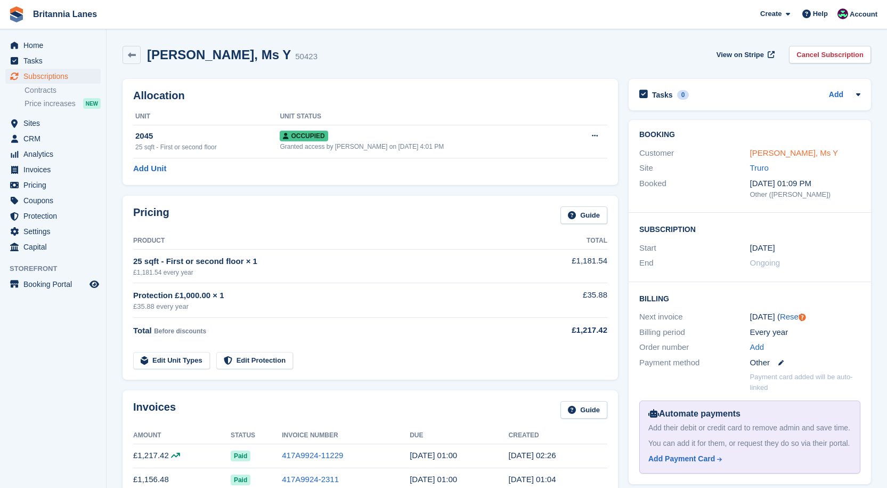
click at [784, 150] on link "[PERSON_NAME], Ms Y" at bounding box center [794, 152] width 88 height 9
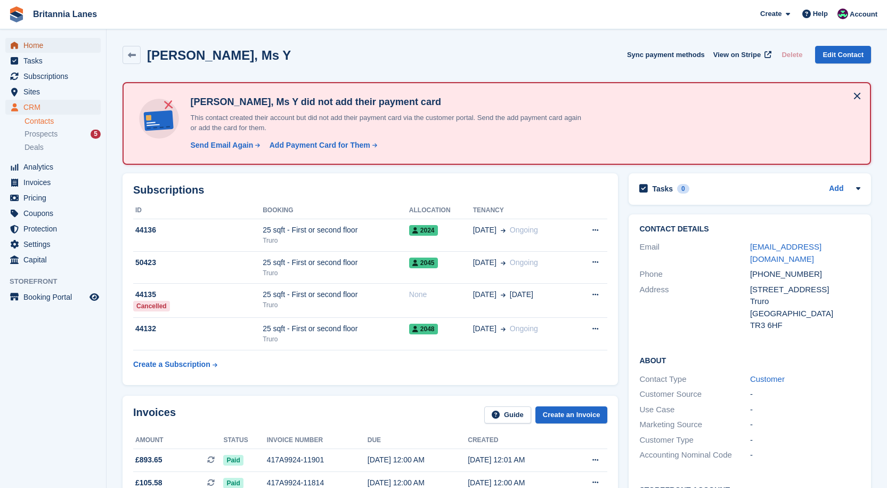
click at [35, 43] on span "Home" at bounding box center [55, 45] width 64 height 15
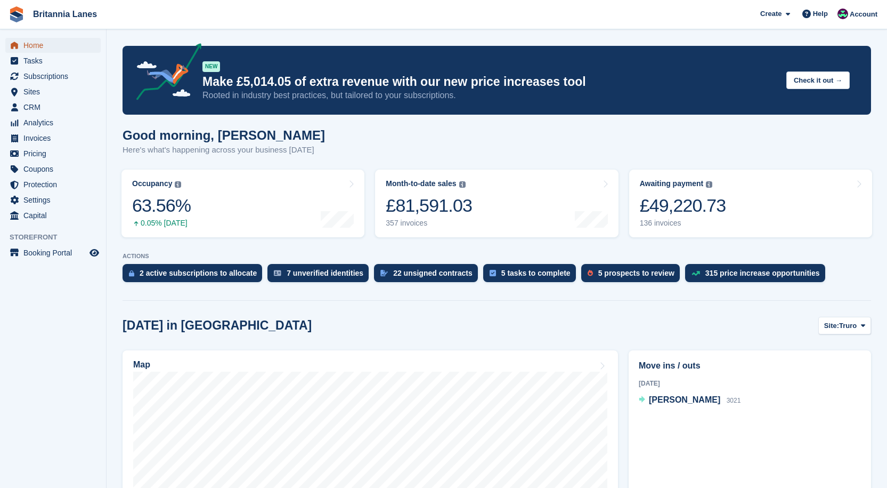
click at [26, 42] on span "Home" at bounding box center [55, 45] width 64 height 15
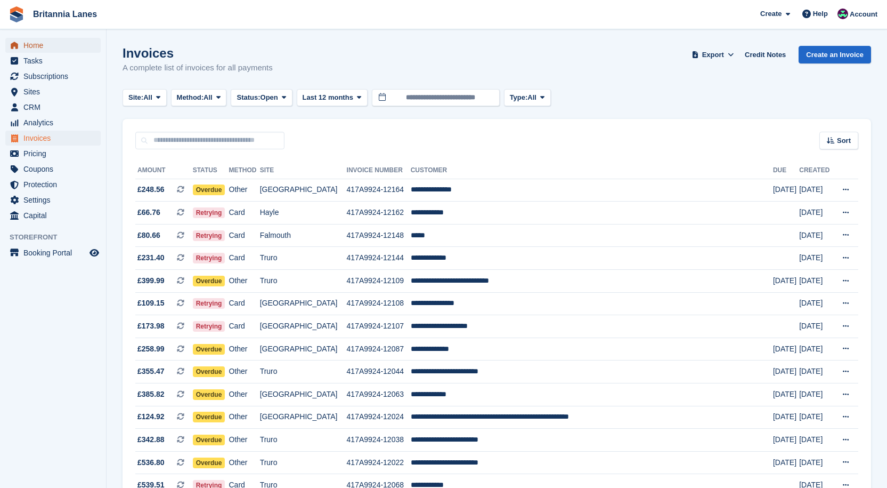
click at [32, 46] on span "Home" at bounding box center [55, 45] width 64 height 15
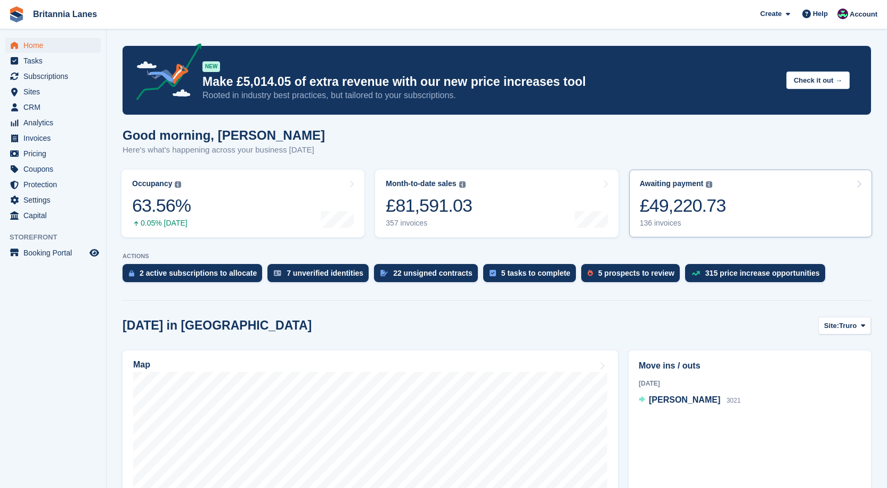
click at [700, 184] on div "Awaiting payment" at bounding box center [672, 183] width 64 height 9
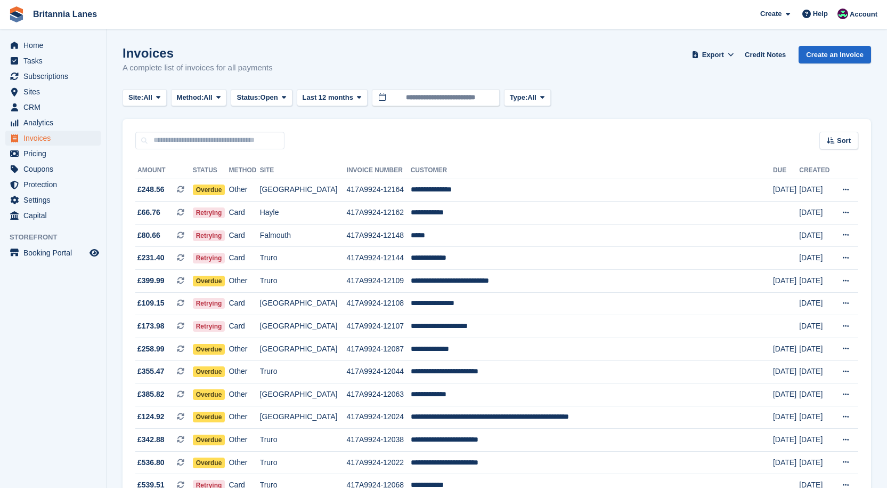
click at [142, 86] on div "Invoices A complete list of invoices for all payments Export Export Invoices Ex…" at bounding box center [497, 66] width 749 height 41
click at [141, 90] on button "Site: All" at bounding box center [145, 98] width 44 height 18
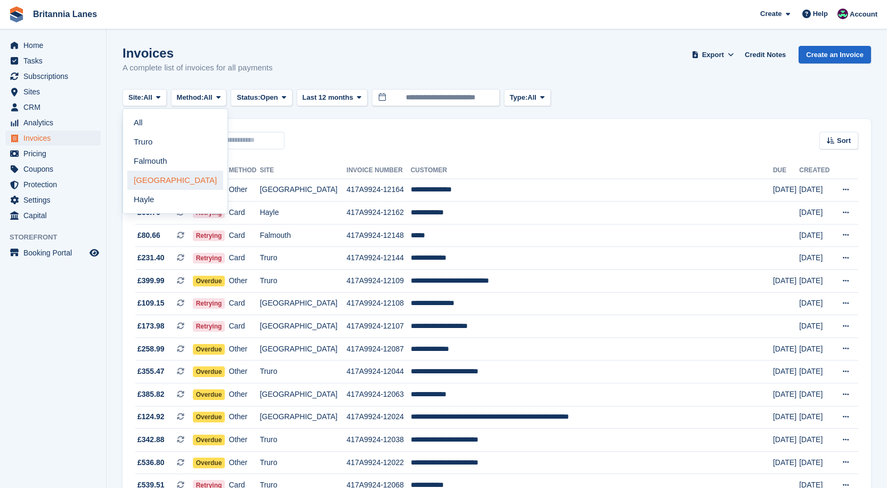
click at [138, 182] on link "[GEOGRAPHIC_DATA]" at bounding box center [175, 180] width 96 height 19
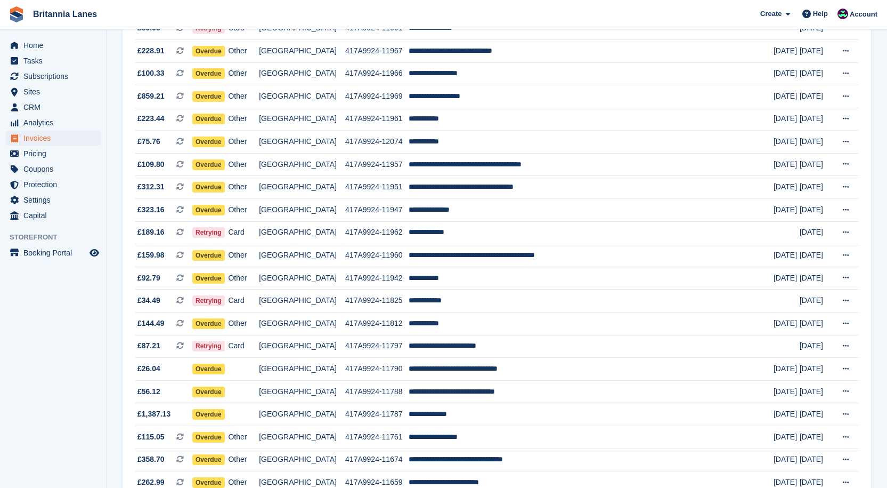
scroll to position [879, 0]
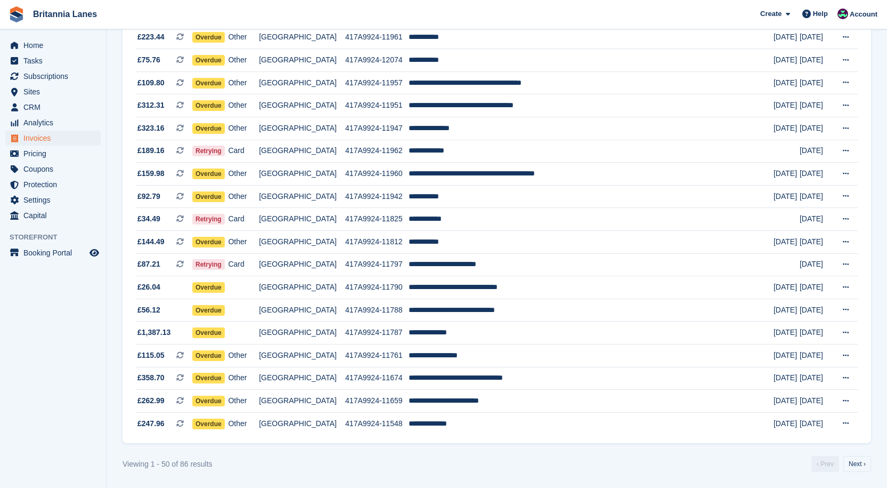
click at [843, 462] on nav "‹ Prev Next ›" at bounding box center [842, 464] width 64 height 16
click at [866, 462] on link "Next ›" at bounding box center [858, 464] width 28 height 16
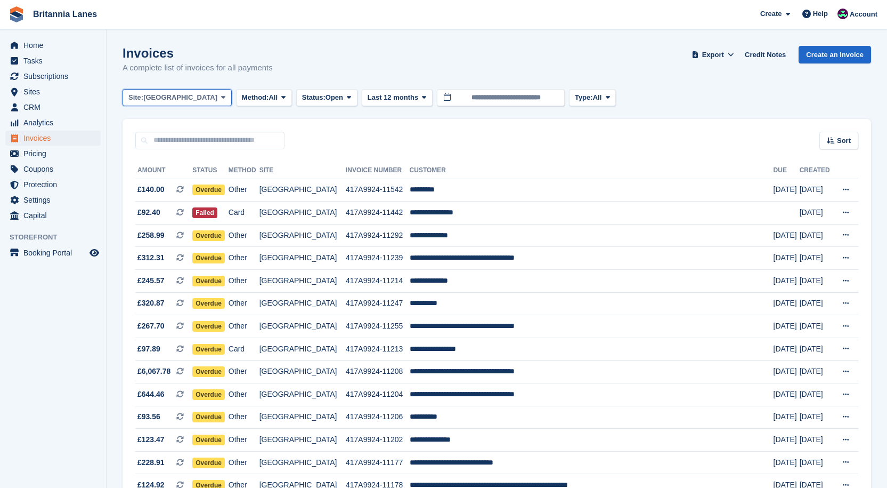
click at [133, 95] on span "Site:" at bounding box center [135, 97] width 15 height 11
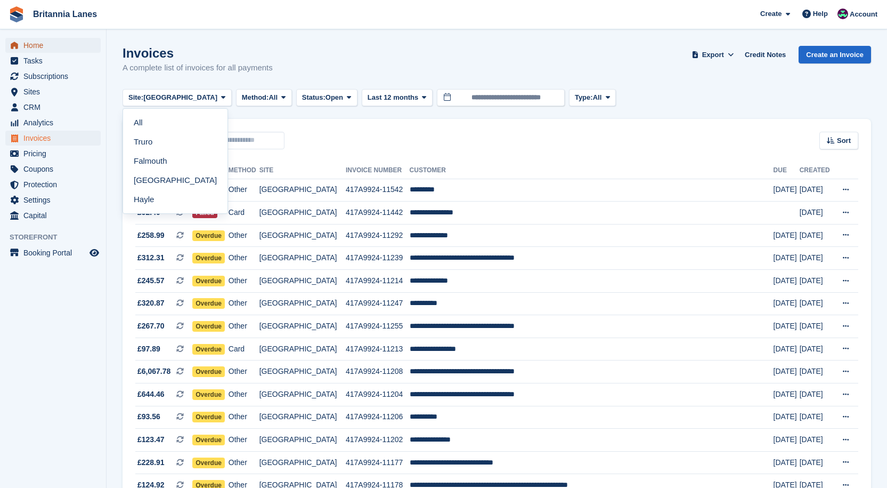
click at [51, 44] on span "Home" at bounding box center [55, 45] width 64 height 15
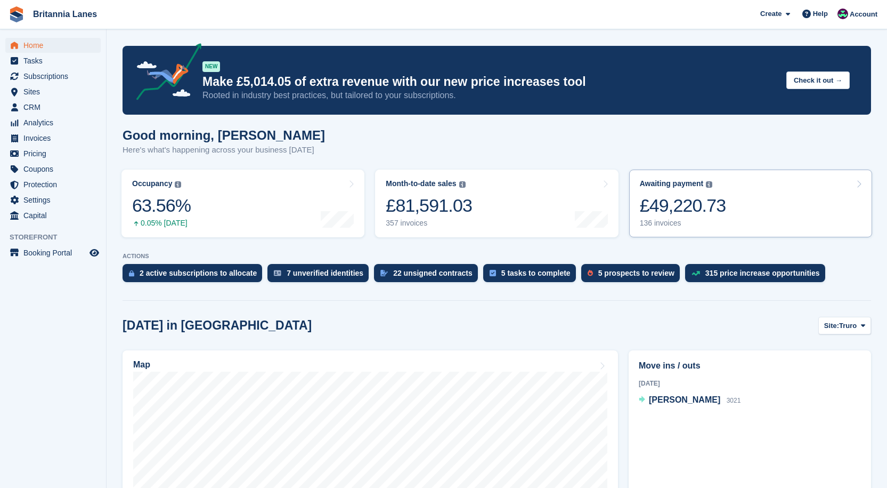
click at [689, 207] on div "£49,220.73" at bounding box center [683, 206] width 86 height 22
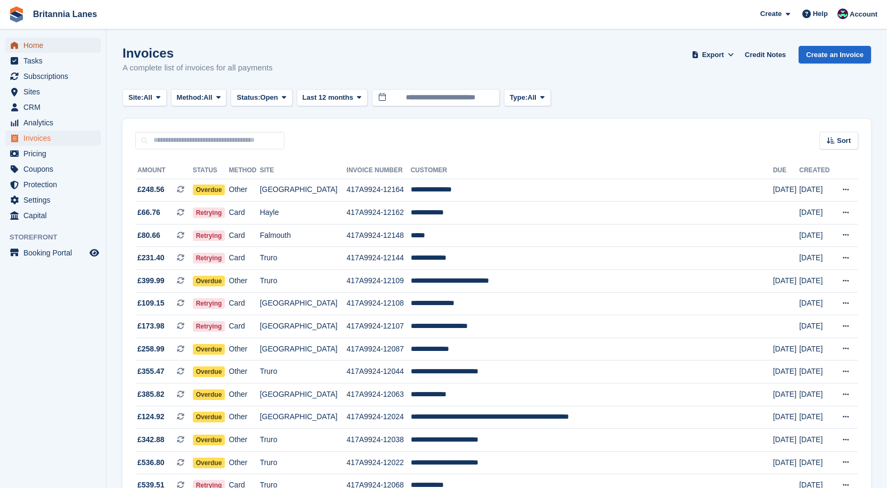
click at [65, 50] on span "Home" at bounding box center [55, 45] width 64 height 15
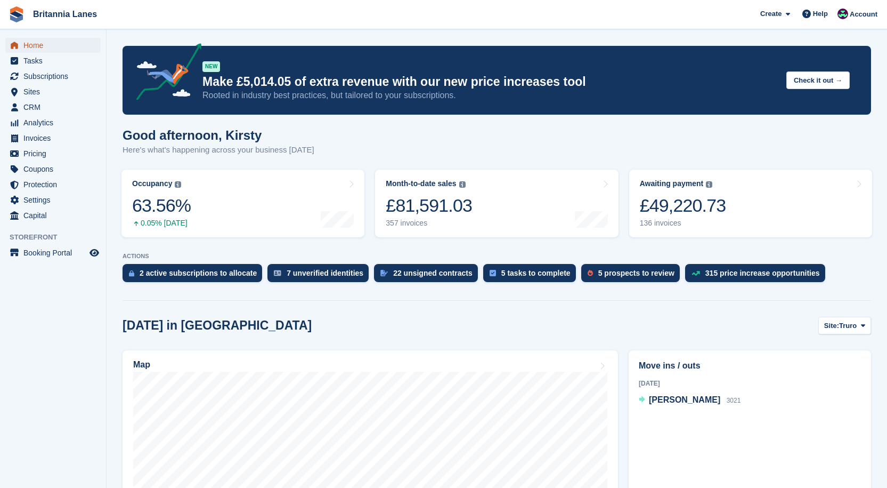
click at [59, 39] on span "Home" at bounding box center [55, 45] width 64 height 15
click at [664, 207] on div "£49,220.73" at bounding box center [683, 206] width 86 height 22
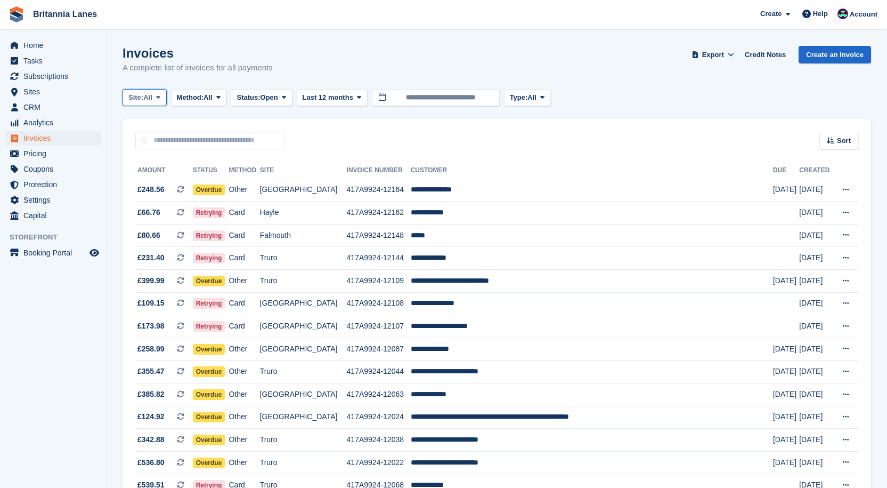
click at [132, 92] on span "Site:" at bounding box center [135, 97] width 15 height 11
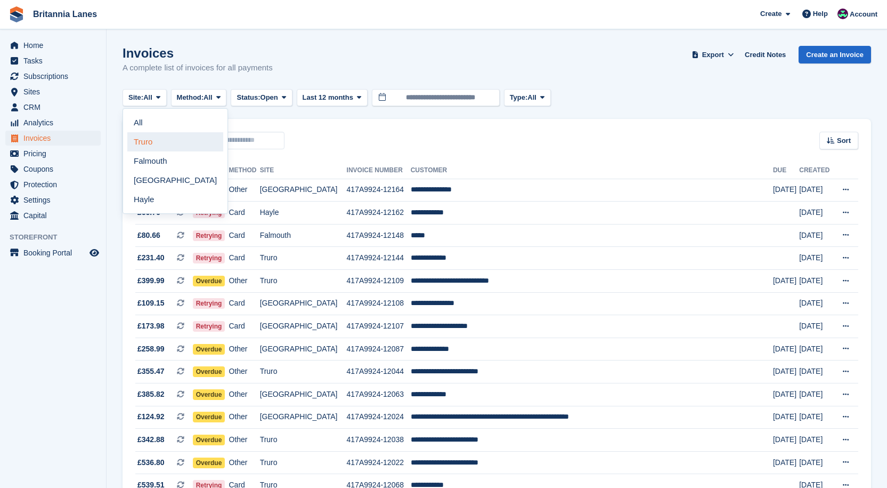
click at [143, 138] on link "Truro" at bounding box center [175, 141] width 96 height 19
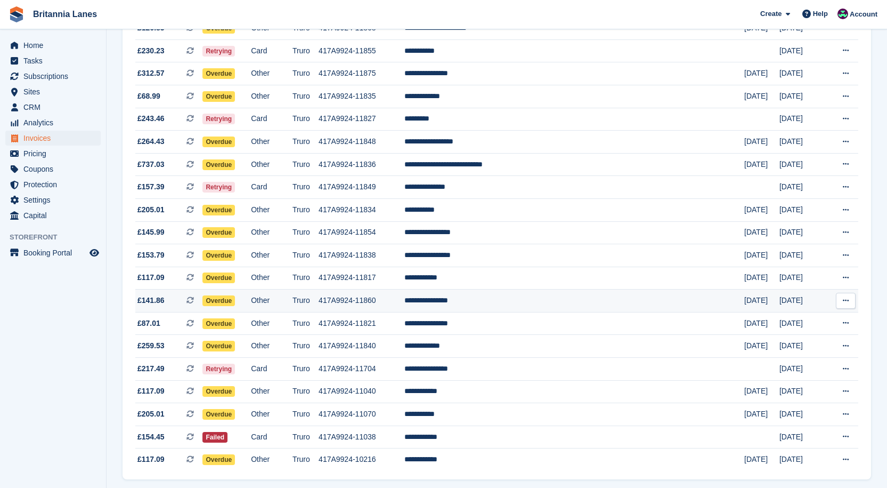
scroll to position [675, 0]
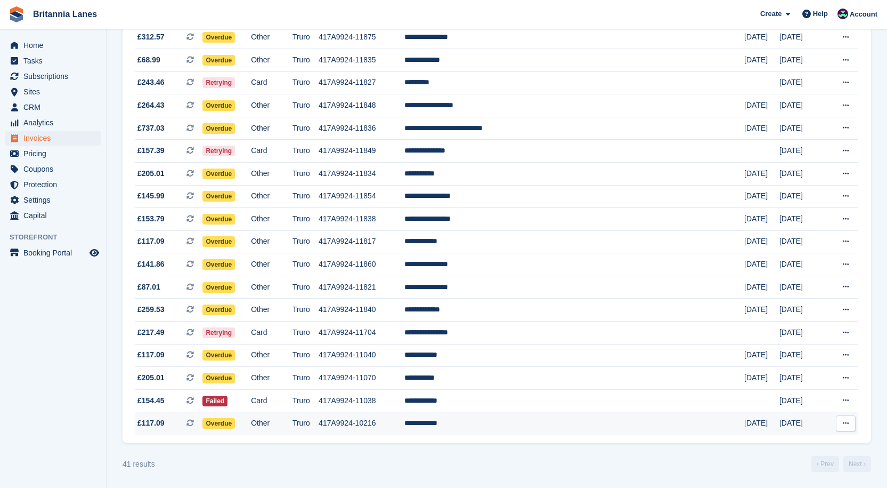
click at [495, 419] on td "**********" at bounding box center [575, 423] width 340 height 22
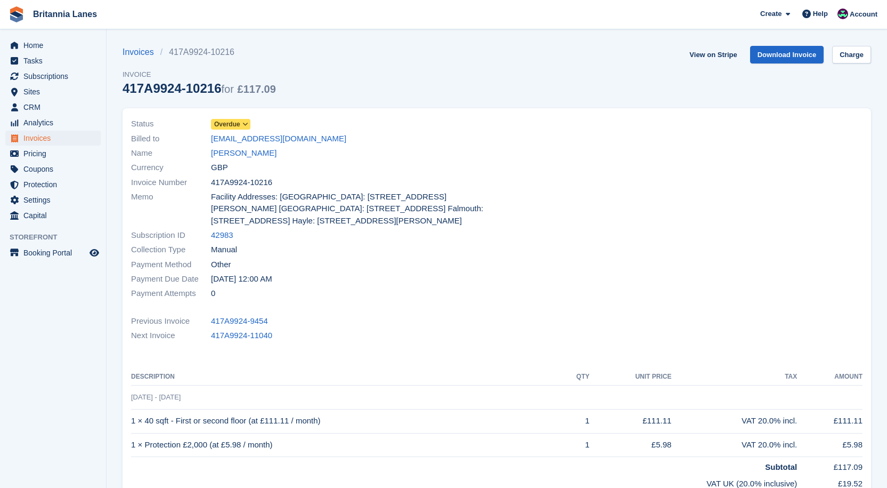
click at [229, 146] on div "Name Mrs D Archer" at bounding box center [311, 153] width 360 height 14
click at [226, 156] on link "Mrs D Archer" at bounding box center [244, 153] width 66 height 12
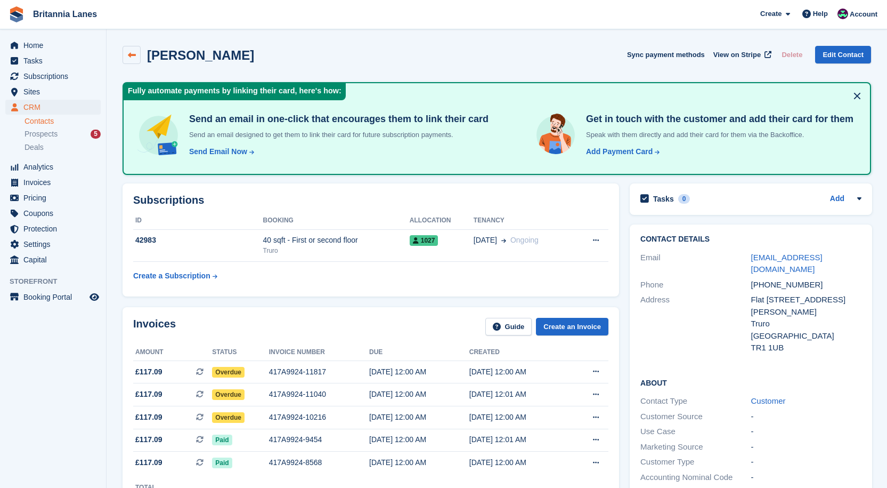
click at [131, 55] on icon at bounding box center [132, 55] width 8 height 8
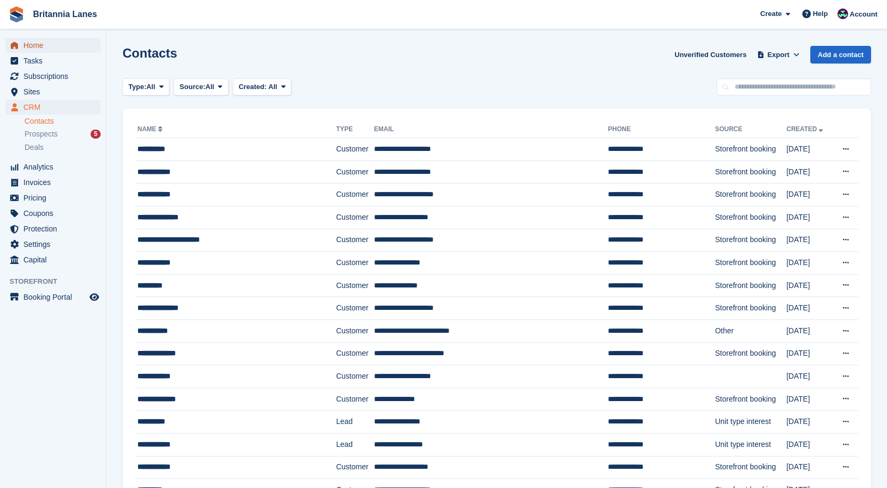
click at [41, 45] on span "Home" at bounding box center [55, 45] width 64 height 15
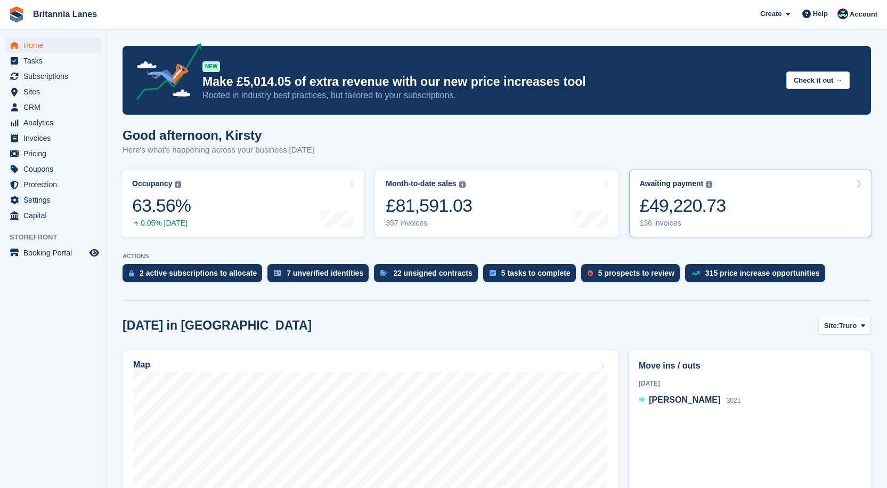
click at [661, 216] on div "£49,220.73" at bounding box center [683, 206] width 86 height 22
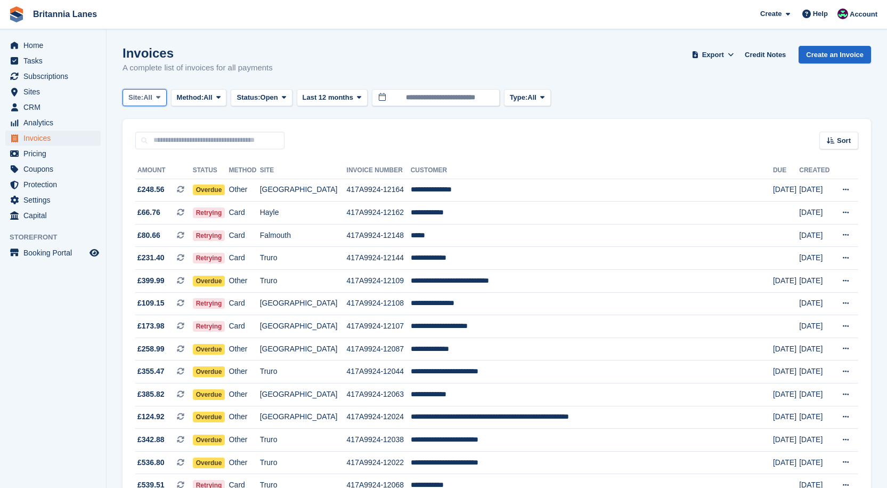
click at [140, 99] on span "Site:" at bounding box center [135, 97] width 15 height 11
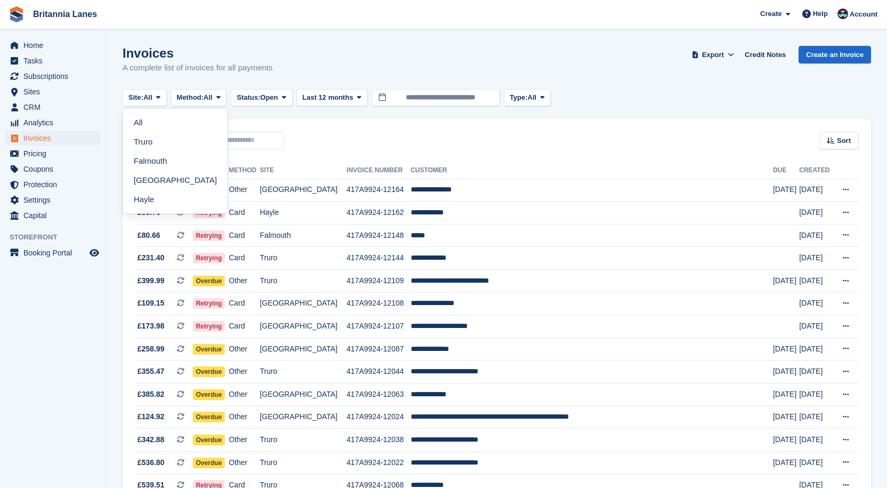
drag, startPoint x: 168, startPoint y: 155, endPoint x: 235, endPoint y: 142, distance: 67.9
click at [169, 155] on link "Falmouth" at bounding box center [175, 160] width 96 height 19
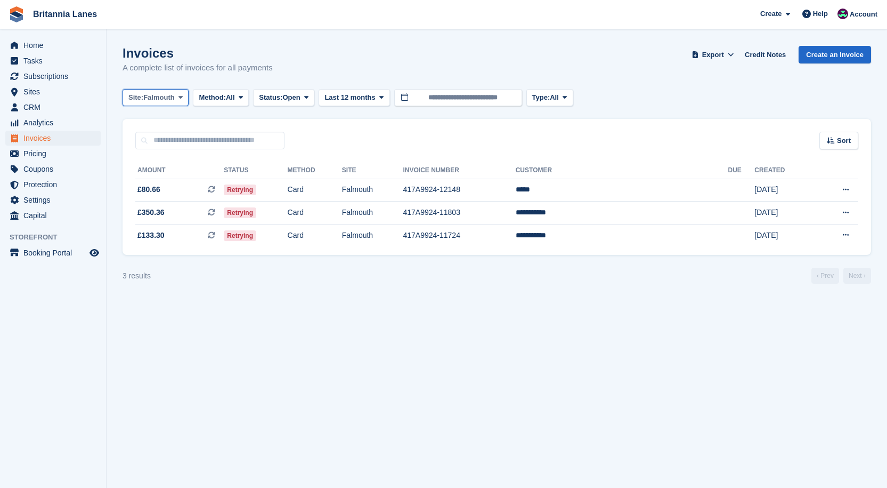
click at [155, 89] on button "Site: Falmouth" at bounding box center [156, 98] width 66 height 18
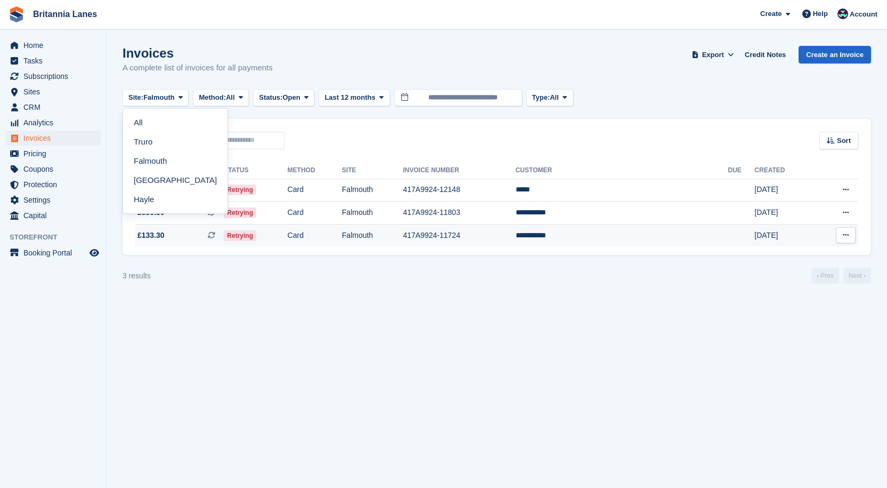
click at [609, 234] on td "**********" at bounding box center [622, 235] width 213 height 22
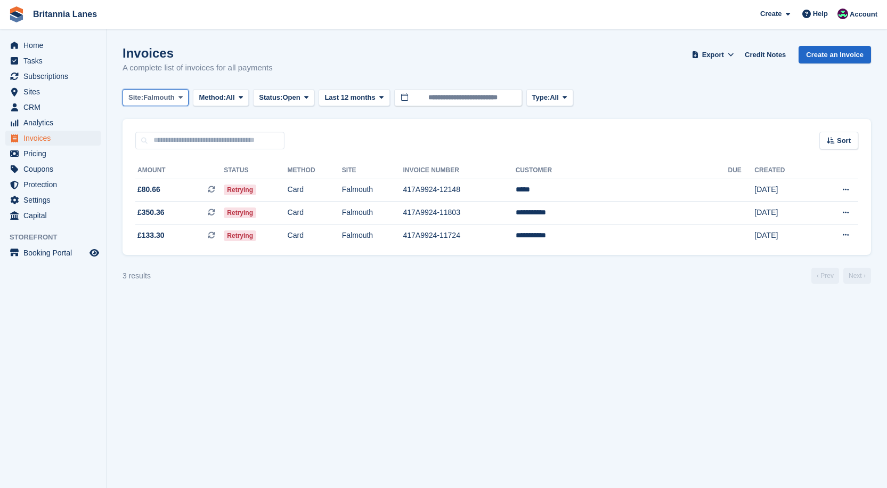
click at [157, 99] on span "Falmouth" at bounding box center [158, 97] width 31 height 11
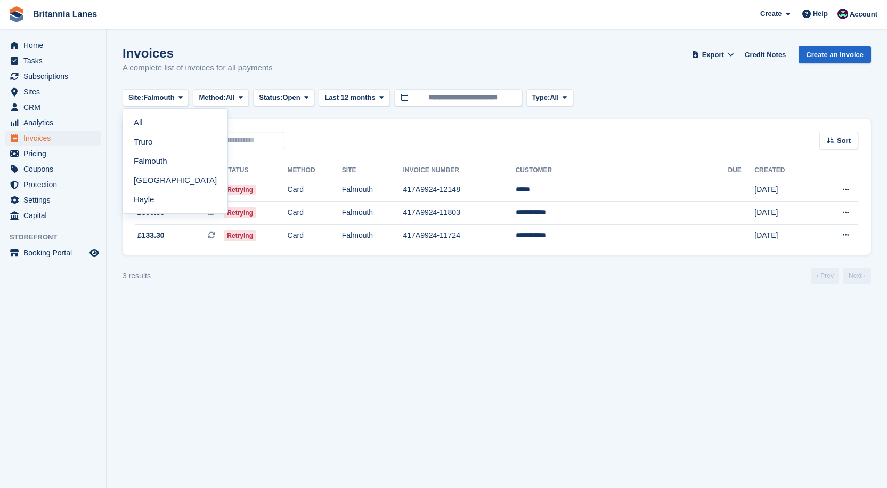
click at [426, 308] on section "Invoices A complete list of invoices for all payments Export Export Invoices Ex…" at bounding box center [497, 244] width 781 height 488
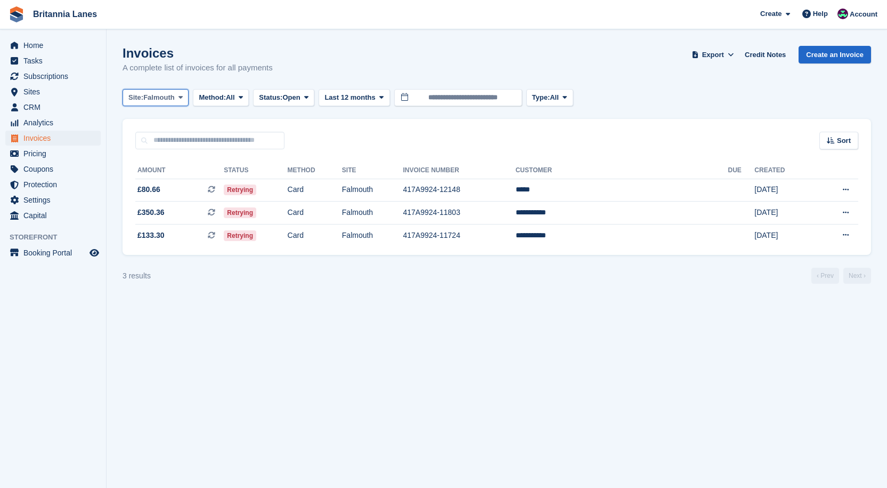
click at [148, 95] on span "Falmouth" at bounding box center [158, 97] width 31 height 11
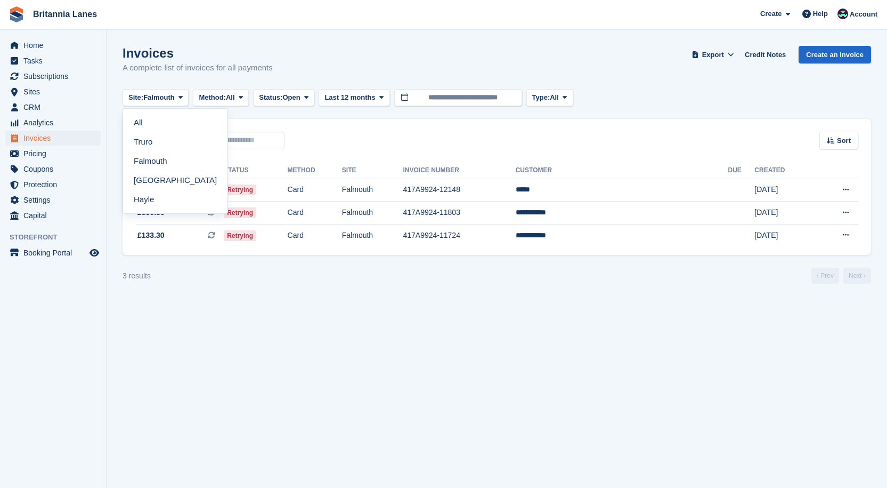
drag, startPoint x: 162, startPoint y: 144, endPoint x: 255, endPoint y: 152, distance: 94.1
click at [162, 144] on link "Truro" at bounding box center [175, 141] width 96 height 19
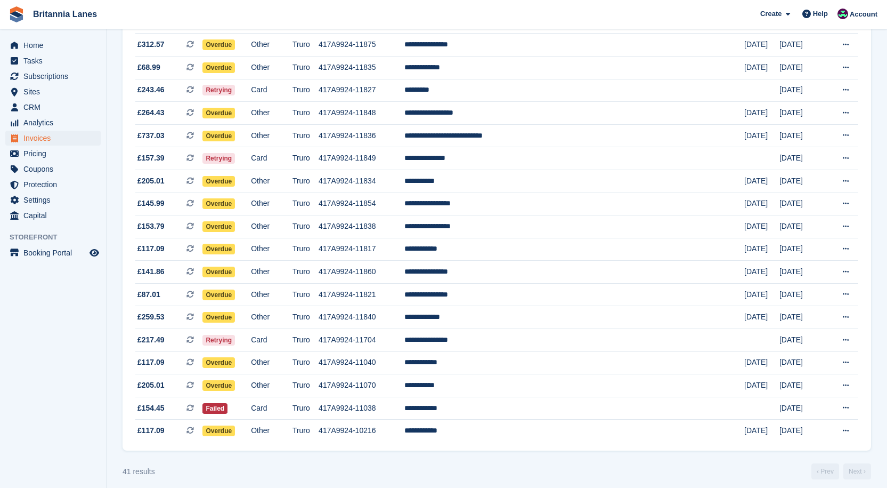
scroll to position [675, 0]
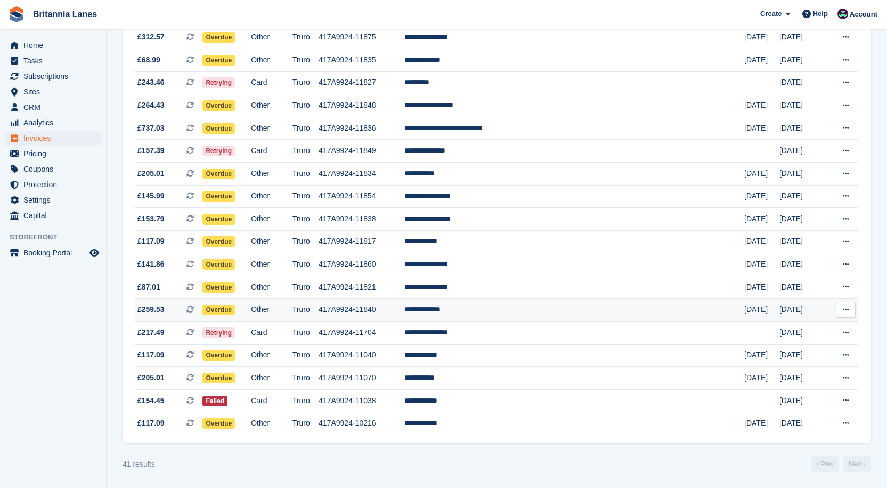
click at [537, 313] on td "**********" at bounding box center [575, 309] width 340 height 23
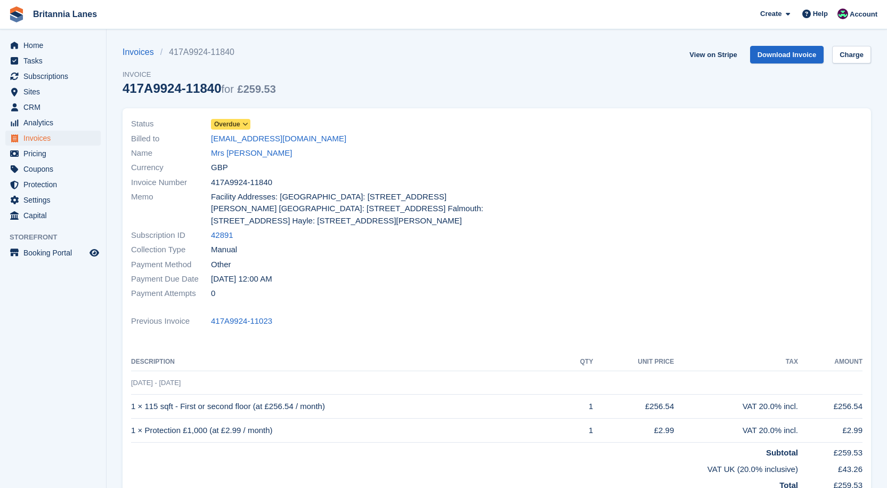
click at [240, 122] on span "Overdue" at bounding box center [230, 124] width 39 height 11
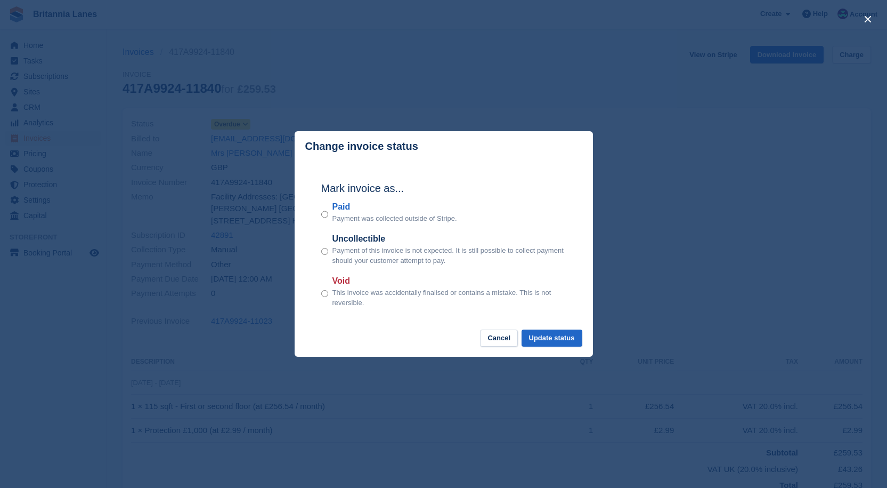
drag, startPoint x: 339, startPoint y: 208, endPoint x: 421, endPoint y: 247, distance: 90.4
click at [340, 205] on label "Paid" at bounding box center [395, 206] width 125 height 13
drag, startPoint x: 558, startPoint y: 339, endPoint x: 407, endPoint y: 357, distance: 152.5
click at [558, 338] on button "Update status" at bounding box center [552, 338] width 61 height 18
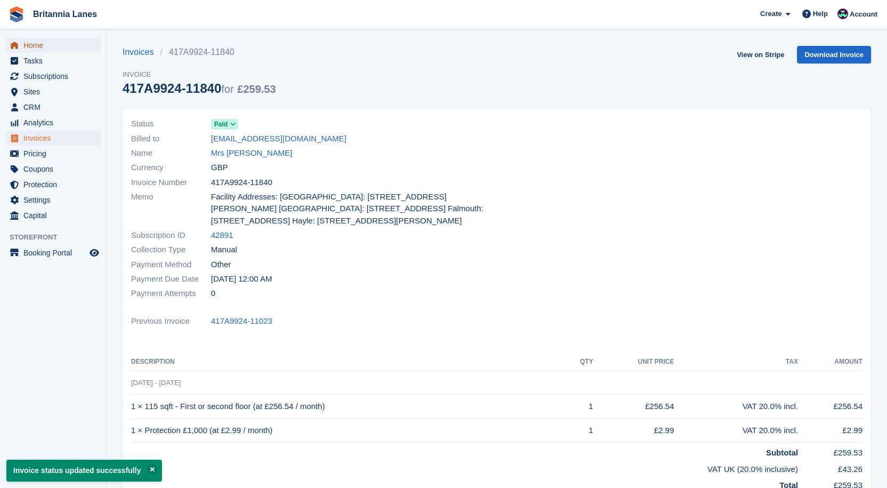
click at [50, 50] on span "Home" at bounding box center [55, 45] width 64 height 15
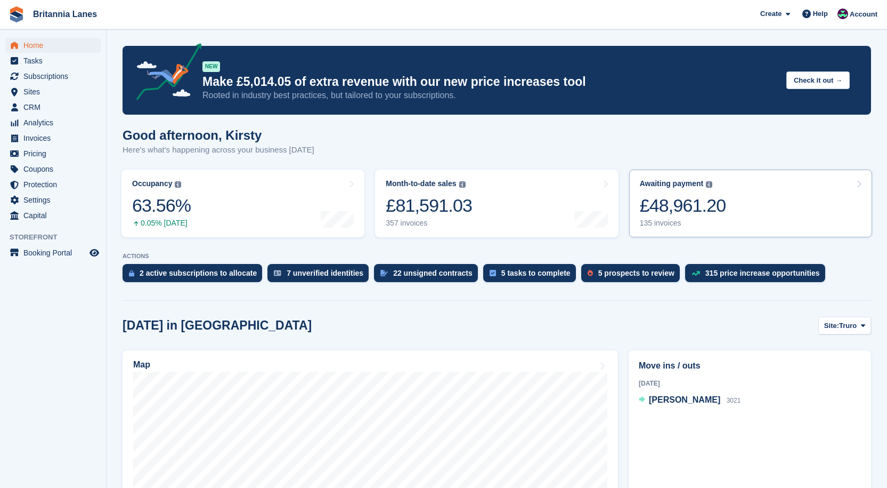
click at [688, 219] on div "Awaiting payment The total outstanding balance on all open invoices. £48,961.20…" at bounding box center [683, 203] width 86 height 49
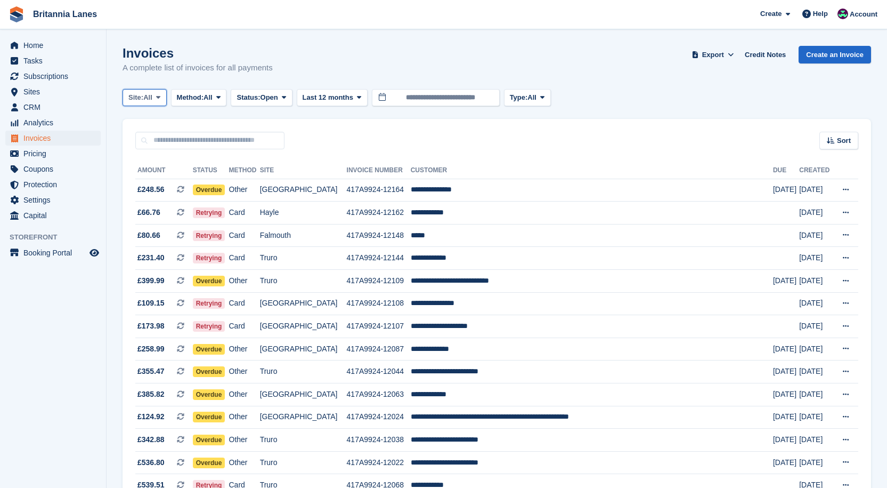
click at [154, 100] on button "Site: All" at bounding box center [145, 98] width 44 height 18
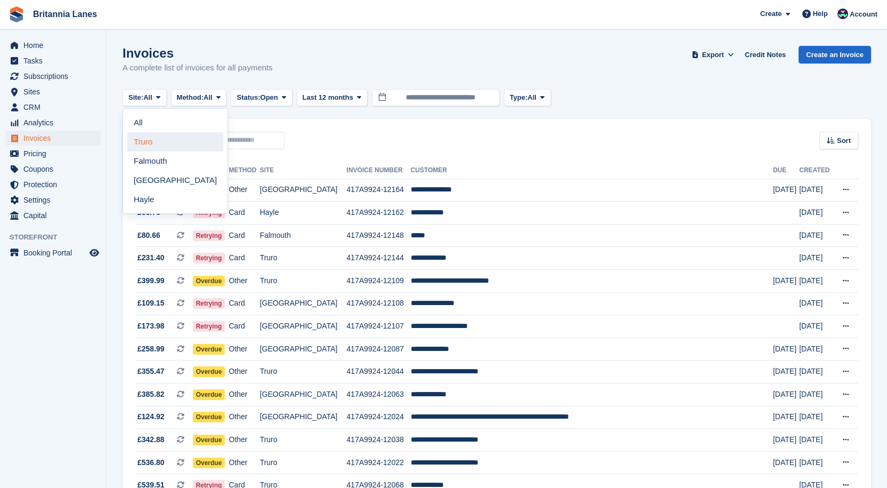
click at [130, 136] on link "Truro" at bounding box center [175, 141] width 96 height 19
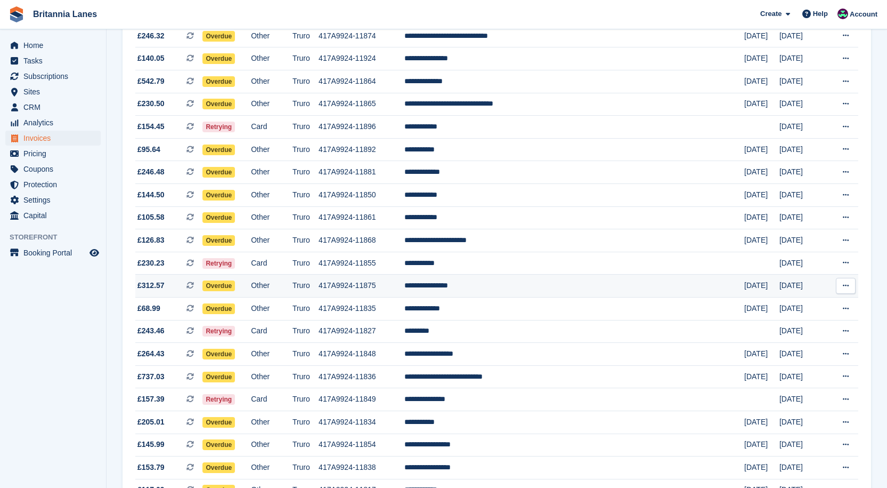
scroll to position [652, 0]
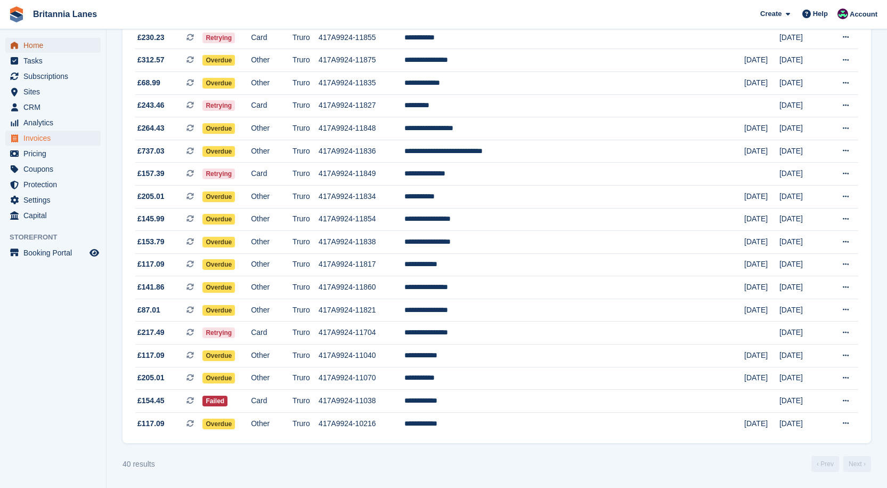
click at [54, 39] on span "Home" at bounding box center [55, 45] width 64 height 15
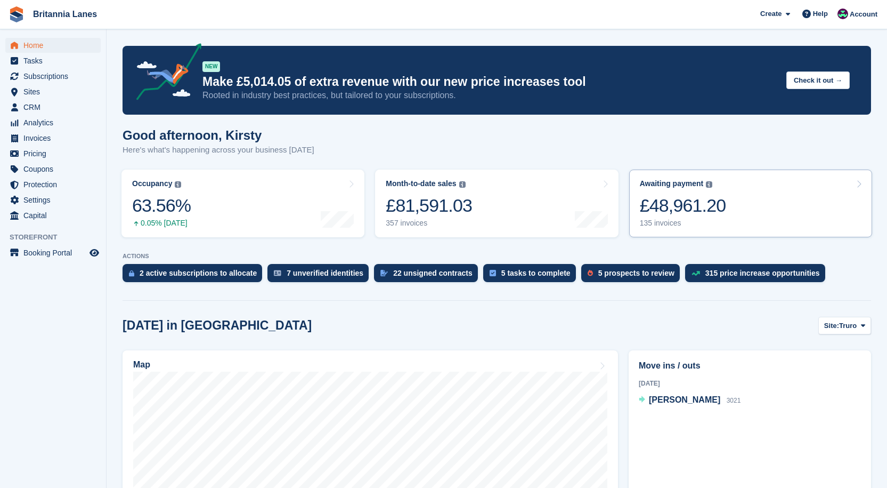
click at [637, 192] on link "Awaiting payment The total outstanding balance on all open invoices. £48,961.20…" at bounding box center [750, 203] width 243 height 68
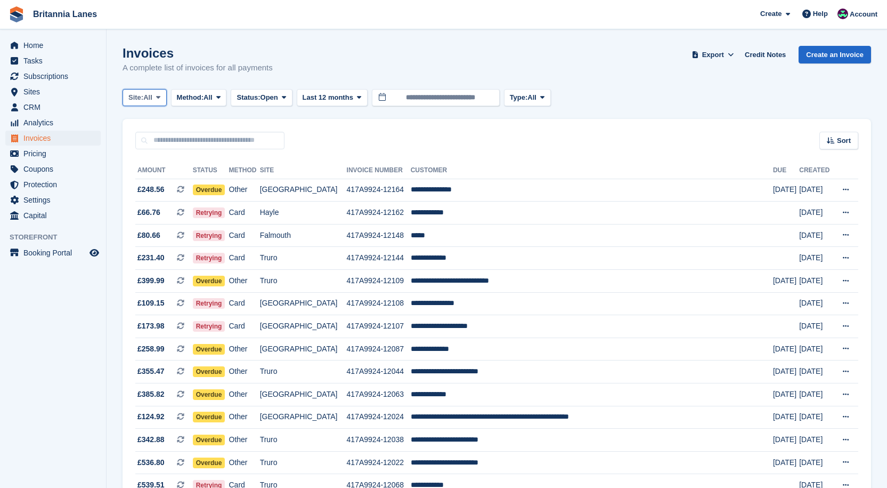
drag, startPoint x: 144, startPoint y: 95, endPoint x: 154, endPoint y: 107, distance: 15.6
click at [143, 95] on span "Site:" at bounding box center [135, 97] width 15 height 11
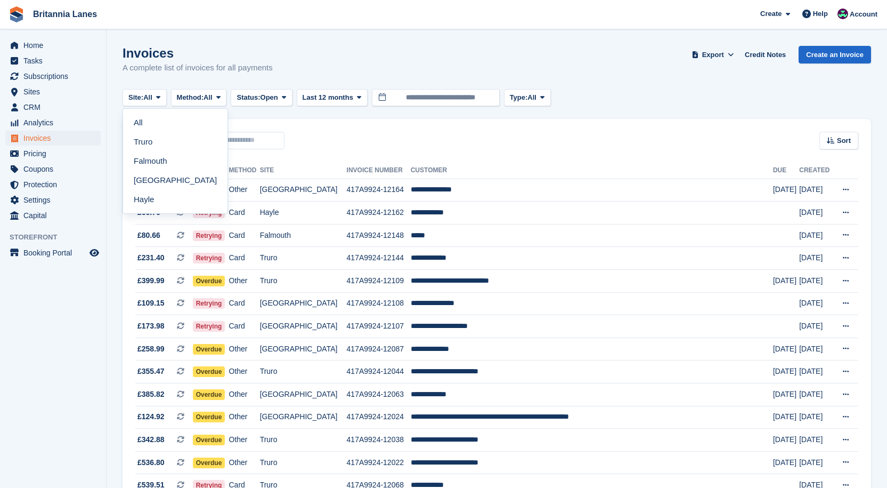
drag, startPoint x: 155, startPoint y: 200, endPoint x: 372, endPoint y: 219, distance: 217.3
click at [155, 200] on link "Hayle" at bounding box center [175, 199] width 96 height 19
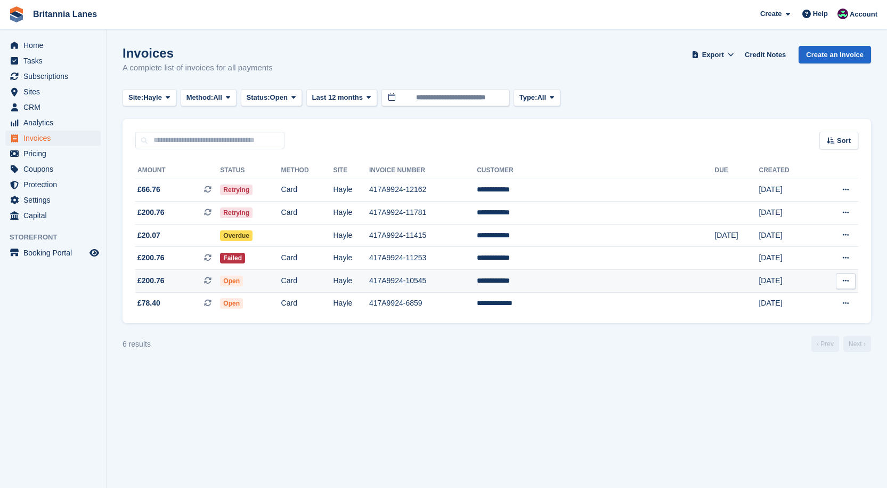
click at [603, 279] on td "**********" at bounding box center [596, 281] width 238 height 23
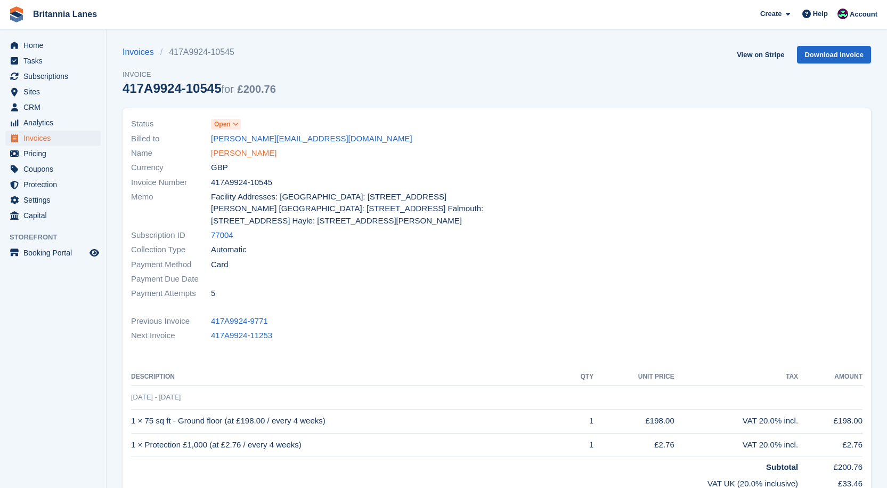
click at [223, 155] on link "Darren Green" at bounding box center [244, 153] width 66 height 12
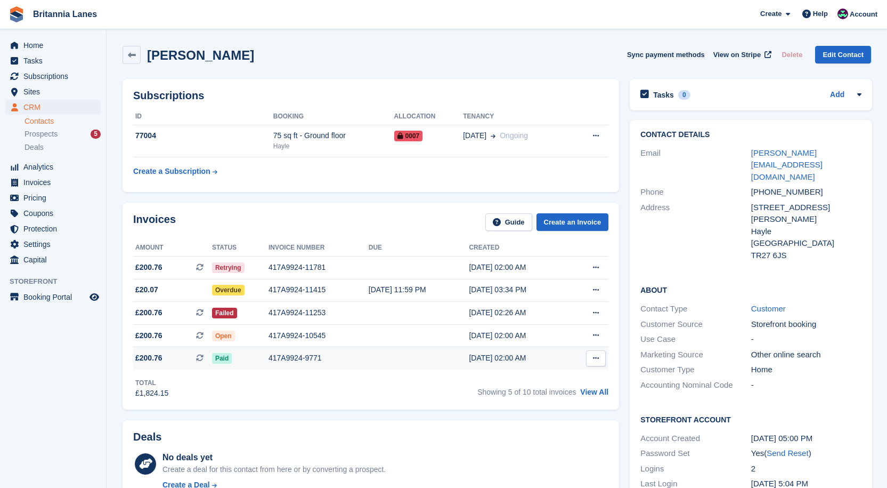
drag, startPoint x: 599, startPoint y: 395, endPoint x: 427, endPoint y: 349, distance: 177.9
click at [598, 395] on link "View All" at bounding box center [594, 392] width 28 height 9
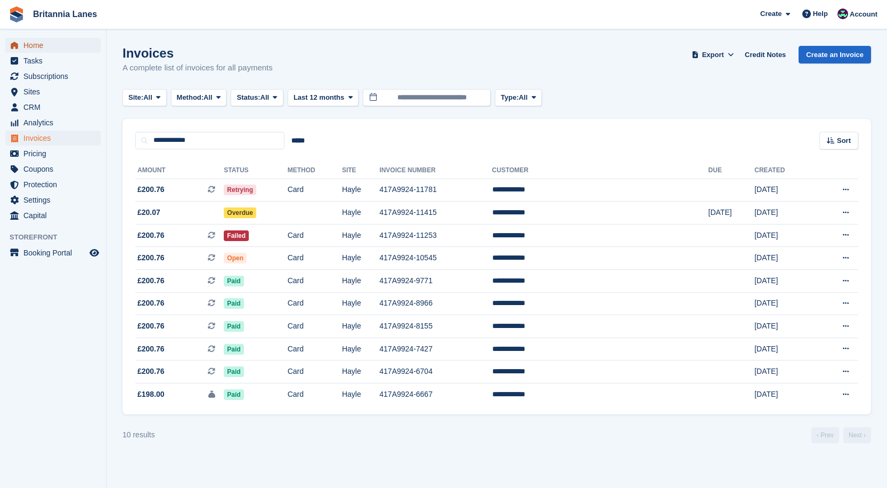
click at [35, 51] on span "Home" at bounding box center [55, 45] width 64 height 15
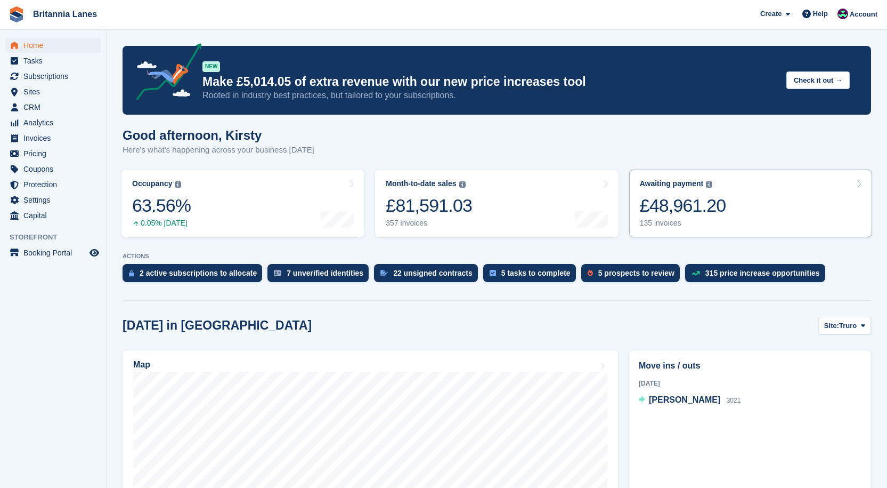
click at [718, 199] on div "£48,961.20" at bounding box center [683, 206] width 86 height 22
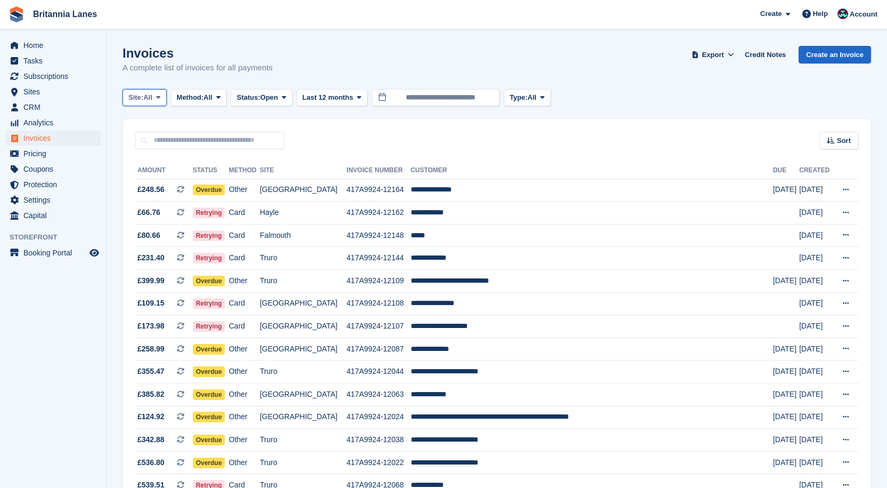
click at [154, 91] on button "Site: All" at bounding box center [145, 98] width 44 height 18
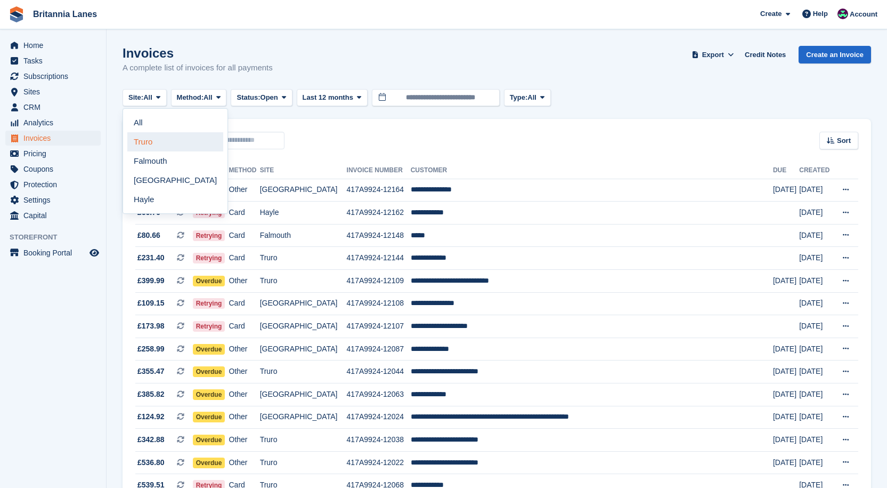
click at [149, 144] on link "Truro" at bounding box center [175, 141] width 96 height 19
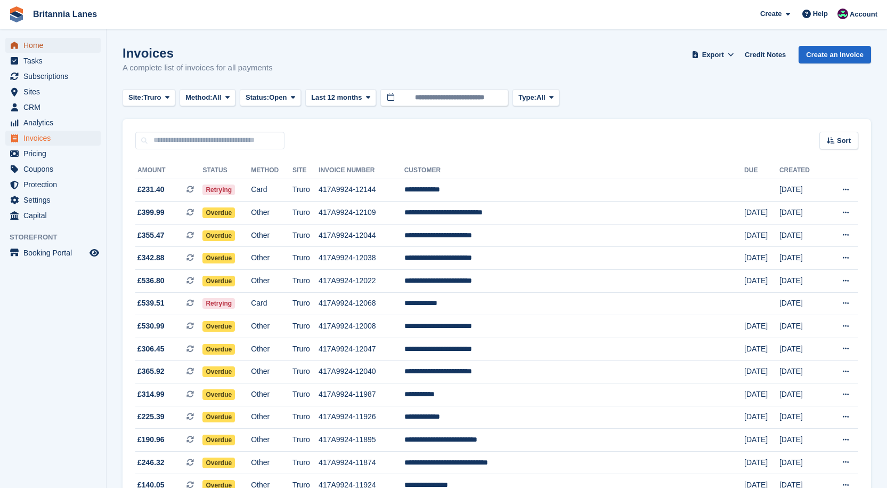
drag, startPoint x: 39, startPoint y: 41, endPoint x: 55, endPoint y: 38, distance: 16.1
click at [39, 41] on span "Home" at bounding box center [55, 45] width 64 height 15
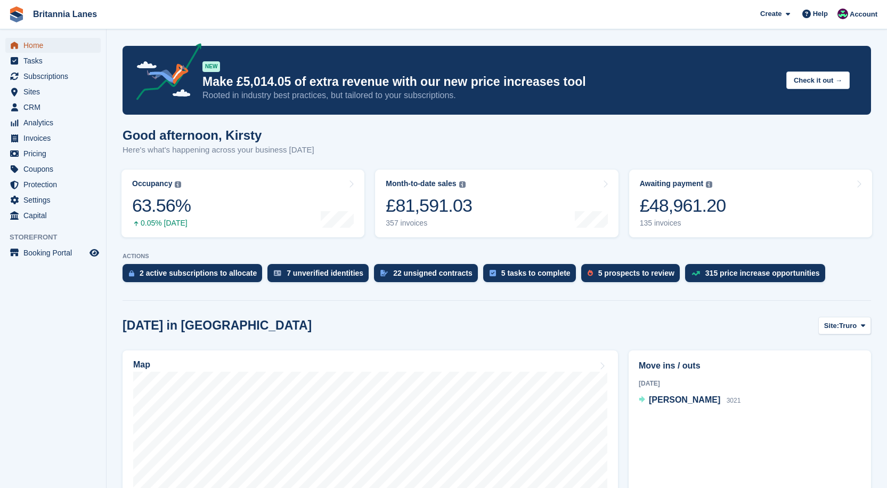
click at [36, 46] on span "Home" at bounding box center [55, 45] width 64 height 15
click at [48, 44] on span "Home" at bounding box center [55, 45] width 64 height 15
click at [34, 45] on span "Home" at bounding box center [55, 45] width 64 height 15
click at [34, 48] on span "Home" at bounding box center [55, 45] width 64 height 15
click at [60, 41] on span "Home" at bounding box center [55, 45] width 64 height 15
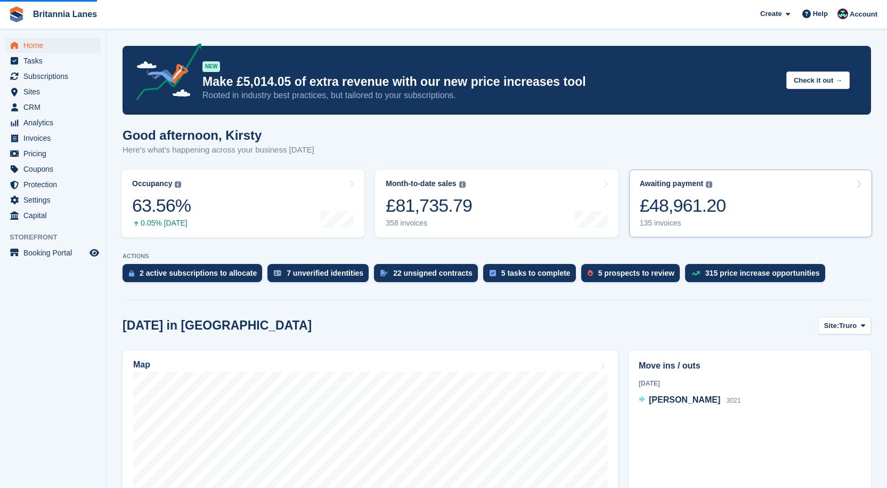
click at [698, 212] on div "£48,961.20" at bounding box center [683, 206] width 86 height 22
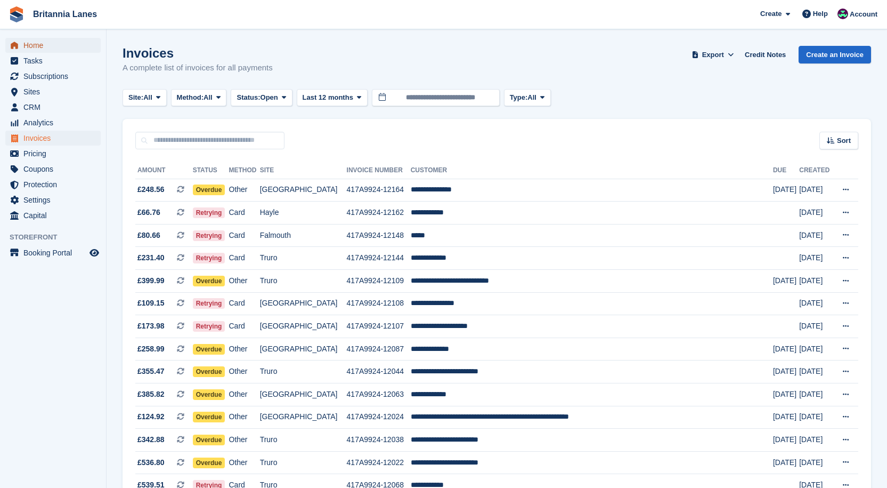
click at [49, 44] on span "Home" at bounding box center [55, 45] width 64 height 15
